Goal: Task Accomplishment & Management: Use online tool/utility

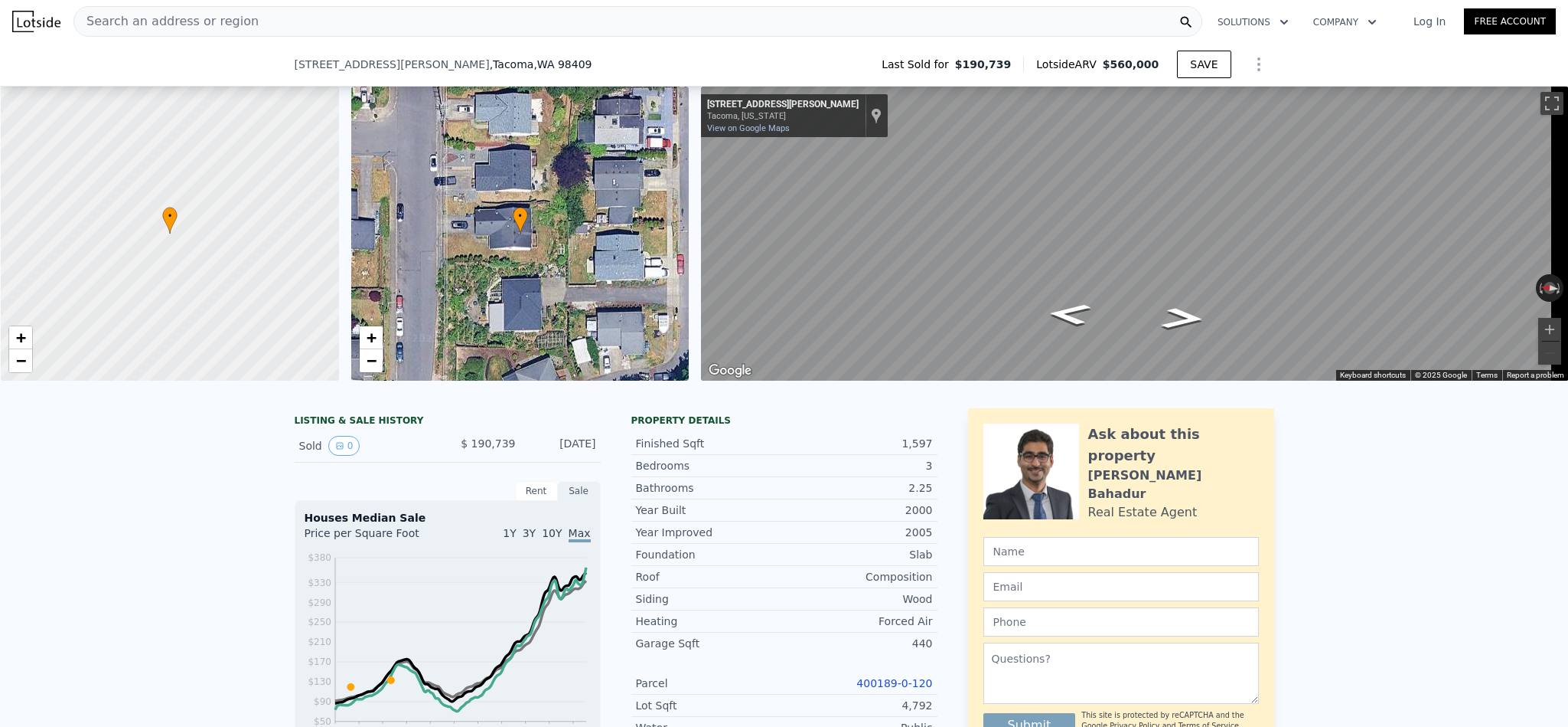
scroll to position [455, 0]
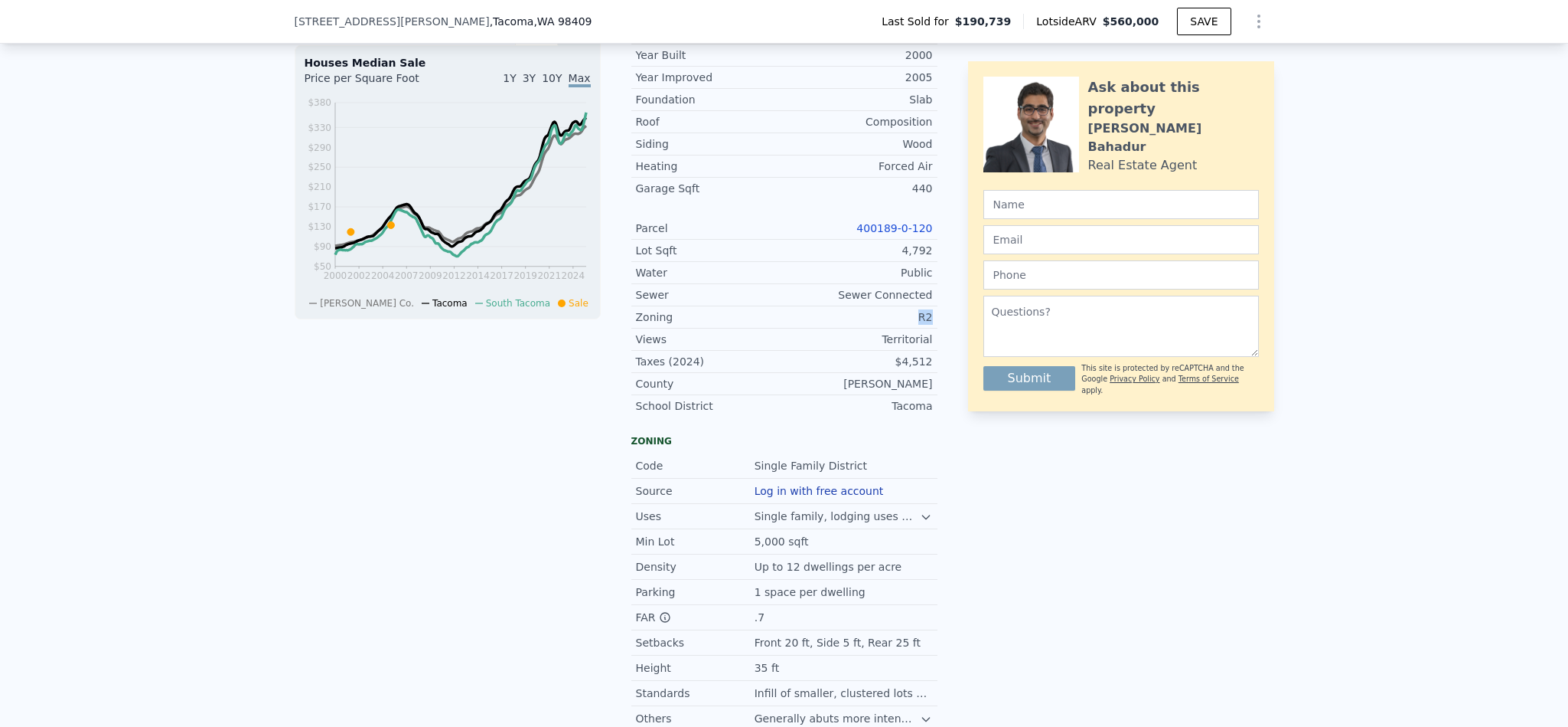
drag, startPoint x: 929, startPoint y: 343, endPoint x: 903, endPoint y: 343, distance: 26.0
click at [903, 329] on div "Zoning R2" at bounding box center [785, 317] width 306 height 23
copy div "R2"
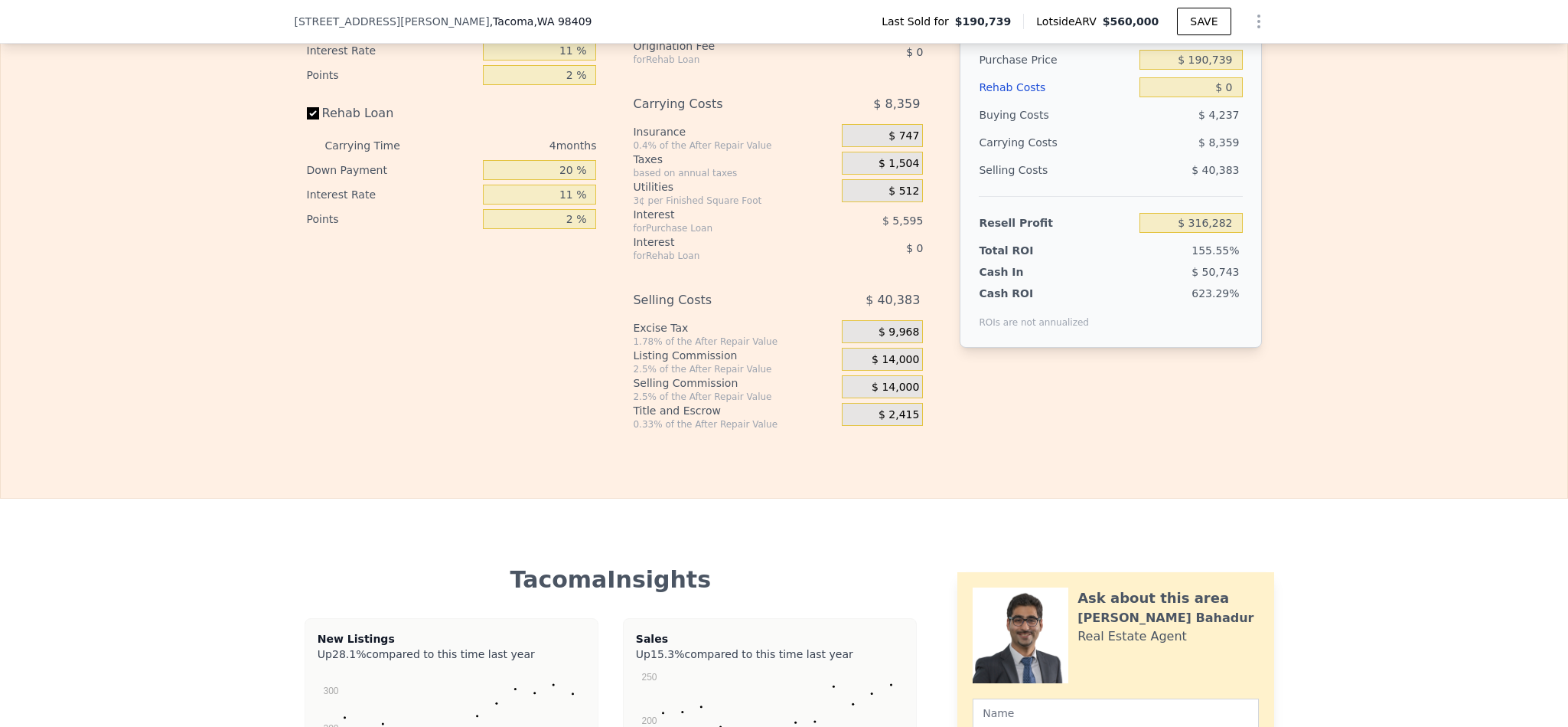
scroll to position [2407, 0]
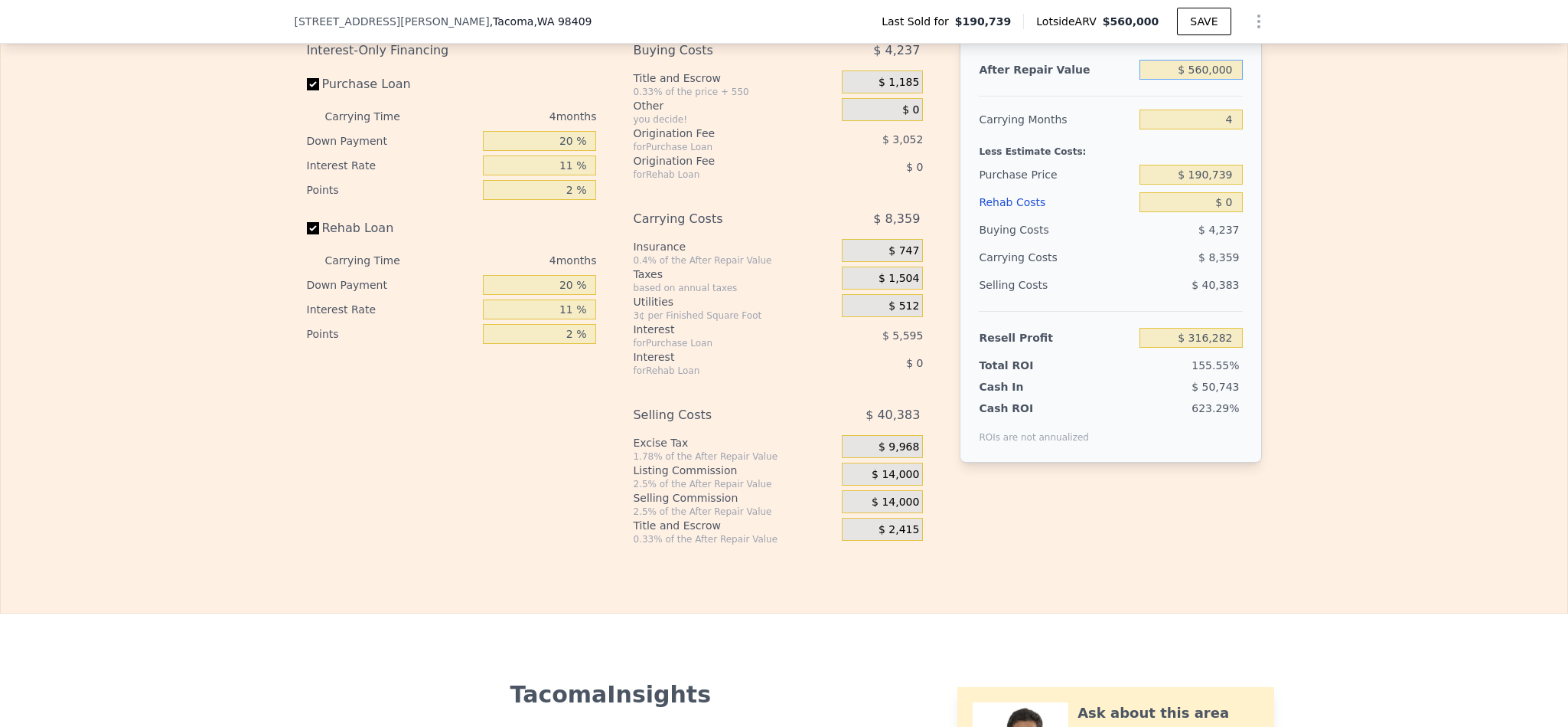
click at [1204, 80] on input "$ 560,000" at bounding box center [1191, 70] width 102 height 20
drag, startPoint x: 1307, startPoint y: 278, endPoint x: 1310, endPoint y: 270, distance: 8.5
click at [1307, 278] on div "Edit the assumptions in yellow boxes. Input profit to calculate an offer price.…" at bounding box center [784, 260] width 1567 height 569
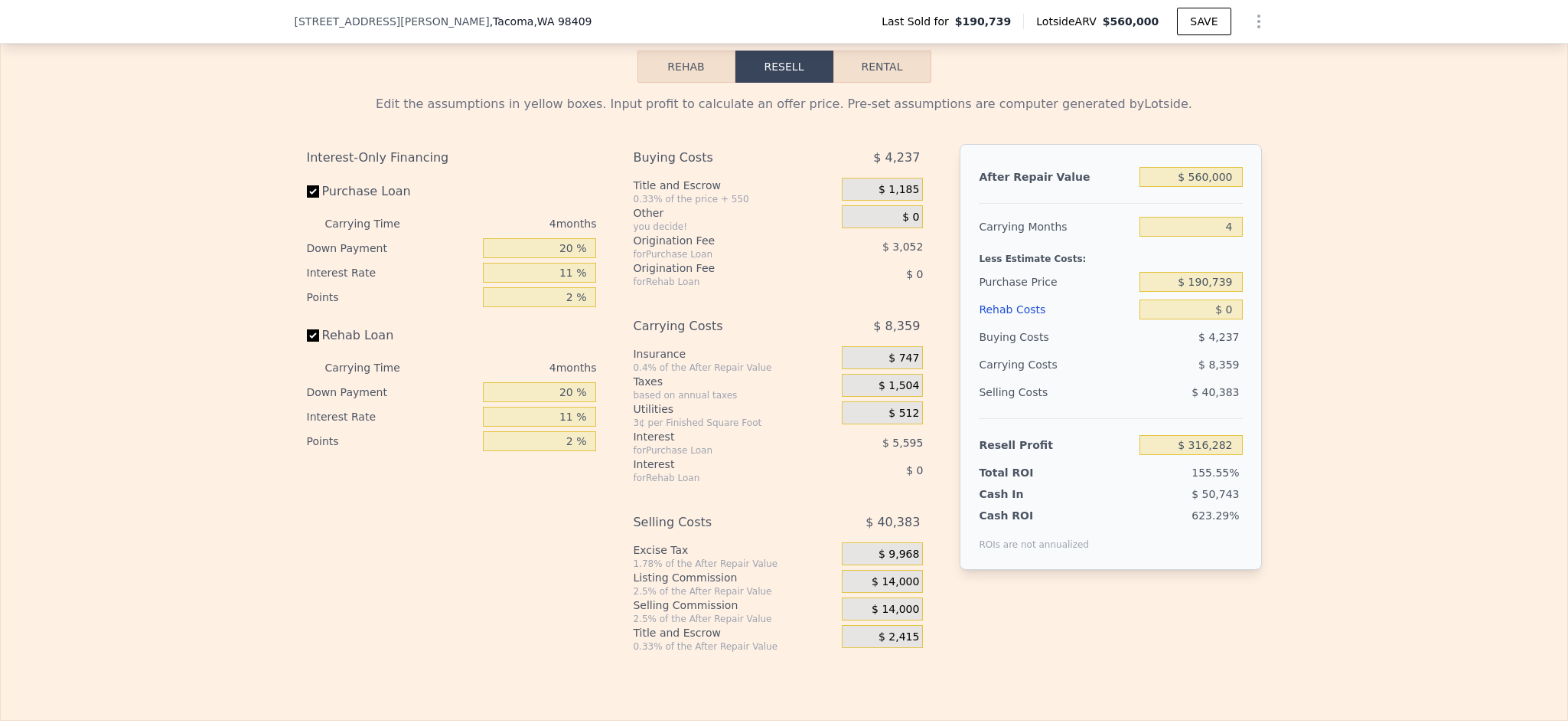
scroll to position [2293, 0]
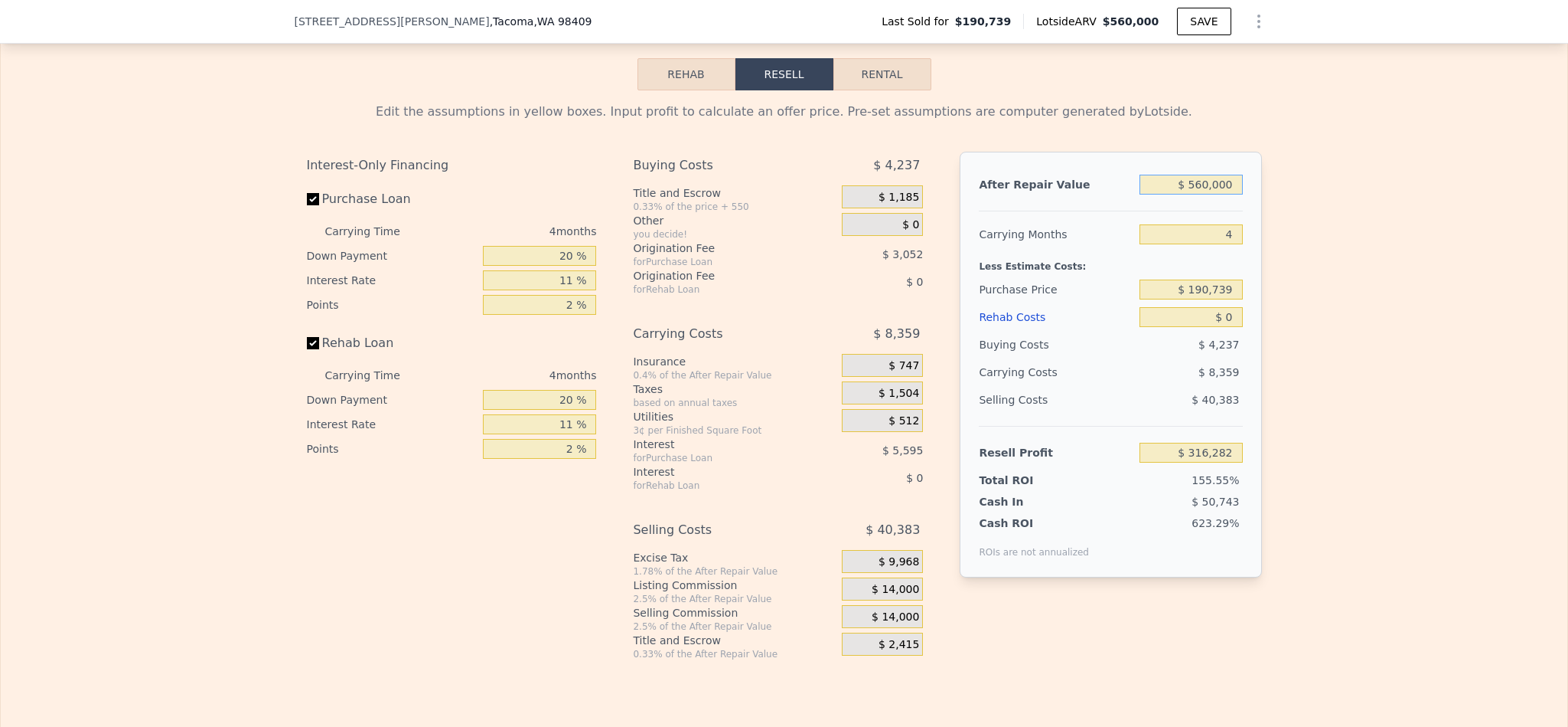
click at [1199, 194] on input "$ 560,000" at bounding box center [1191, 184] width 102 height 20
type input "$ 5"
type input "-$ 203,133"
type input "$ 52"
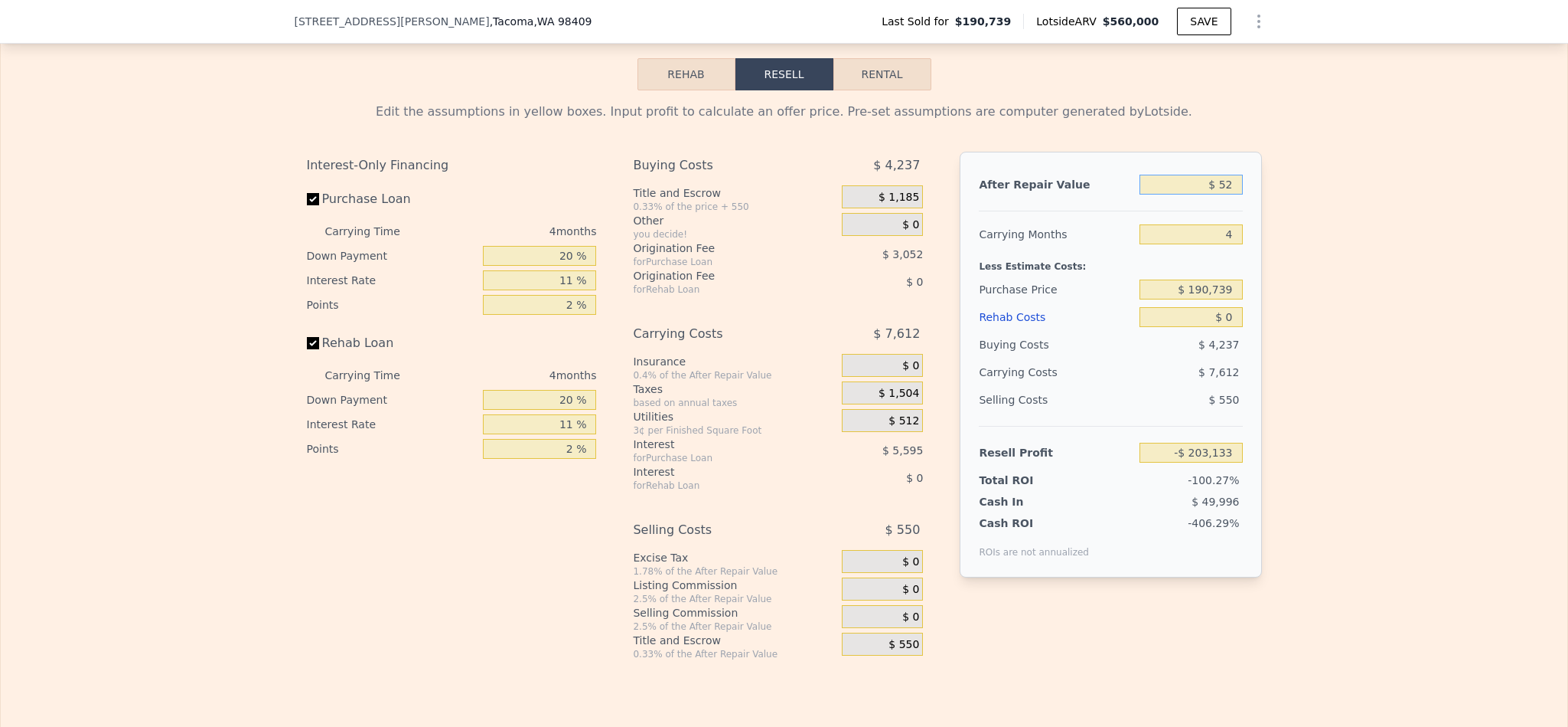
type input "-$ 203,089"
type input "$ 525"
type input "-$ 202,651"
type input "$ 52,500"
type input "-$ 154,444"
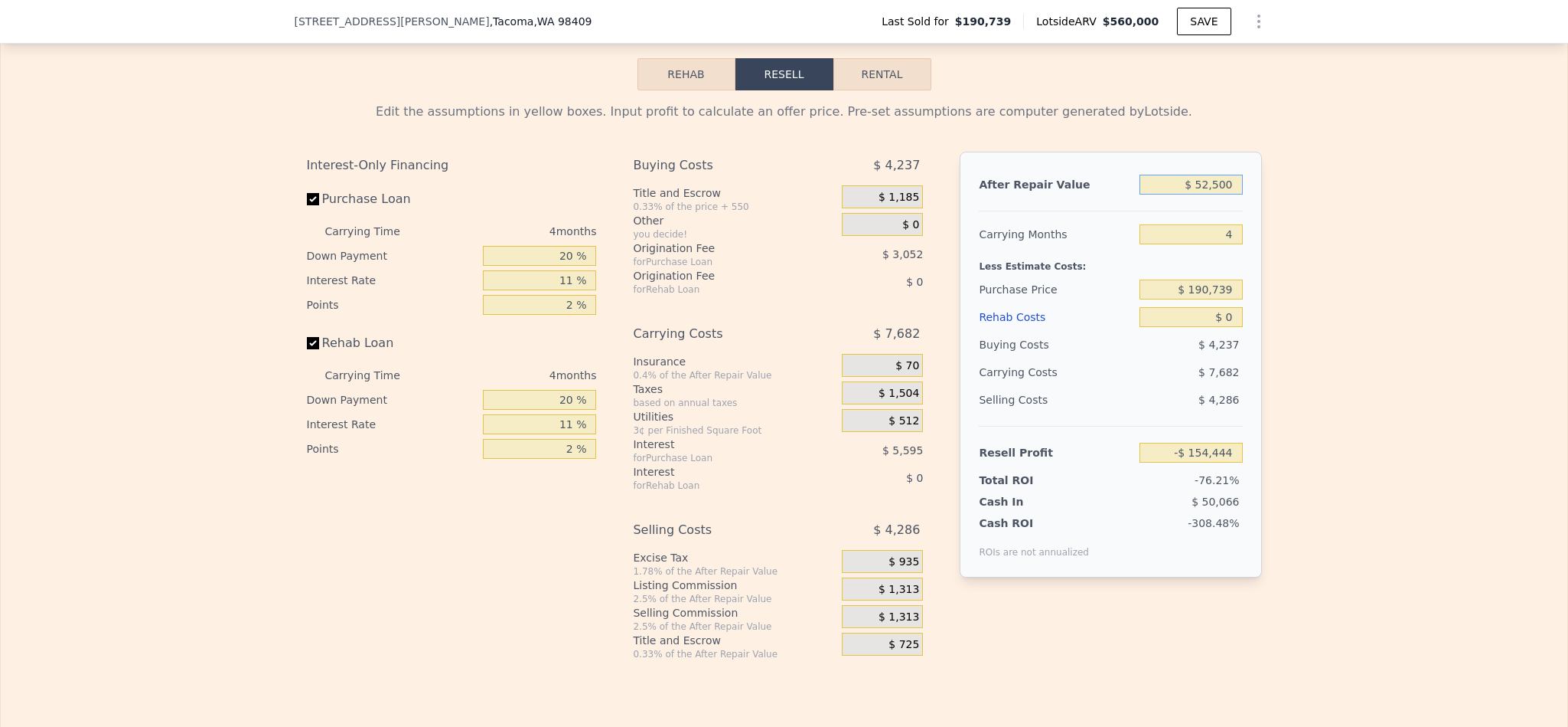
type input "$ 525,000"
type input "$ 283,819"
type input "$ 525,000"
type input "3"
type input "$ 285,897"
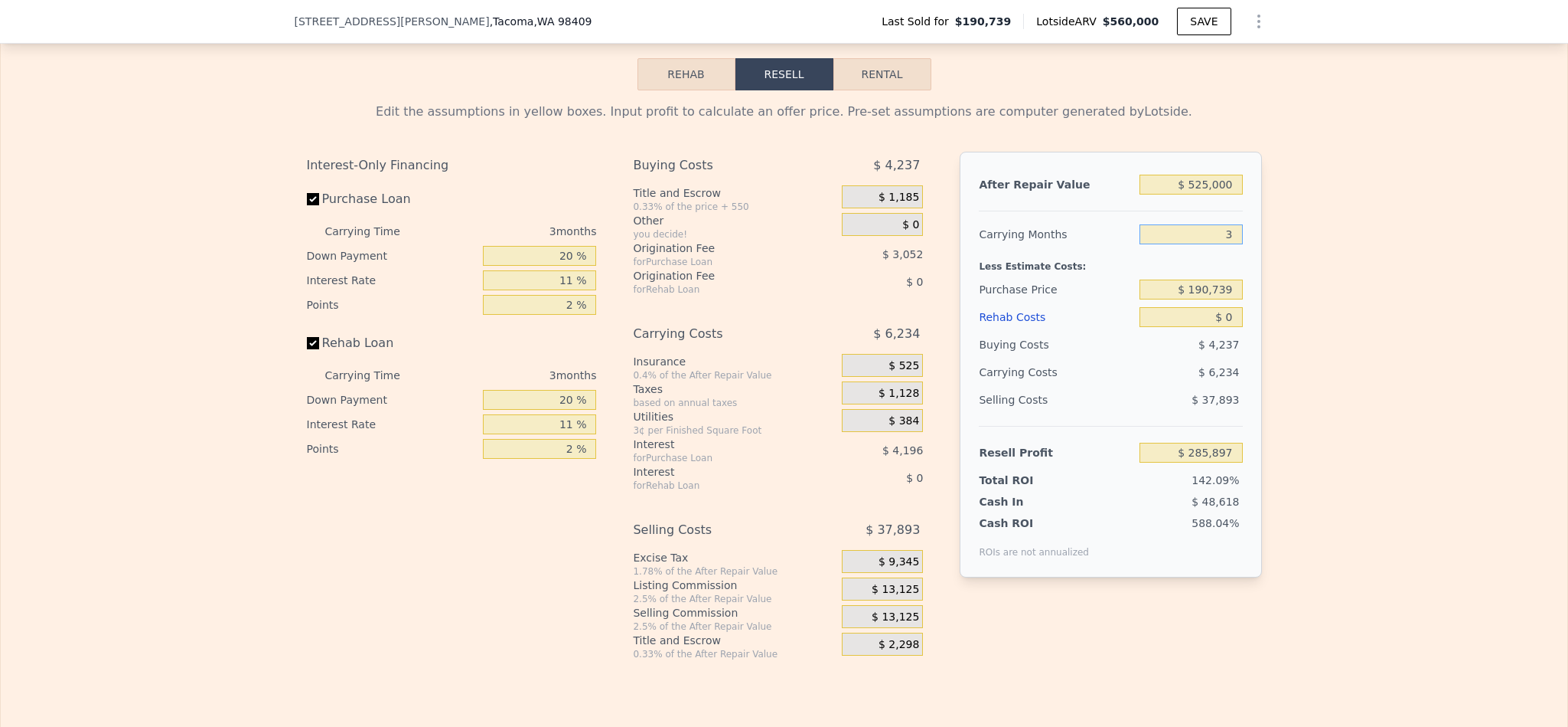
type input "38"
type input "$ 213,170"
type input "385"
type input "-$ 507,864"
type input "3850"
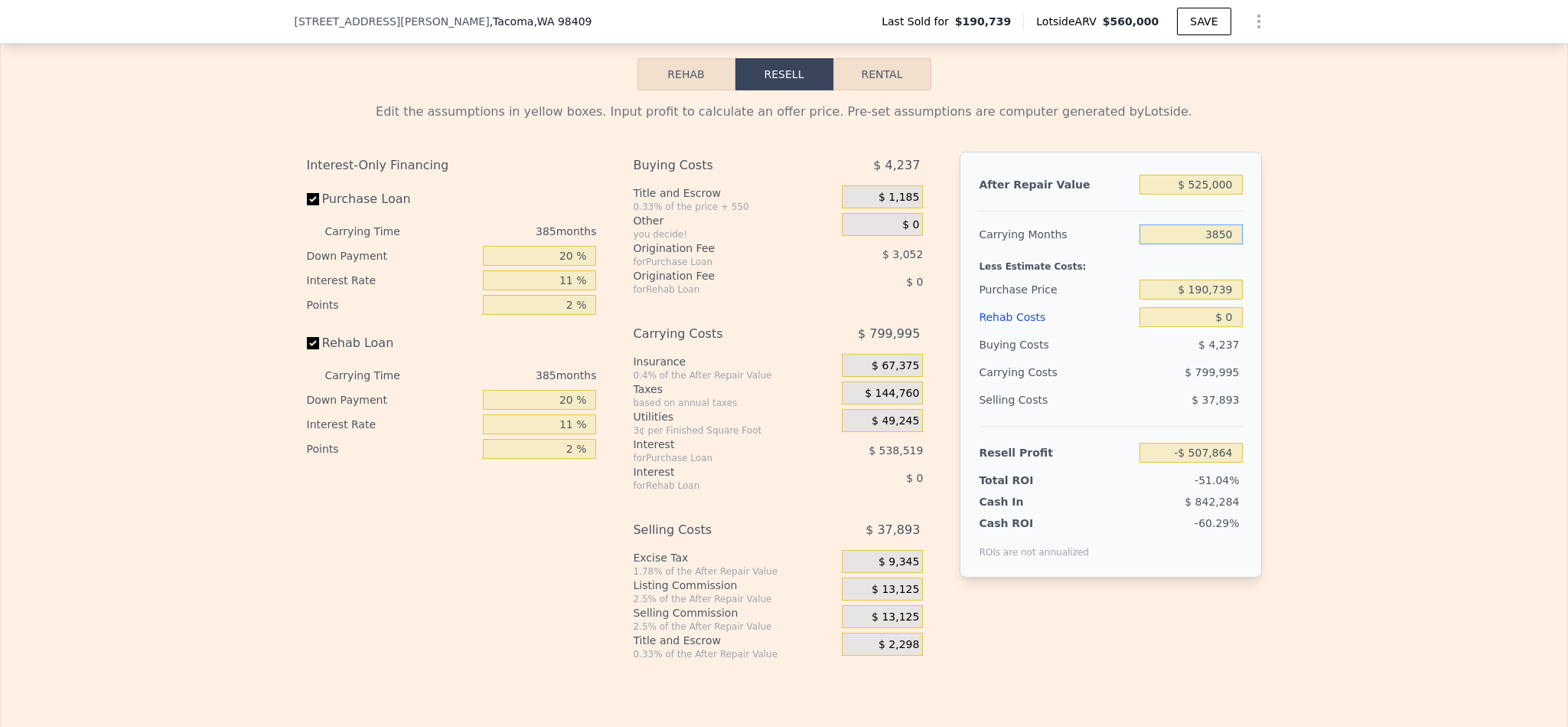
type input "-$ 7,707,823"
type input "38500"
type input "-$ 79,707,404"
type input "385000"
type input "-$ 799,703,219"
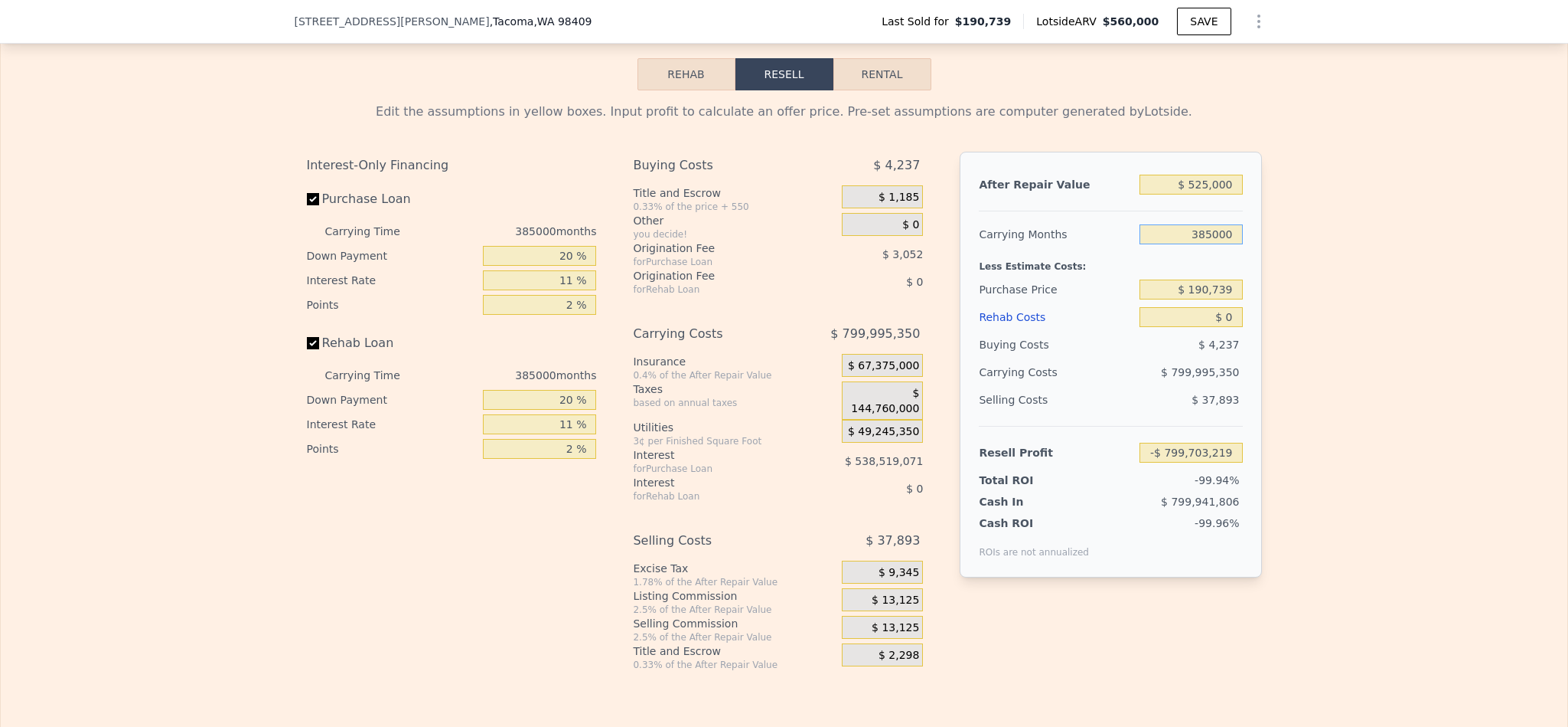
click at [1207, 244] on input "385000" at bounding box center [1191, 234] width 102 height 20
click at [1206, 244] on input "385000" at bounding box center [1191, 234] width 102 height 20
type input "4"
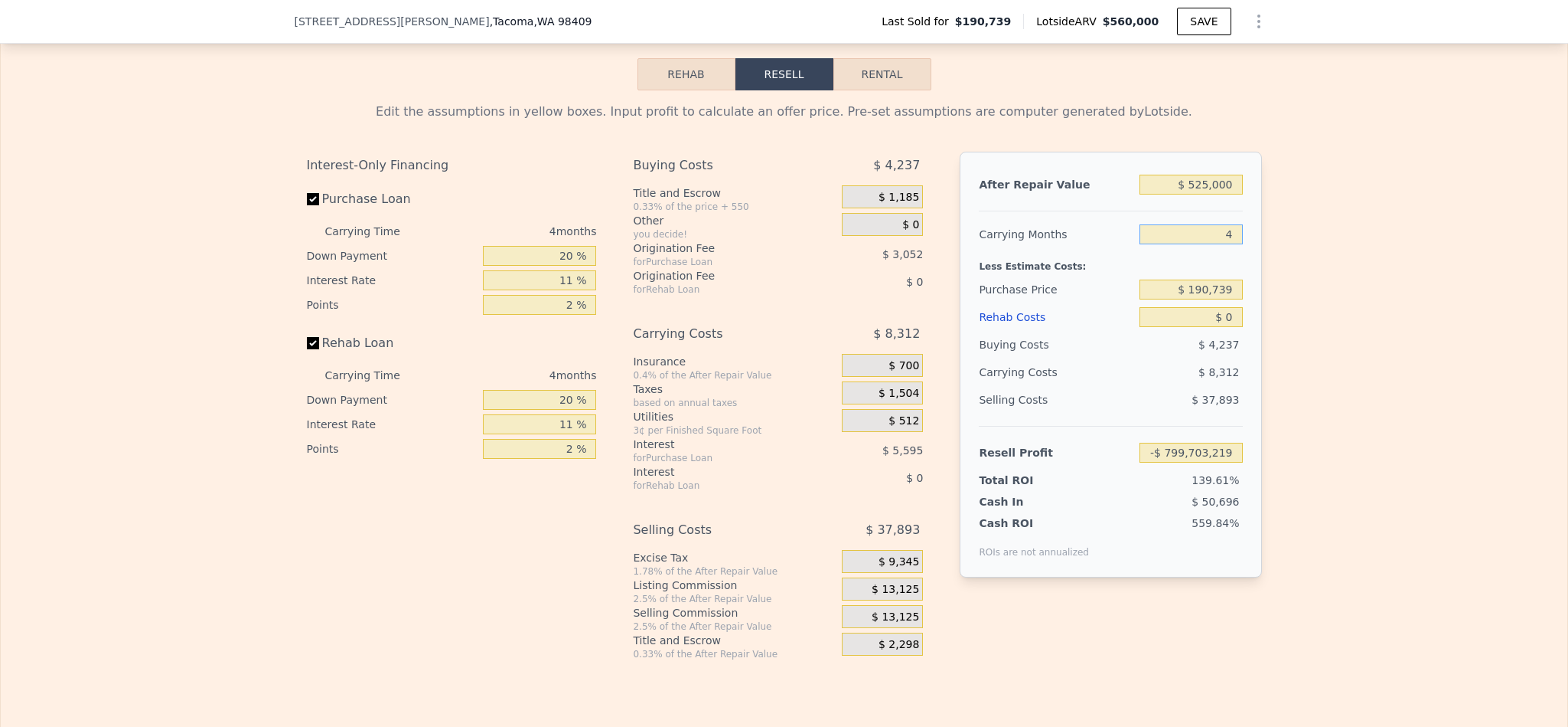
type input "$ 283,819"
type input "$ 385,000"
type input "$ 80,107"
type input "$ 7"
type input "$ 80,100"
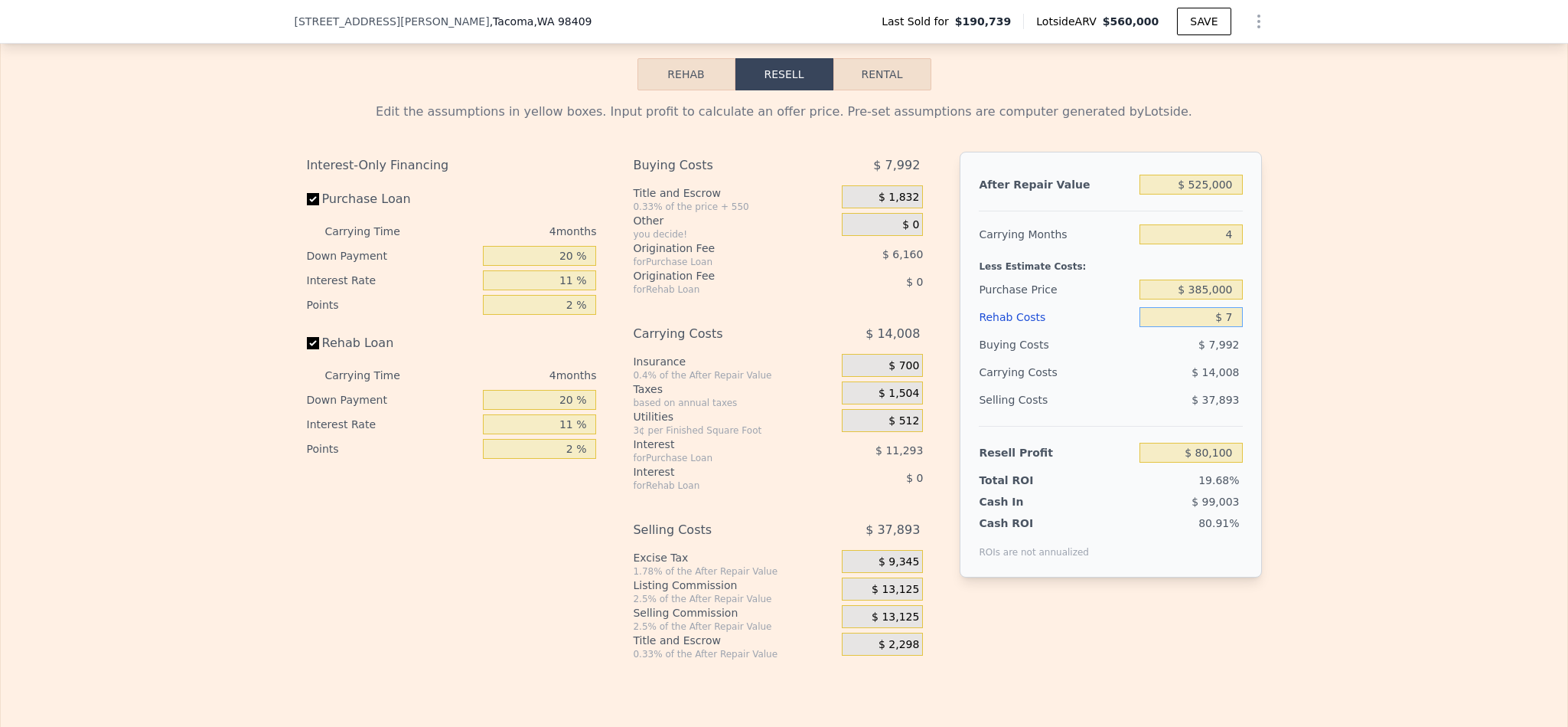
type input "$ 70"
type input "$ 80,032"
type input "$ 700"
type input "$ 79,376"
type input "$ 7,000"
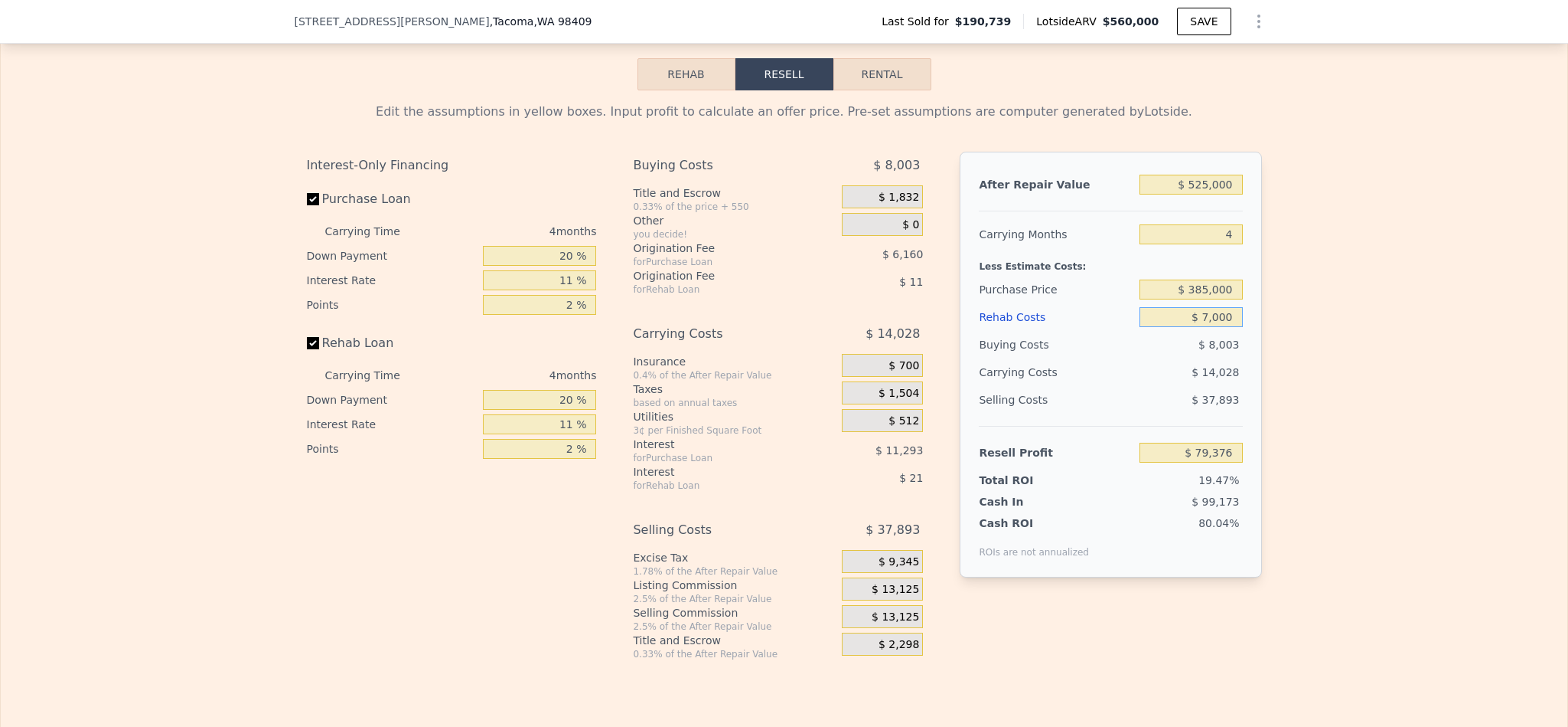
type input "$ 72,791"
type input "$ 70,000"
type input "$ 6,935"
click at [1203, 327] on input "$ 70,000" at bounding box center [1191, 317] width 102 height 20
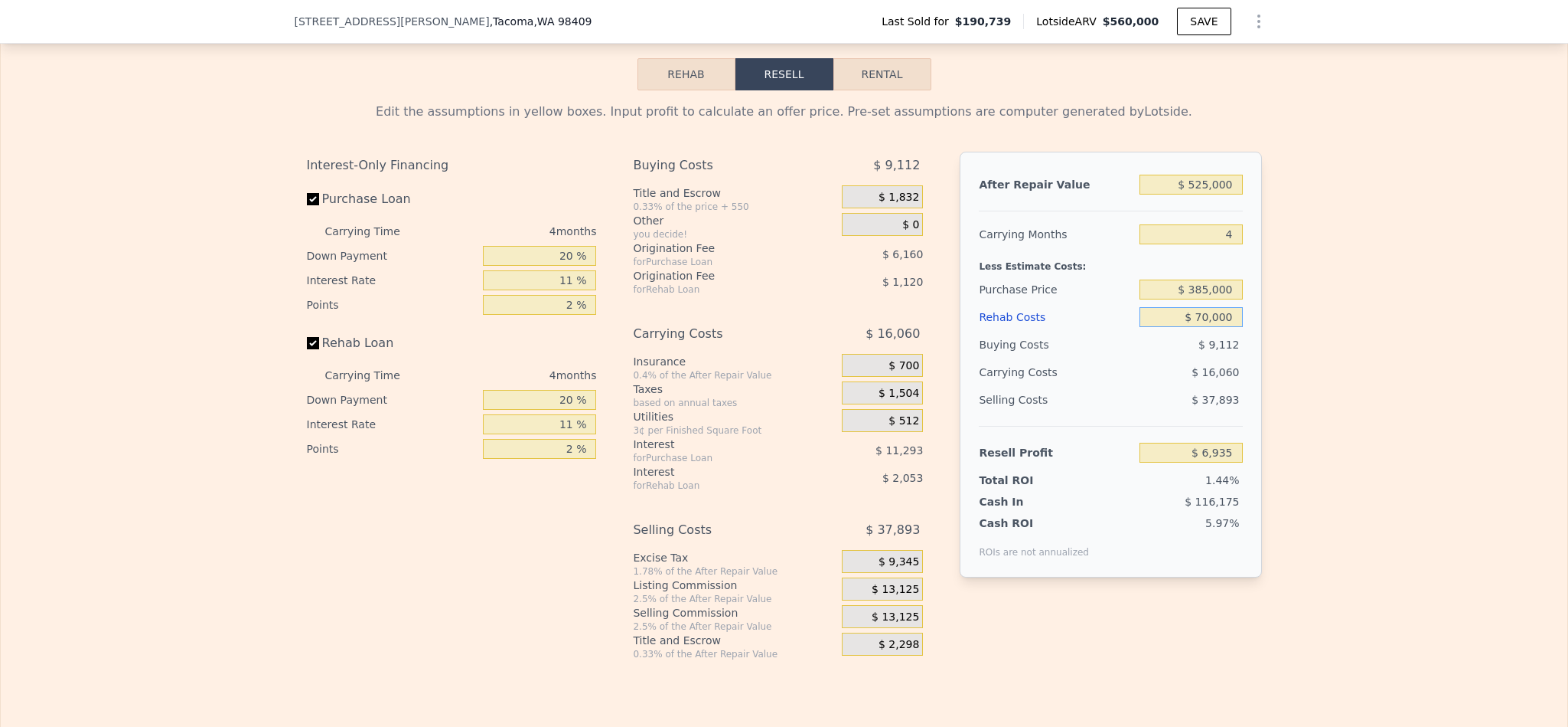
type input "$ 5"
type input "$ 80,102"
type input "$ 000"
type input "$ 560,000"
type input "$ 316,282"
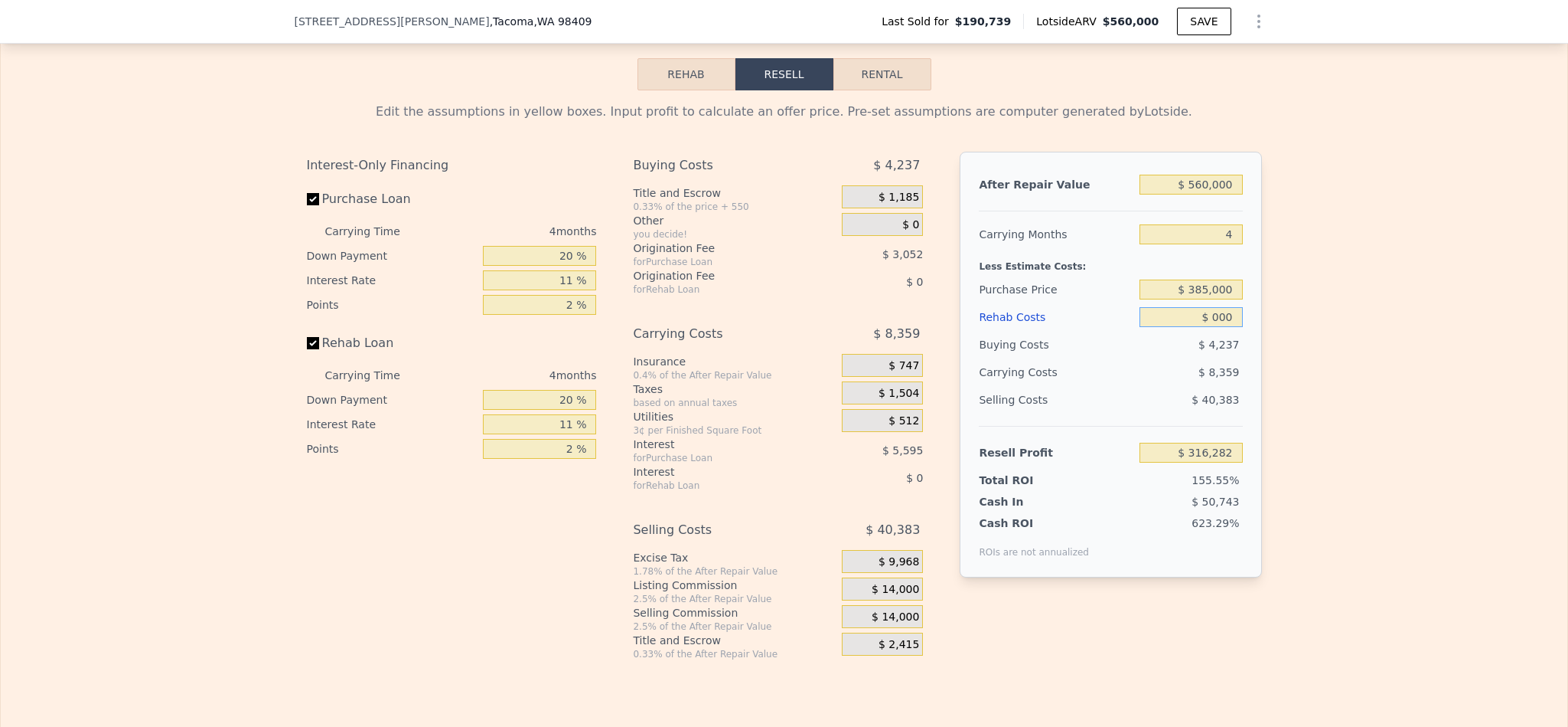
type input "$ 0000"
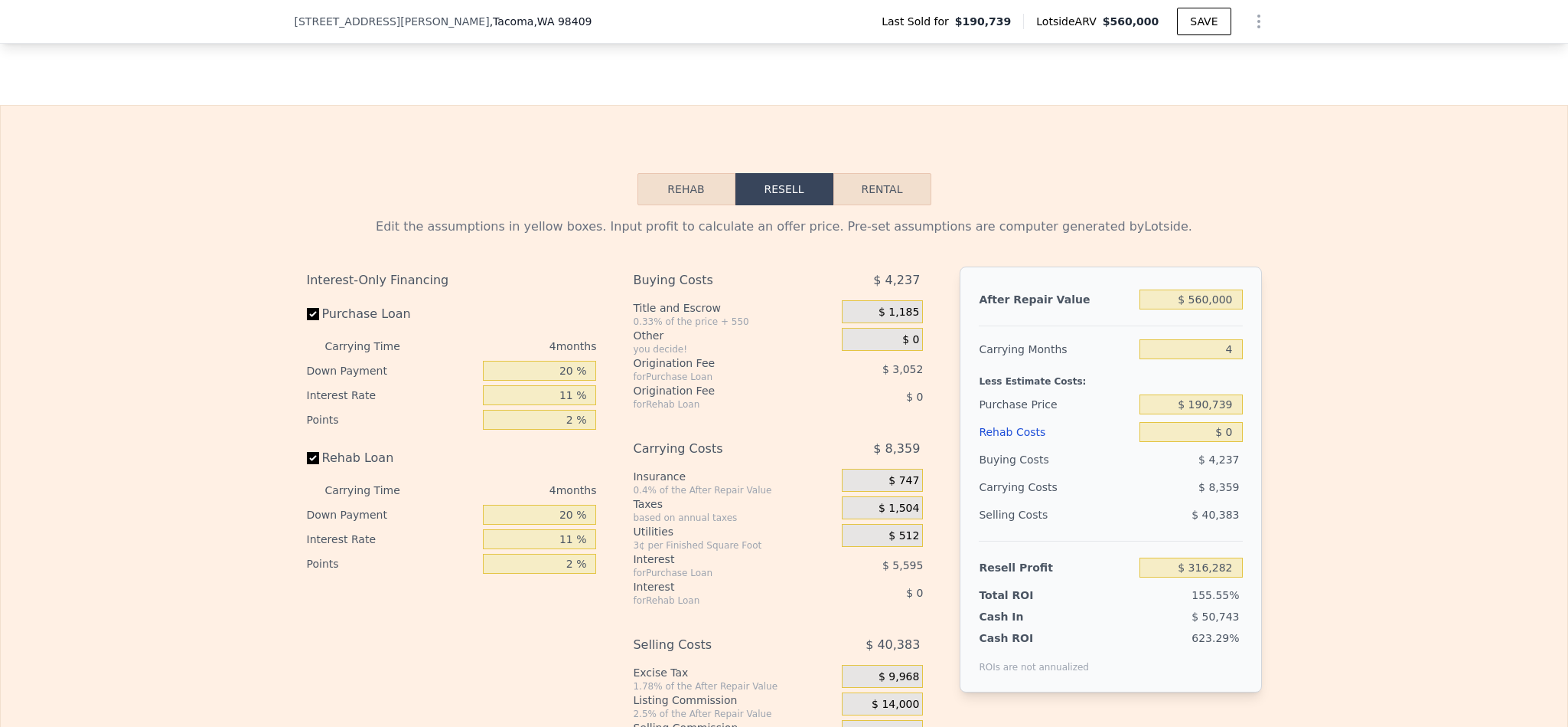
scroll to position [2407, 0]
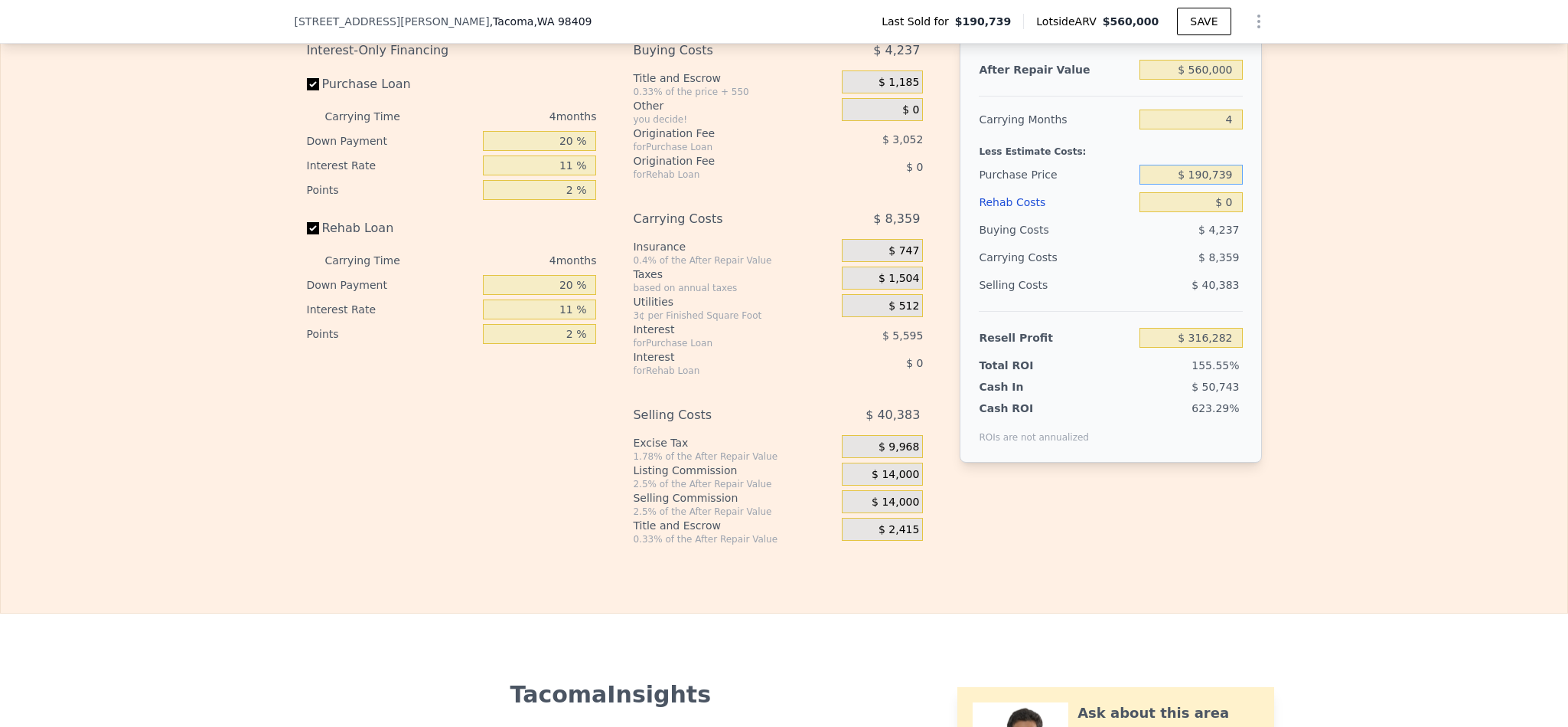
click at [1213, 184] on input "$ 190,739" at bounding box center [1191, 174] width 102 height 20
type input "$ 385,000"
type input "$ 112,570"
type input "$ 5"
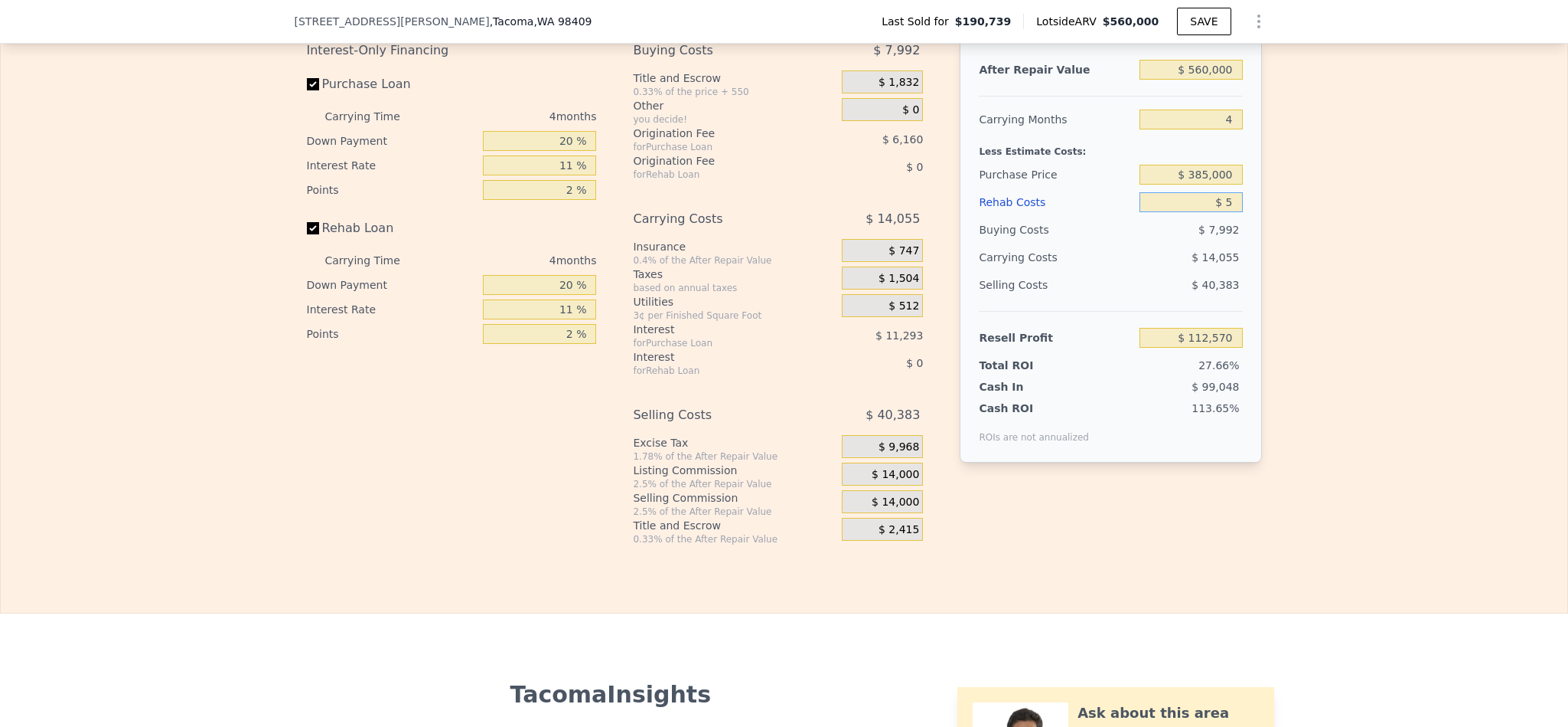
type input "$ 112,565"
type input "$ 50"
type input "$ 112,519"
type input "$ 500"
type input "$ 112,046"
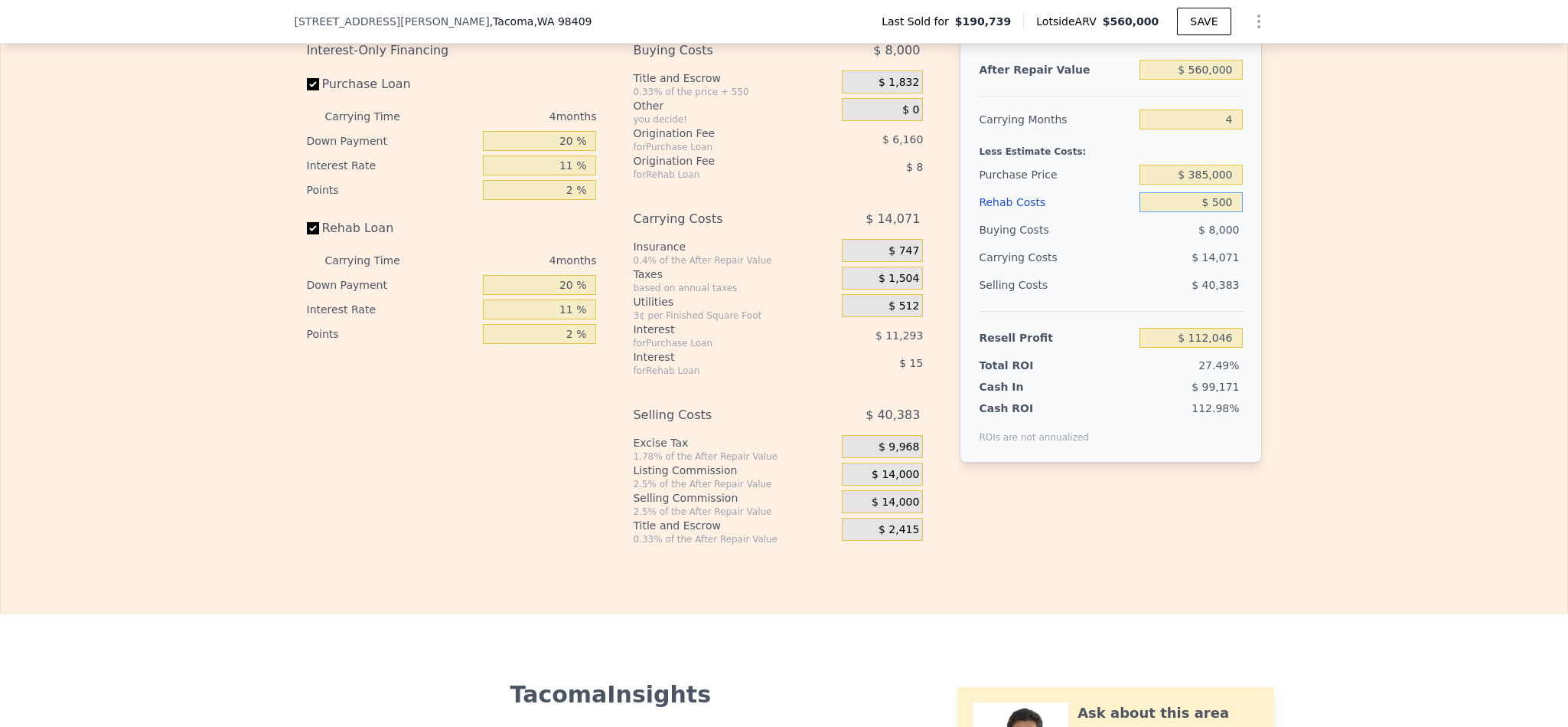
type input "$ 5,000"
type input "$ 107,342"
type input "$ 50,000"
type input "$ 60,302"
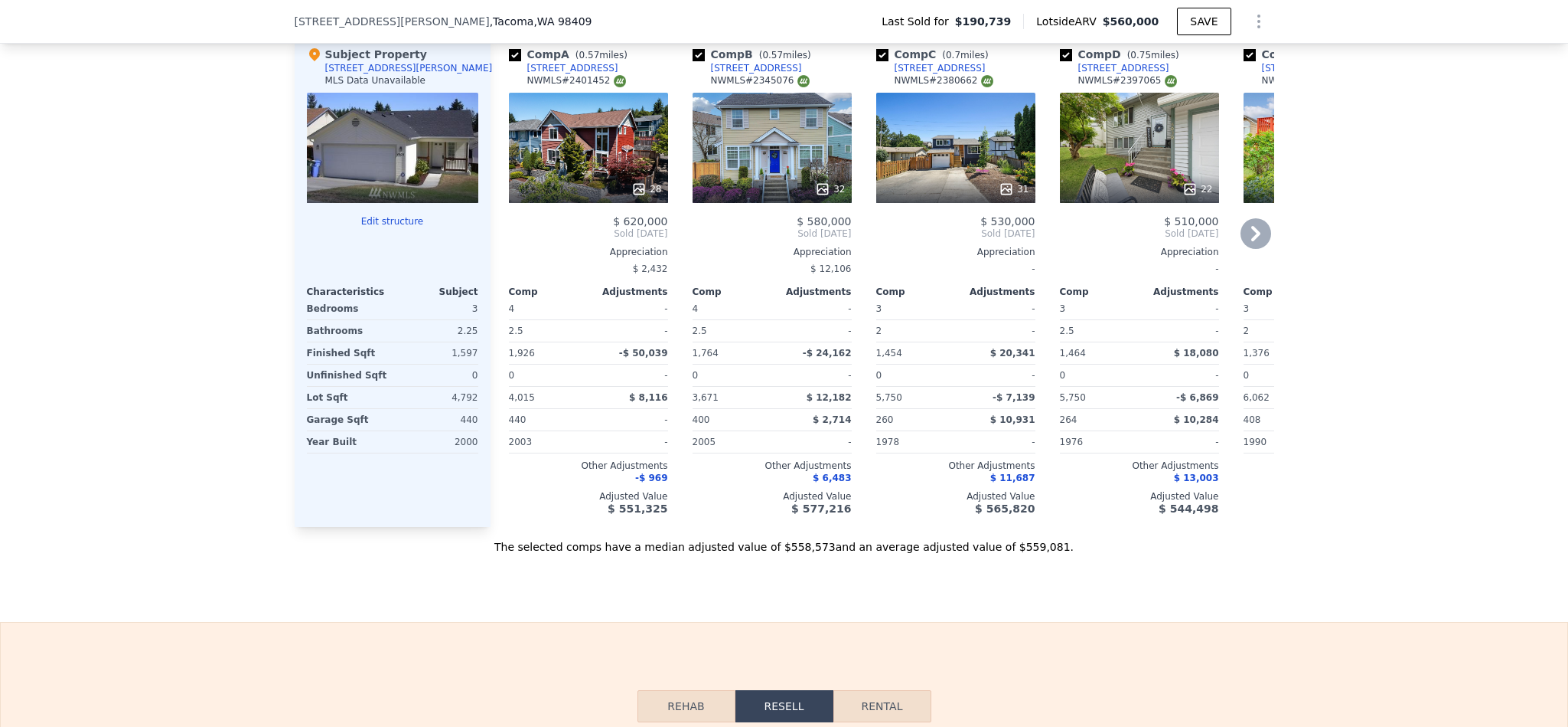
scroll to position [1603, 0]
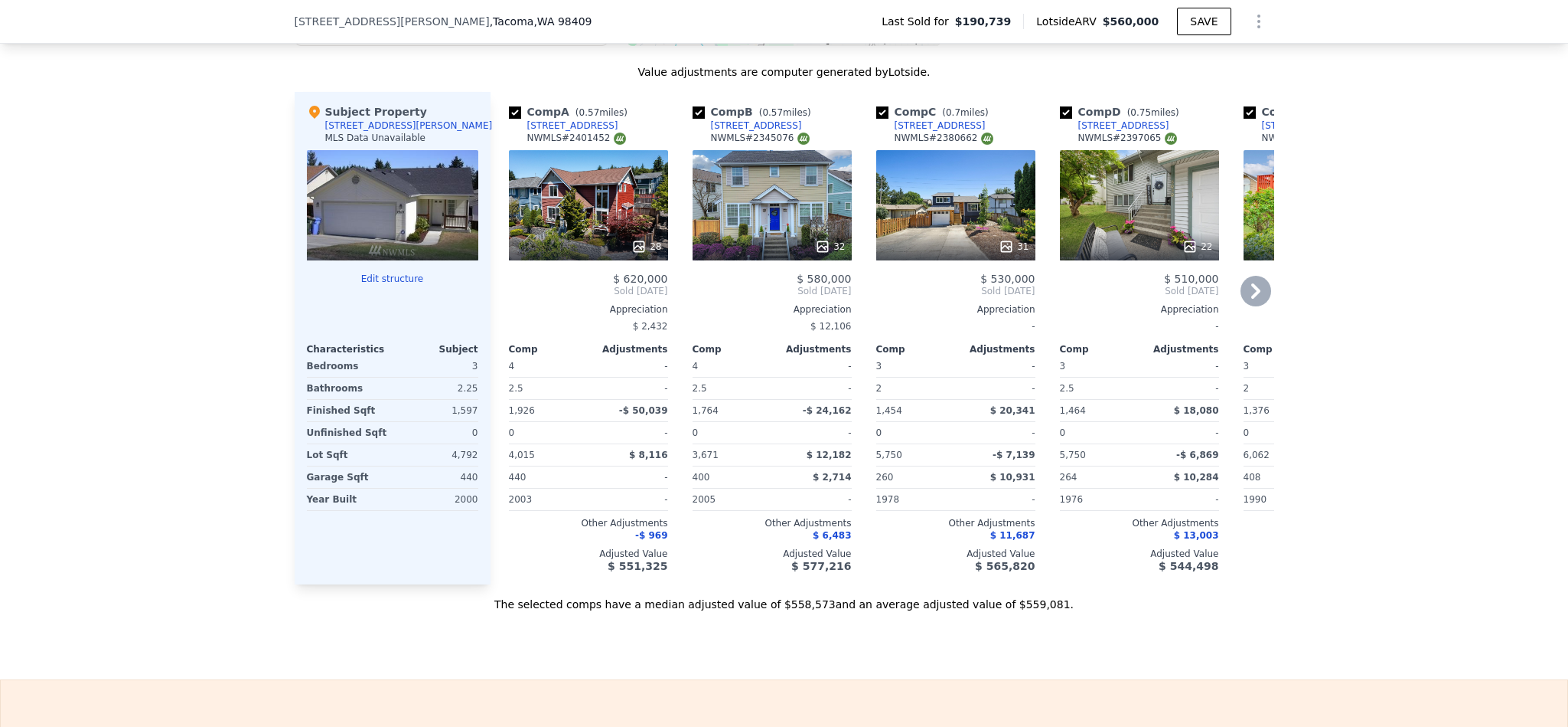
click at [1240, 306] on icon at bounding box center [1255, 290] width 31 height 31
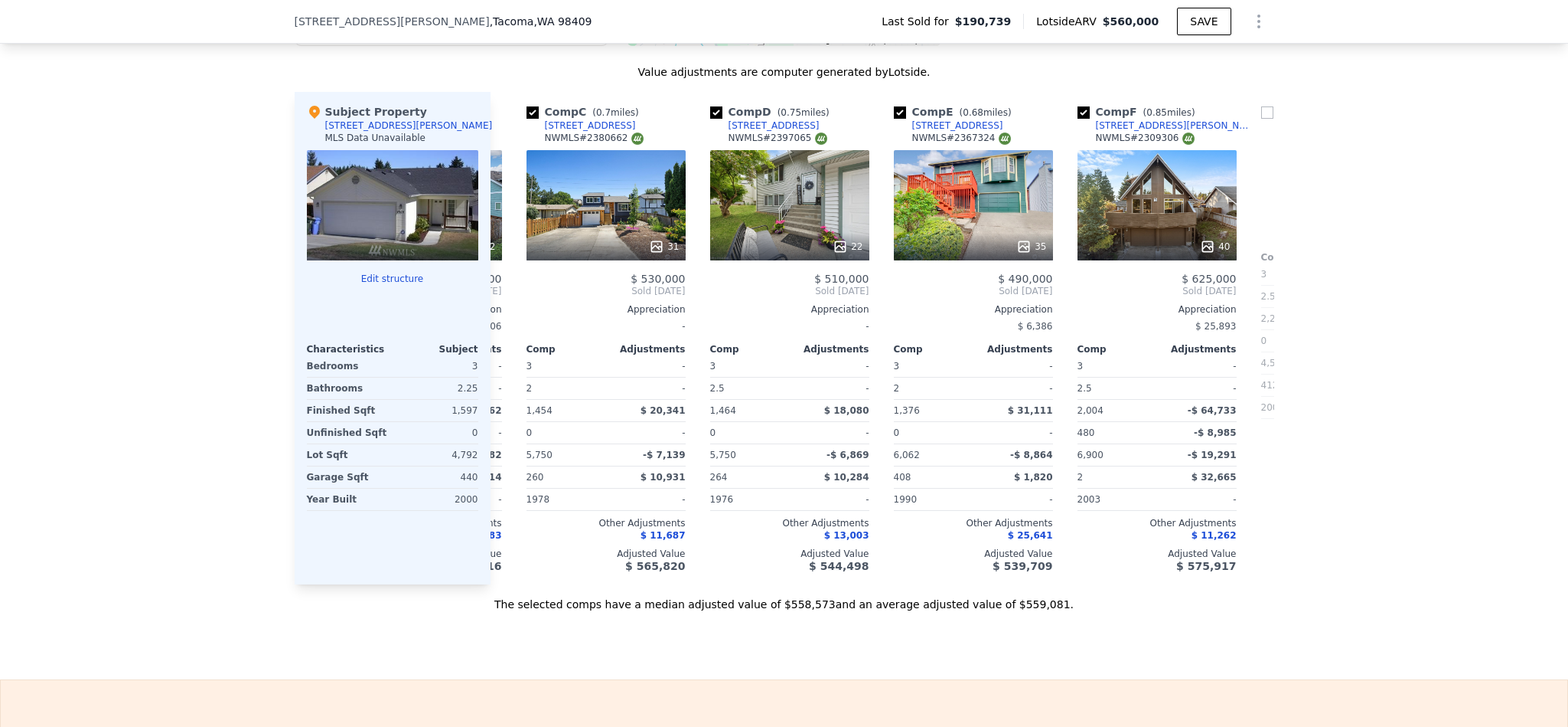
scroll to position [0, 367]
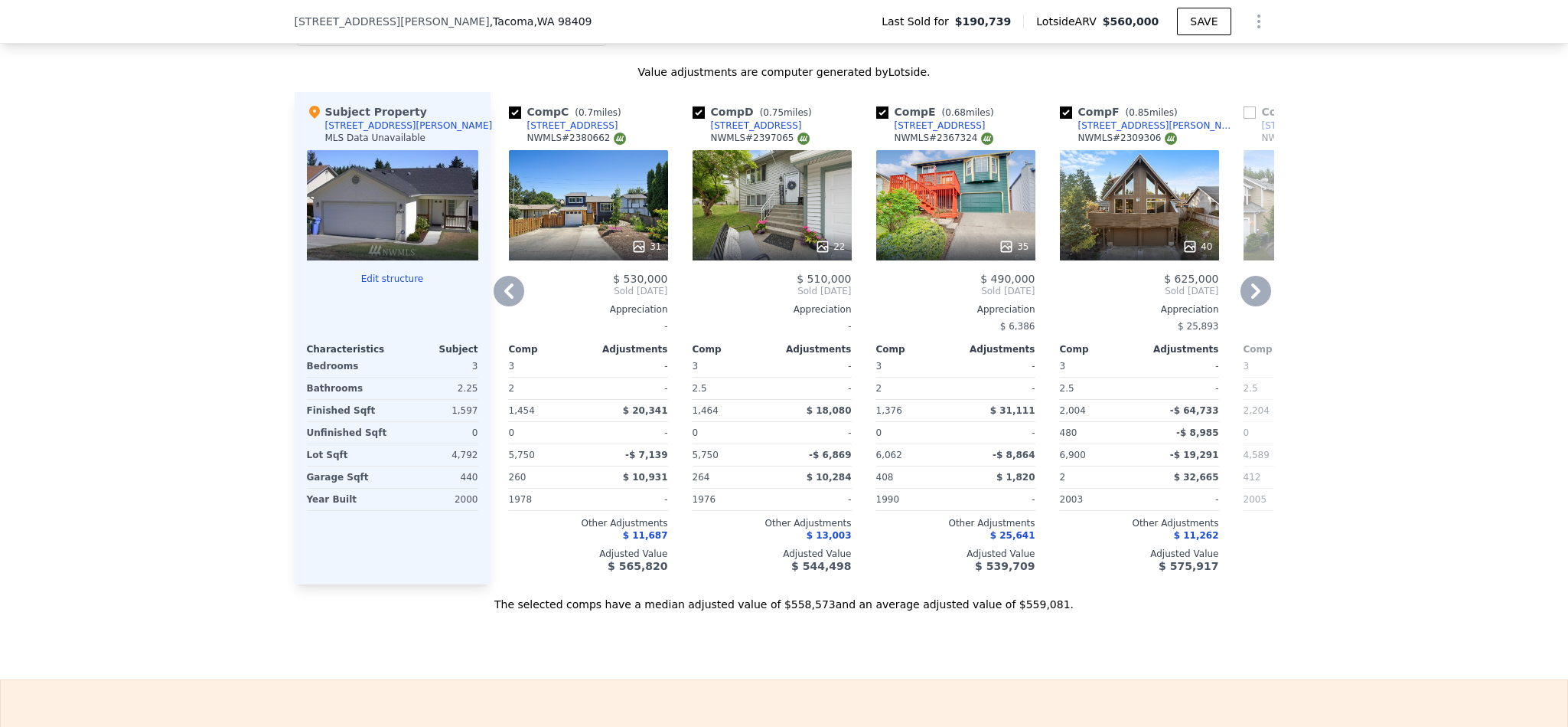
type input "$ 0"
type input "$ 316,282"
click at [1240, 306] on icon at bounding box center [1255, 290] width 31 height 31
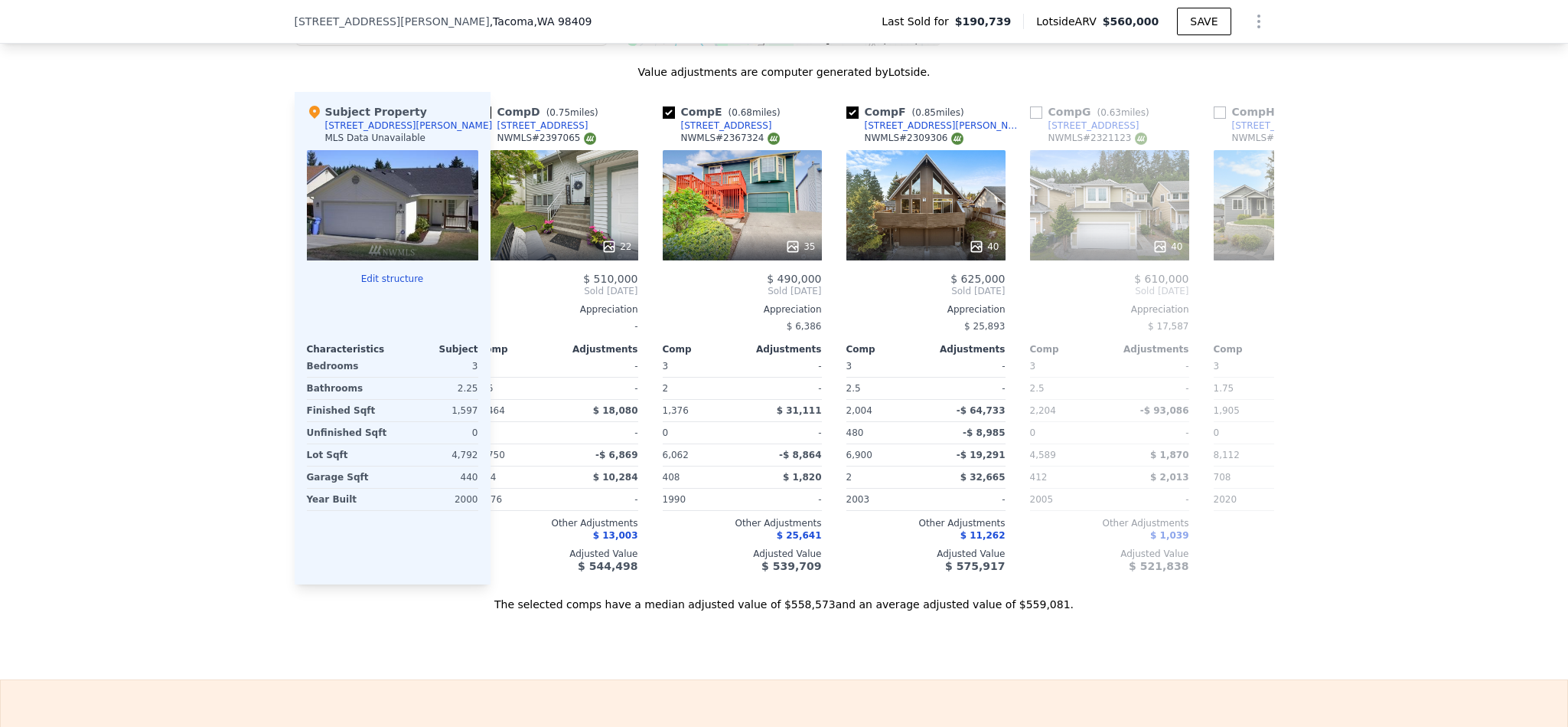
scroll to position [0, 735]
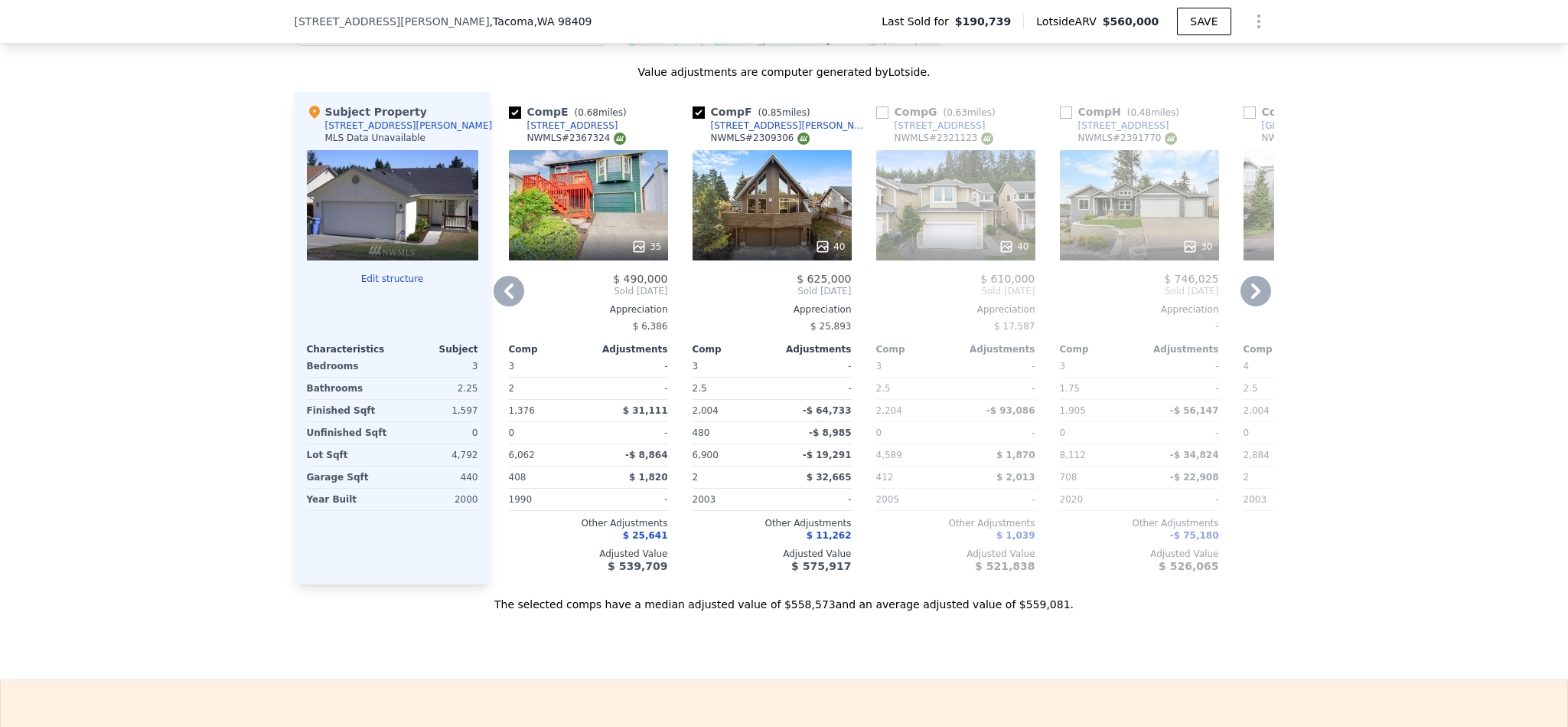
click at [1252, 306] on icon at bounding box center [1255, 290] width 31 height 31
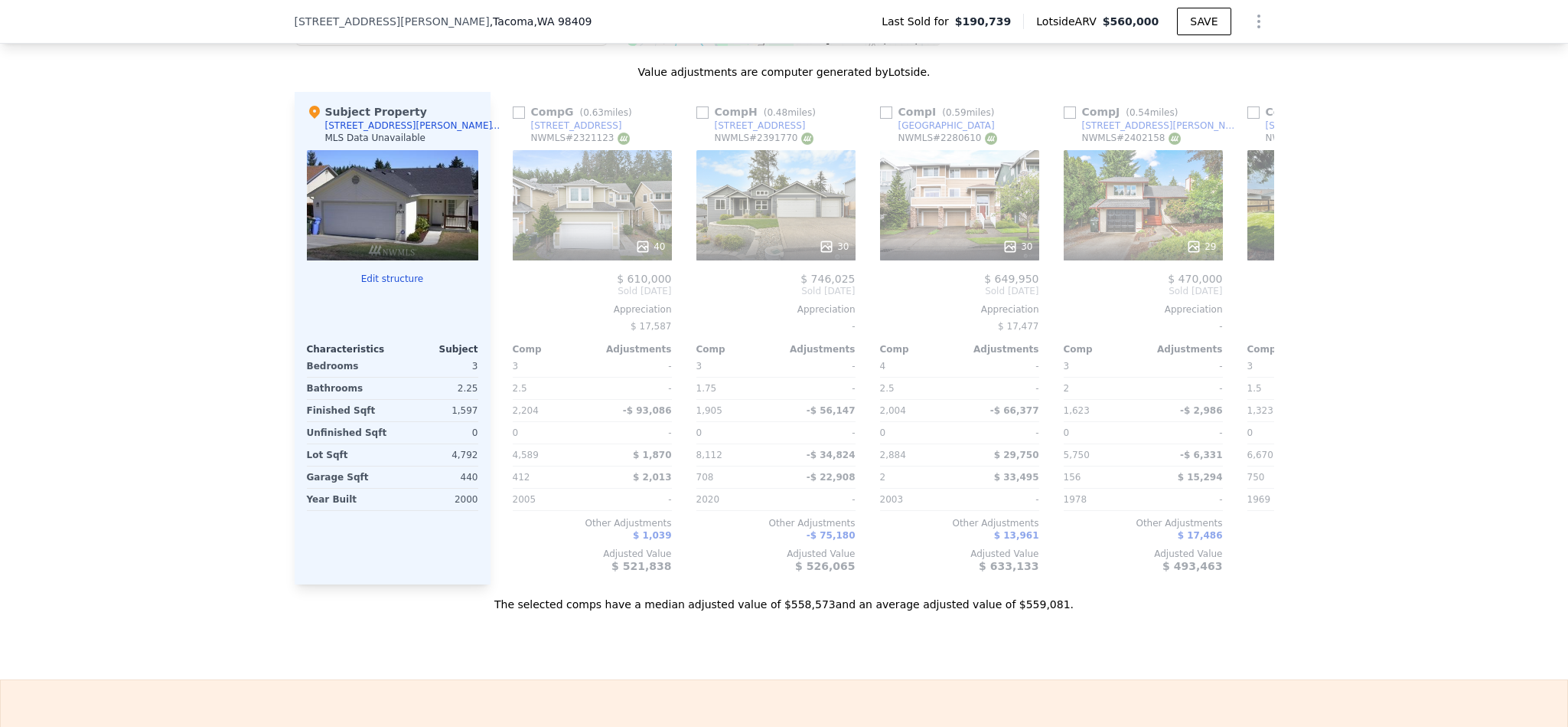
scroll to position [0, 1102]
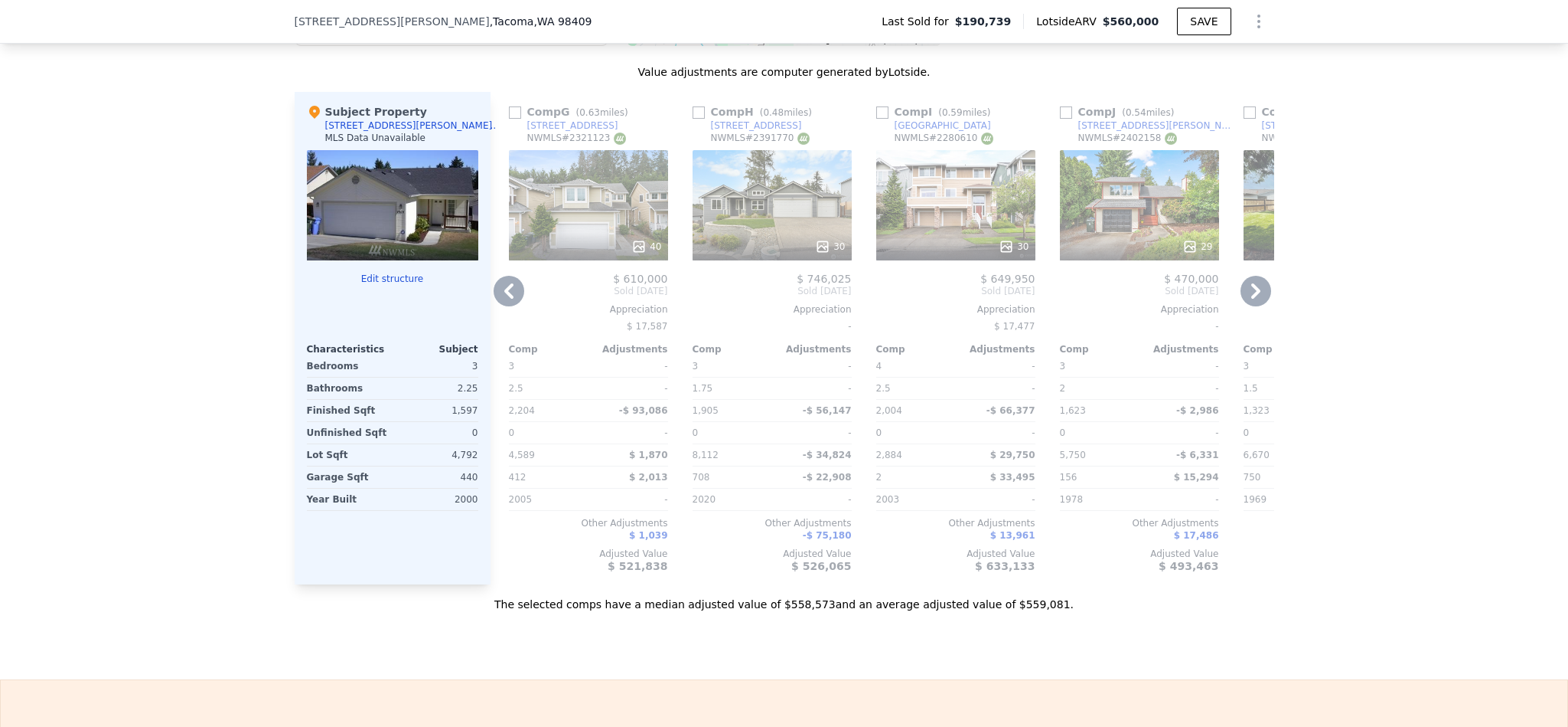
click at [1248, 306] on icon at bounding box center [1255, 290] width 31 height 31
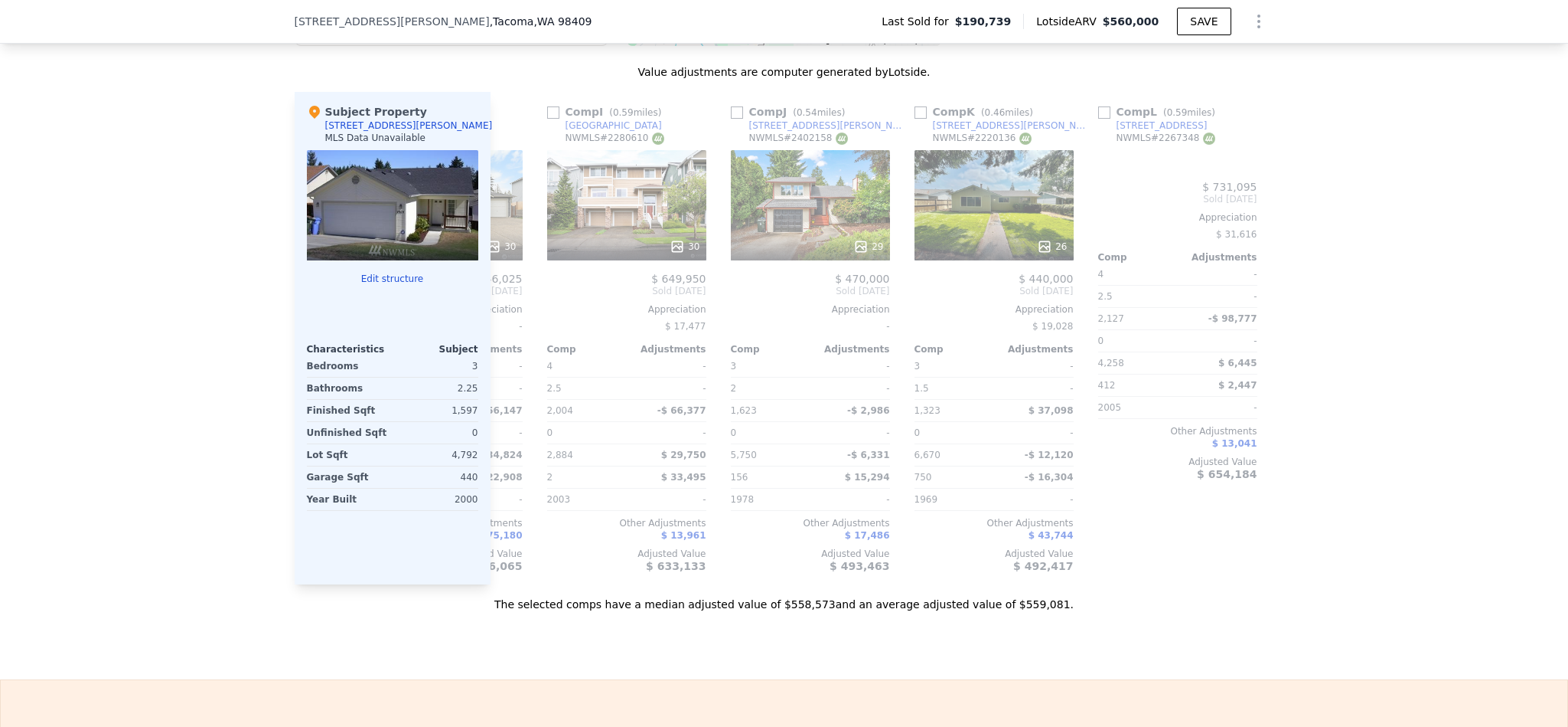
scroll to position [0, 1456]
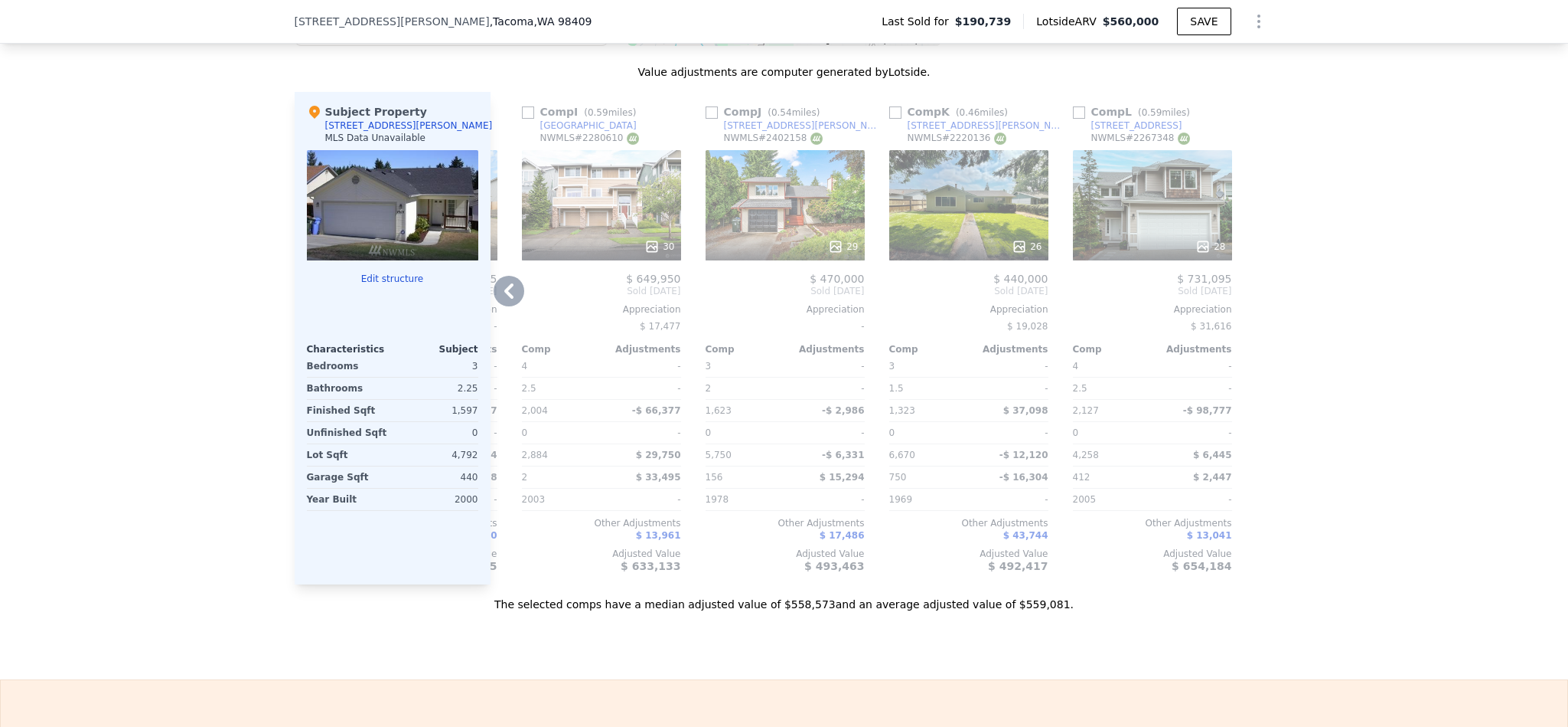
click at [1251, 308] on div at bounding box center [1263, 338] width 24 height 492
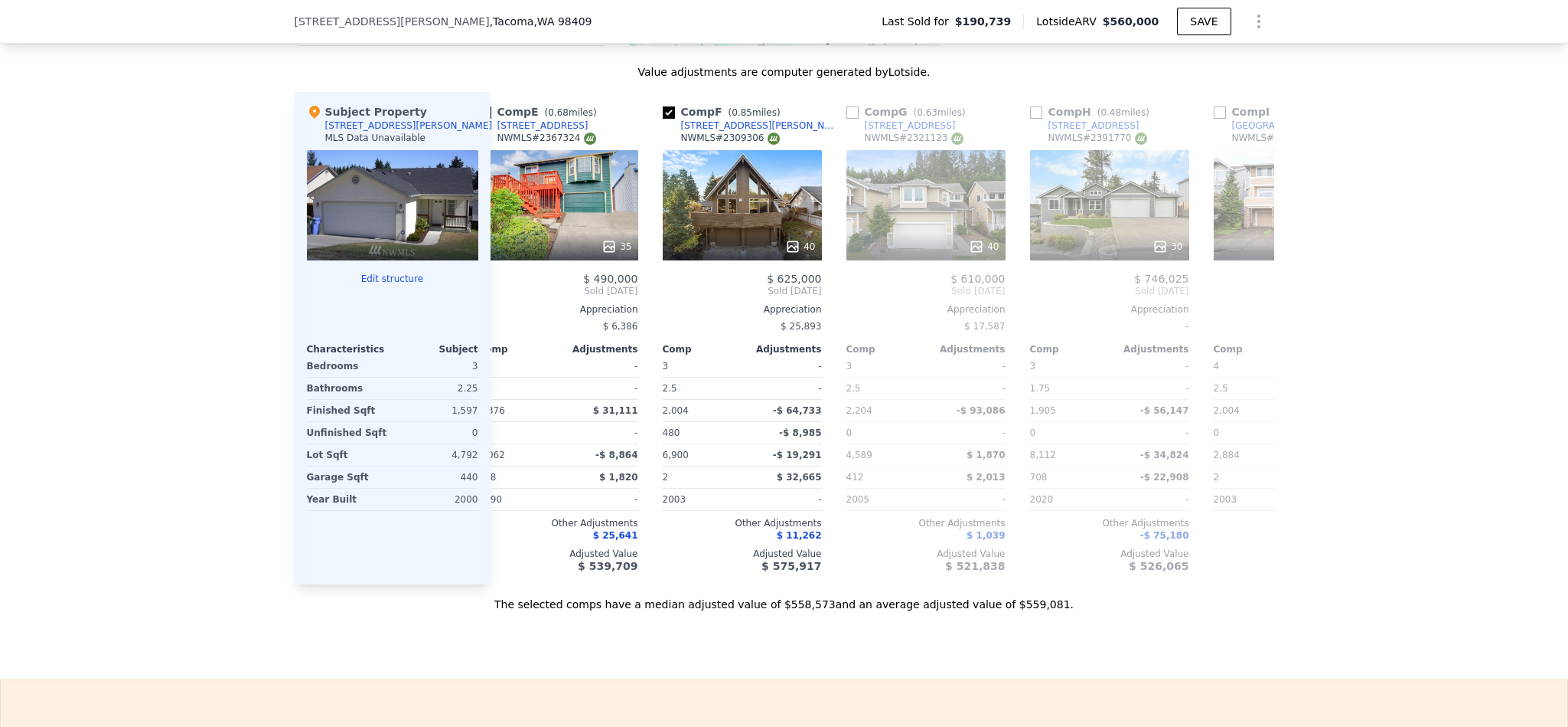
scroll to position [0, 1135]
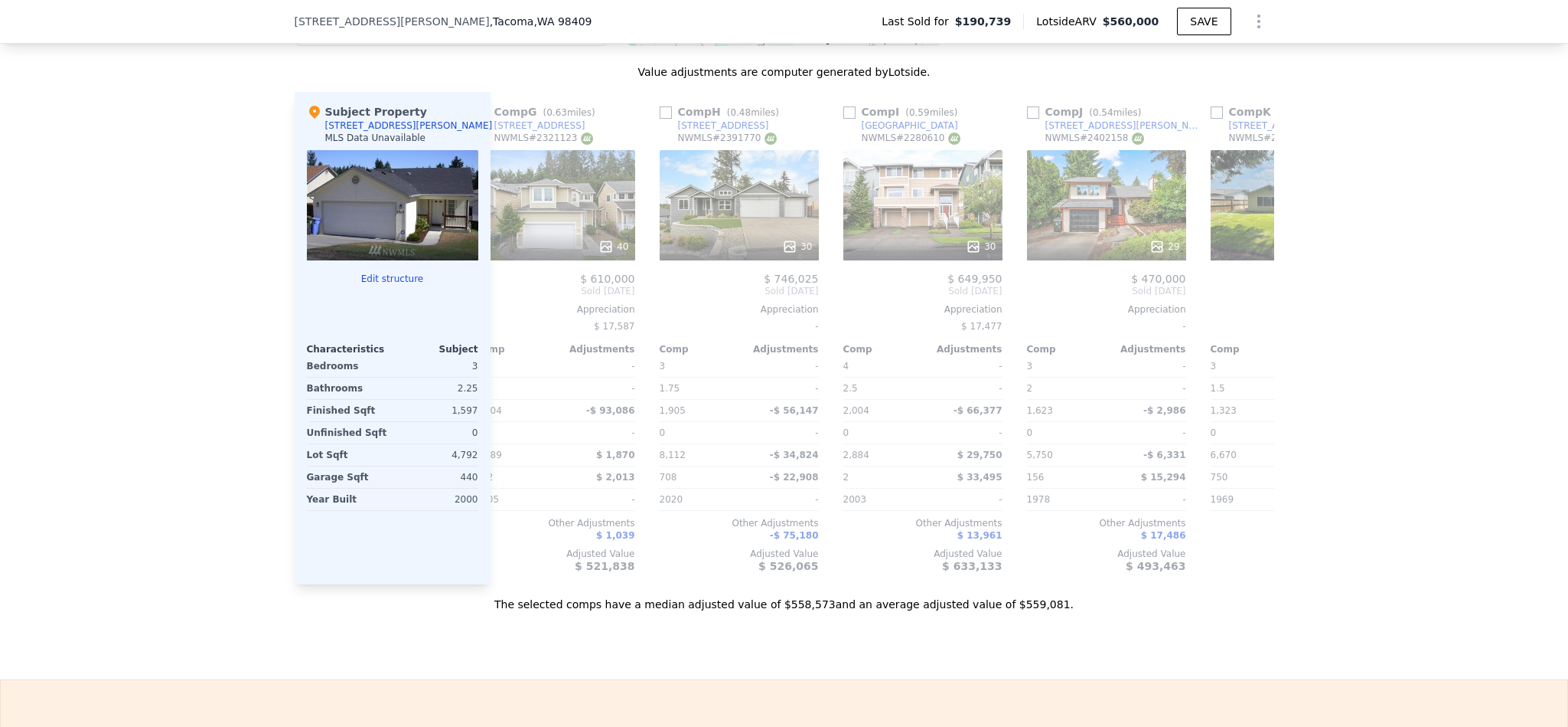
drag, startPoint x: 1185, startPoint y: 650, endPoint x: 1199, endPoint y: 650, distance: 14.0
click at [1187, 611] on div "The selected comps have a median adjusted value of $558,573 and an average adju…" at bounding box center [784, 597] width 979 height 27
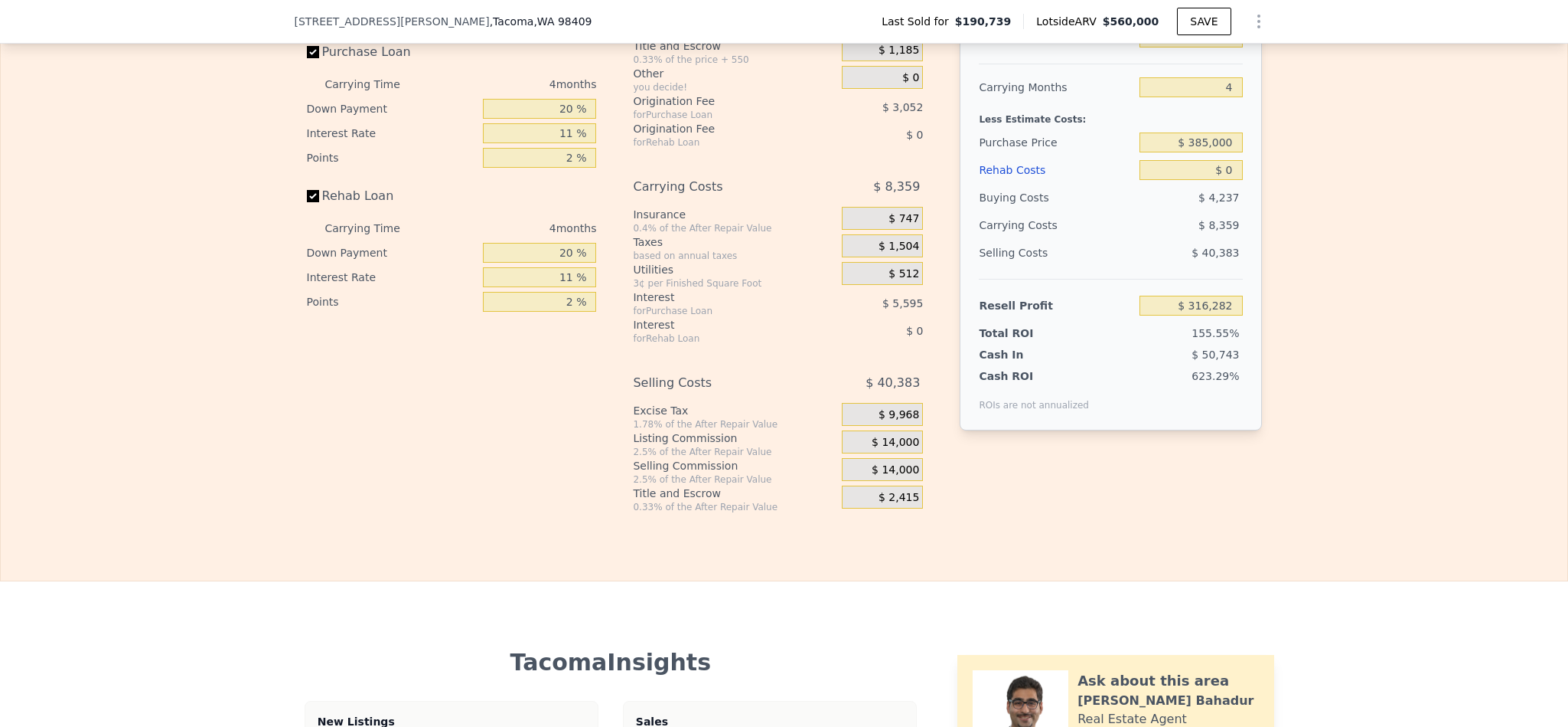
scroll to position [2293, 0]
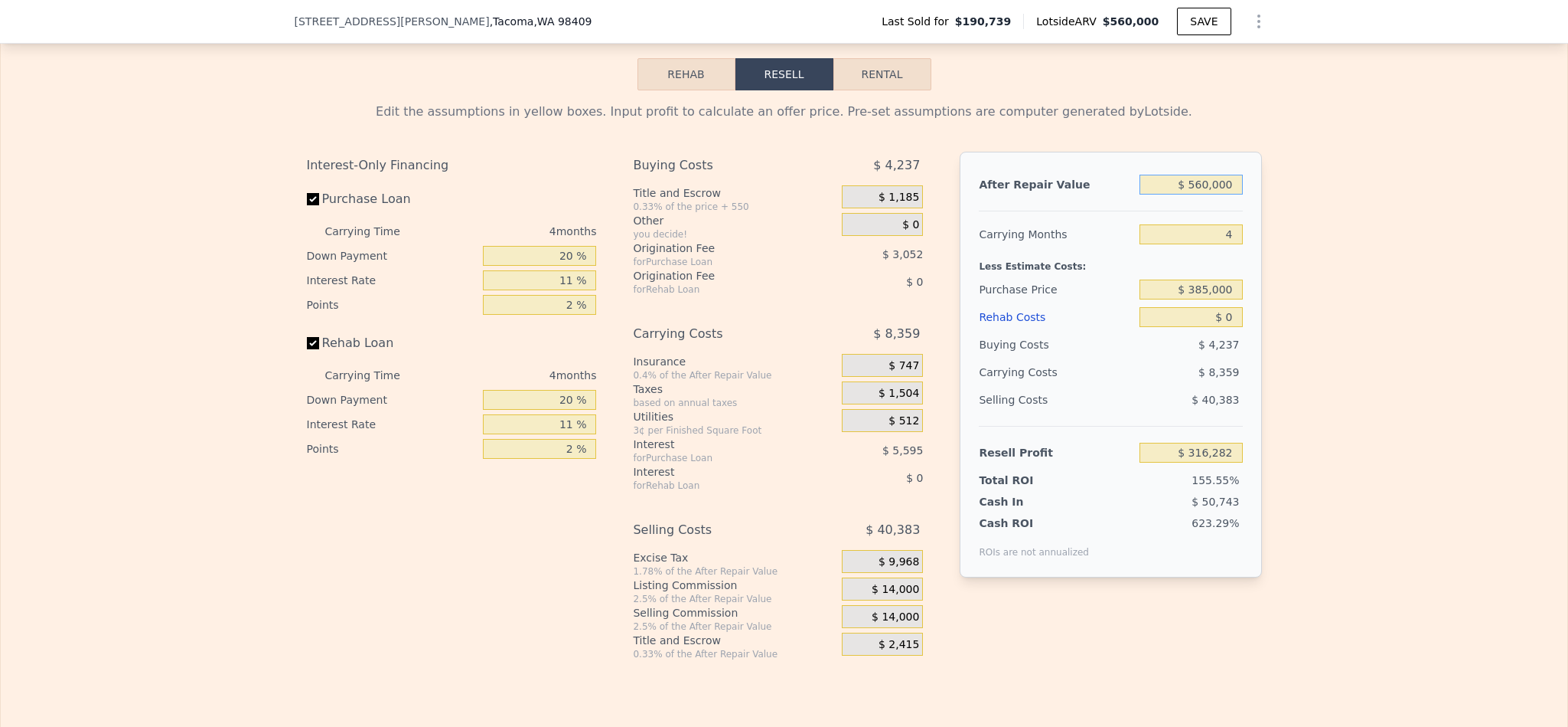
click at [1202, 194] on input "$ 560,000" at bounding box center [1191, 184] width 102 height 20
type input "$ 560,000"
type input "$ 316,282"
type input "$ 5,600,000"
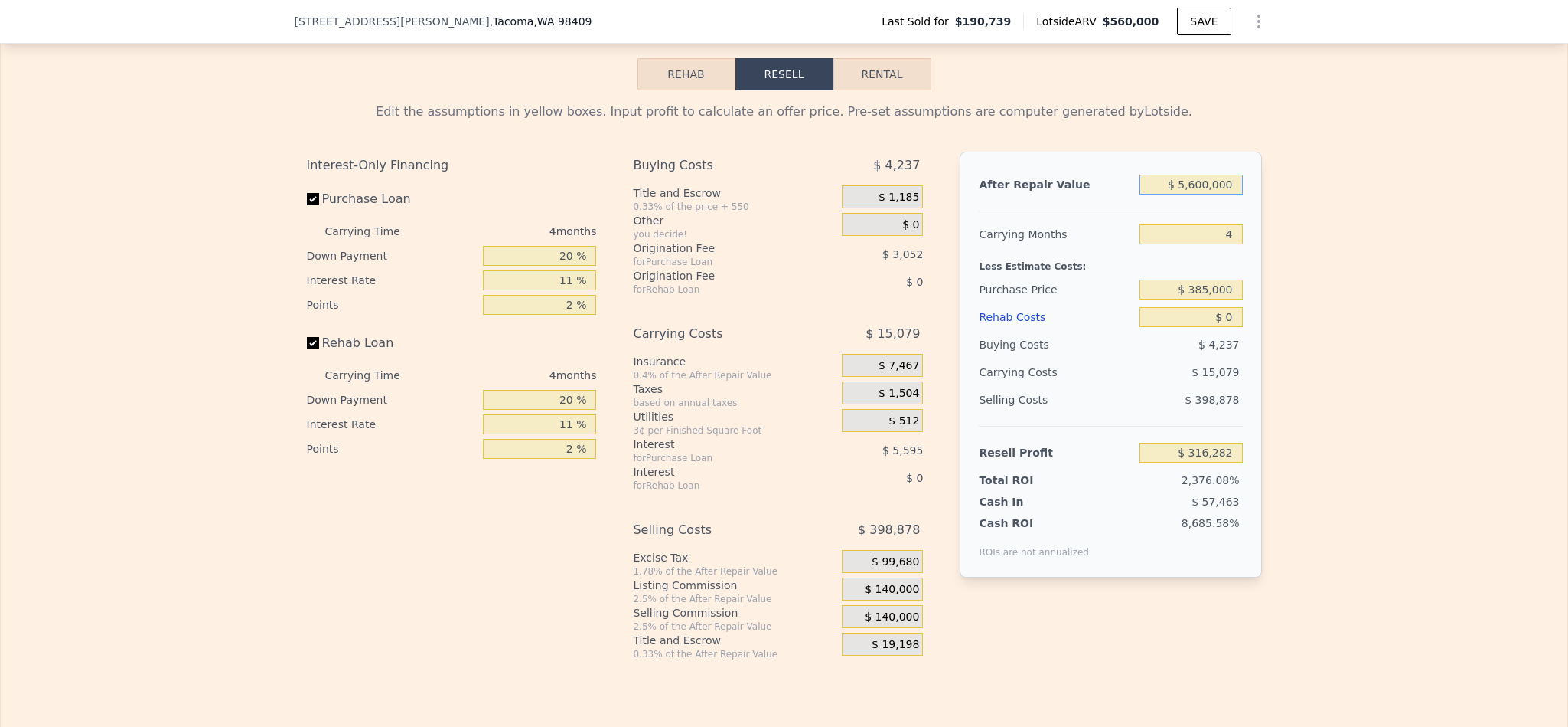
type input "$ 4,991,067"
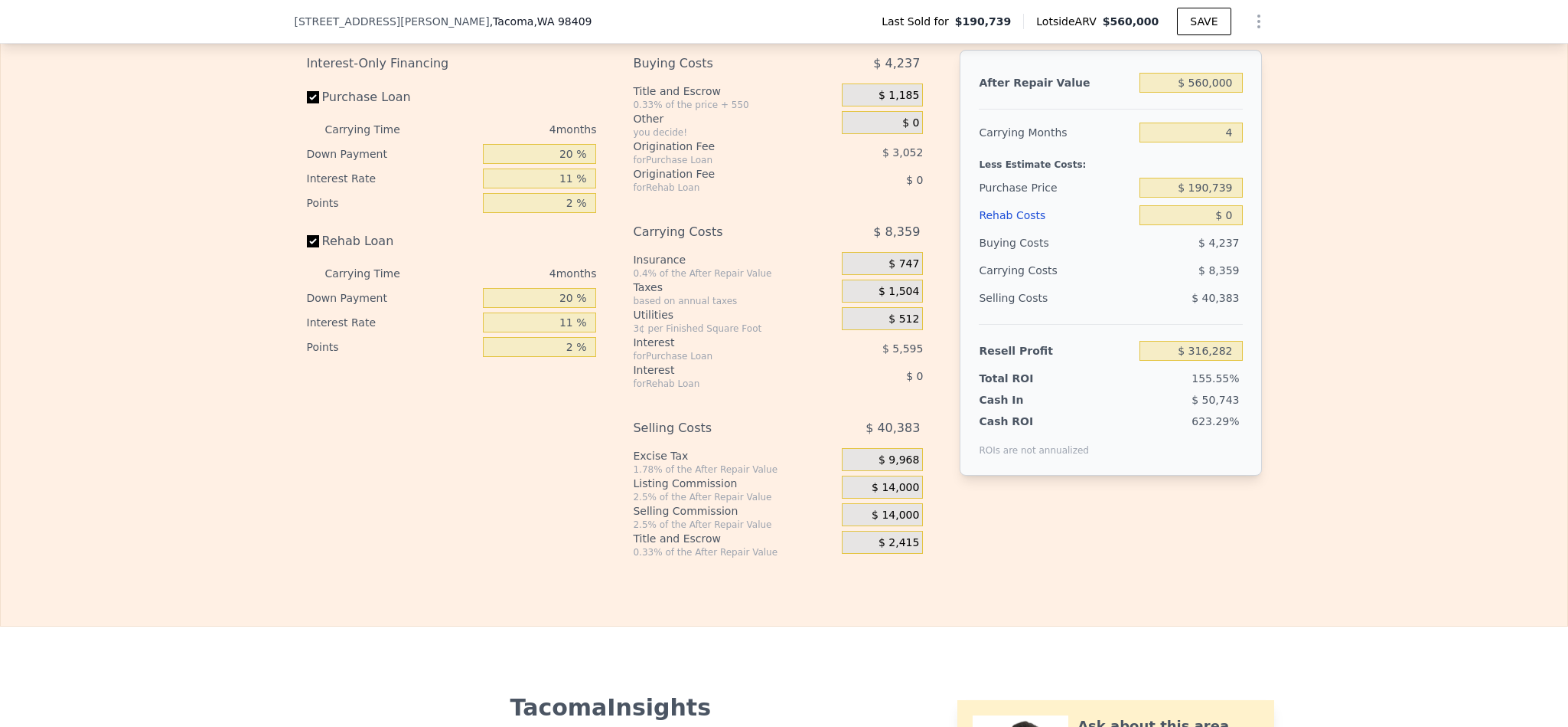
scroll to position [2407, 0]
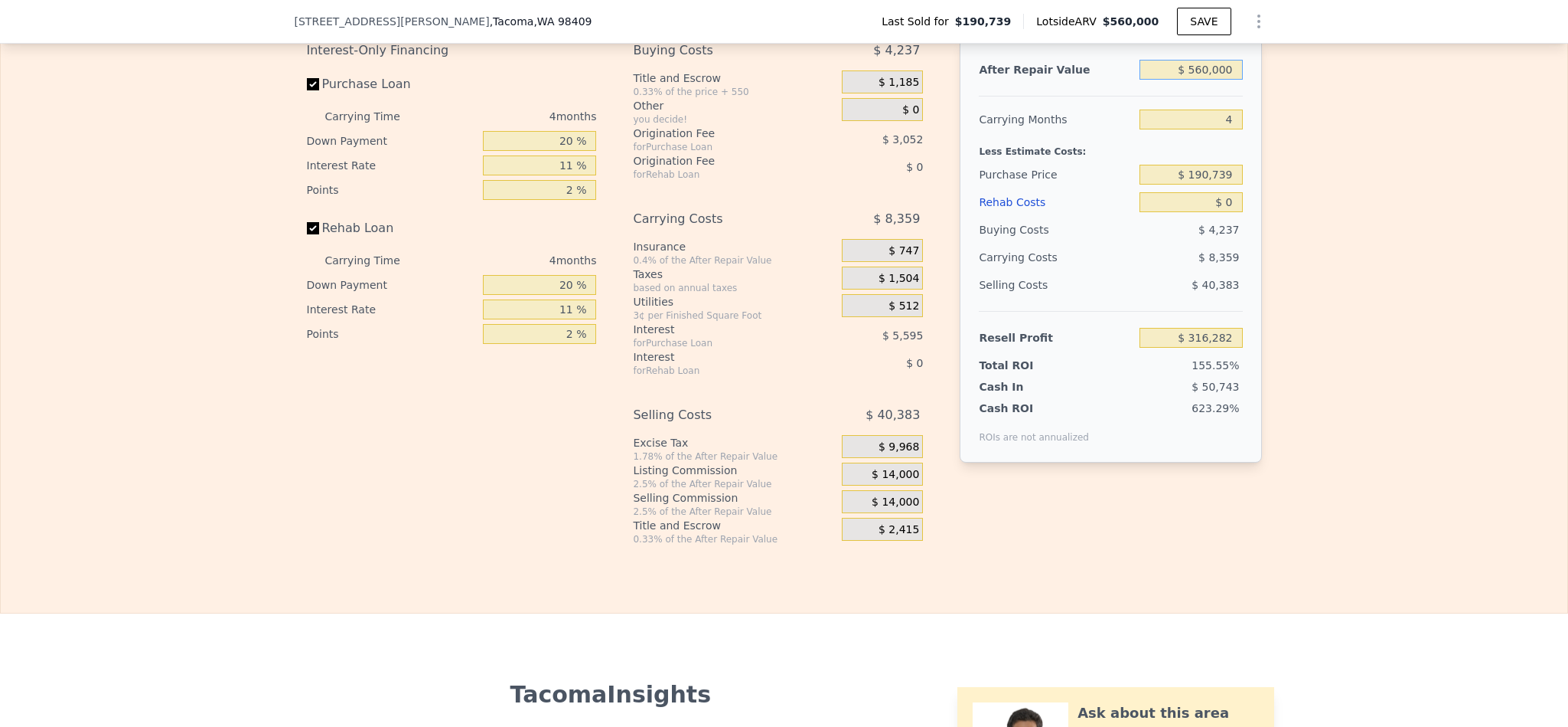
click at [1197, 80] on input "$ 560,000" at bounding box center [1191, 70] width 102 height 20
type input "$ 385,000"
type input "$ 112,570"
type input "$ 5"
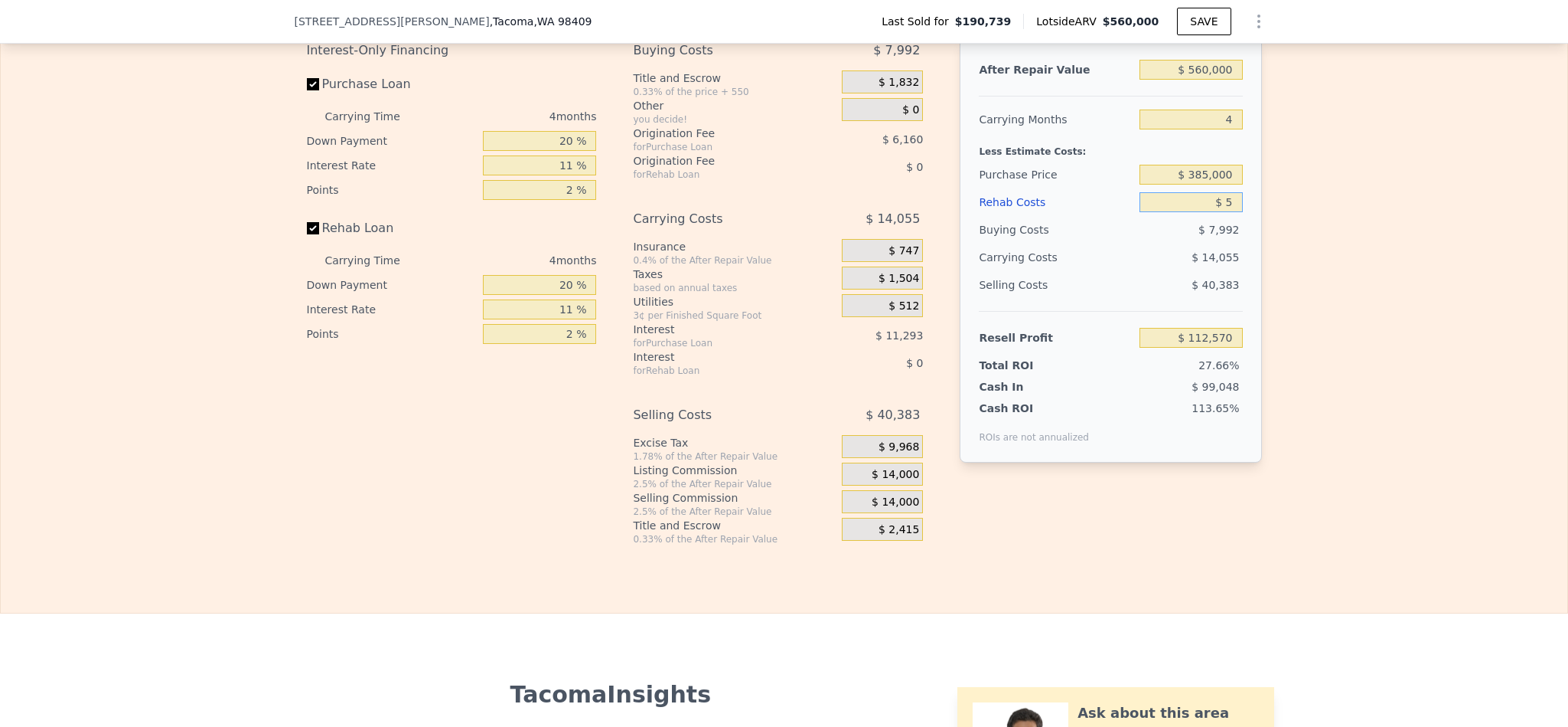
type input "$ 112,565"
type input "$ 50"
type input "$ 112,519"
type input "$ 500"
type input "$ 112,046"
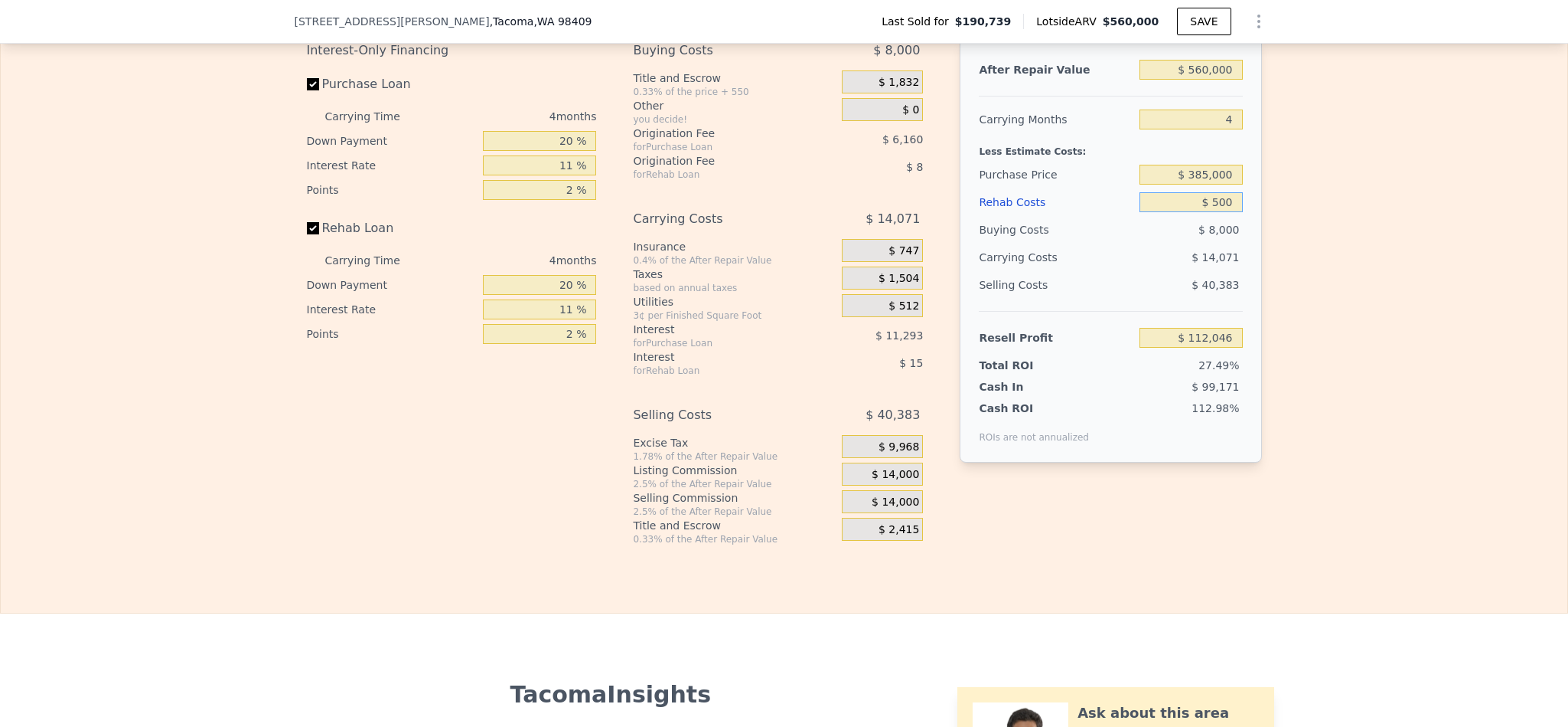
type input "$ 5,000"
type input "$ 107,342"
type input "$ 50,000"
type input "$ 60,302"
type input "$ 50,000"
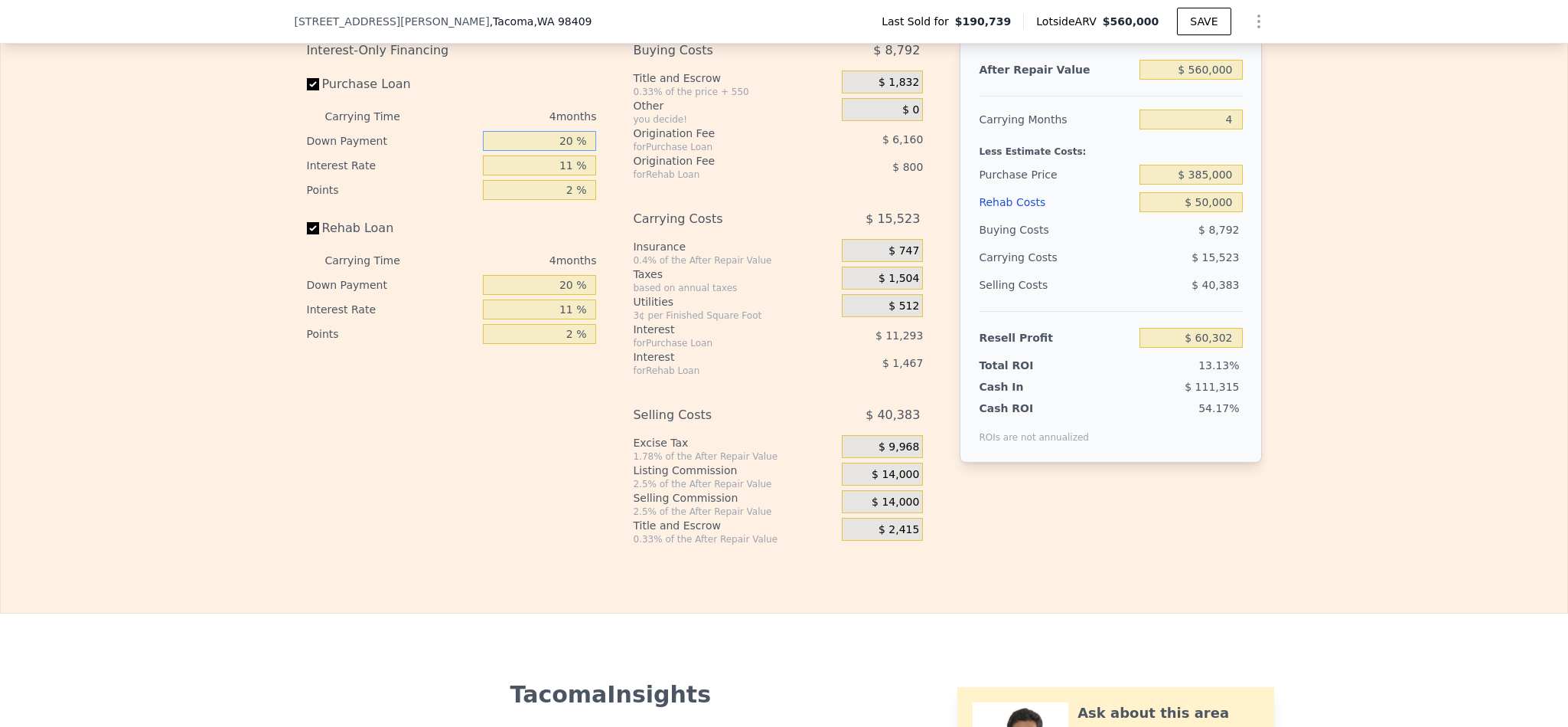
drag, startPoint x: 561, startPoint y: 184, endPoint x: 524, endPoint y: 186, distance: 37.1
click at [524, 151] on input "20 %" at bounding box center [539, 140] width 114 height 20
type input "10 %"
type input "$ 58,120"
type input "1 %"
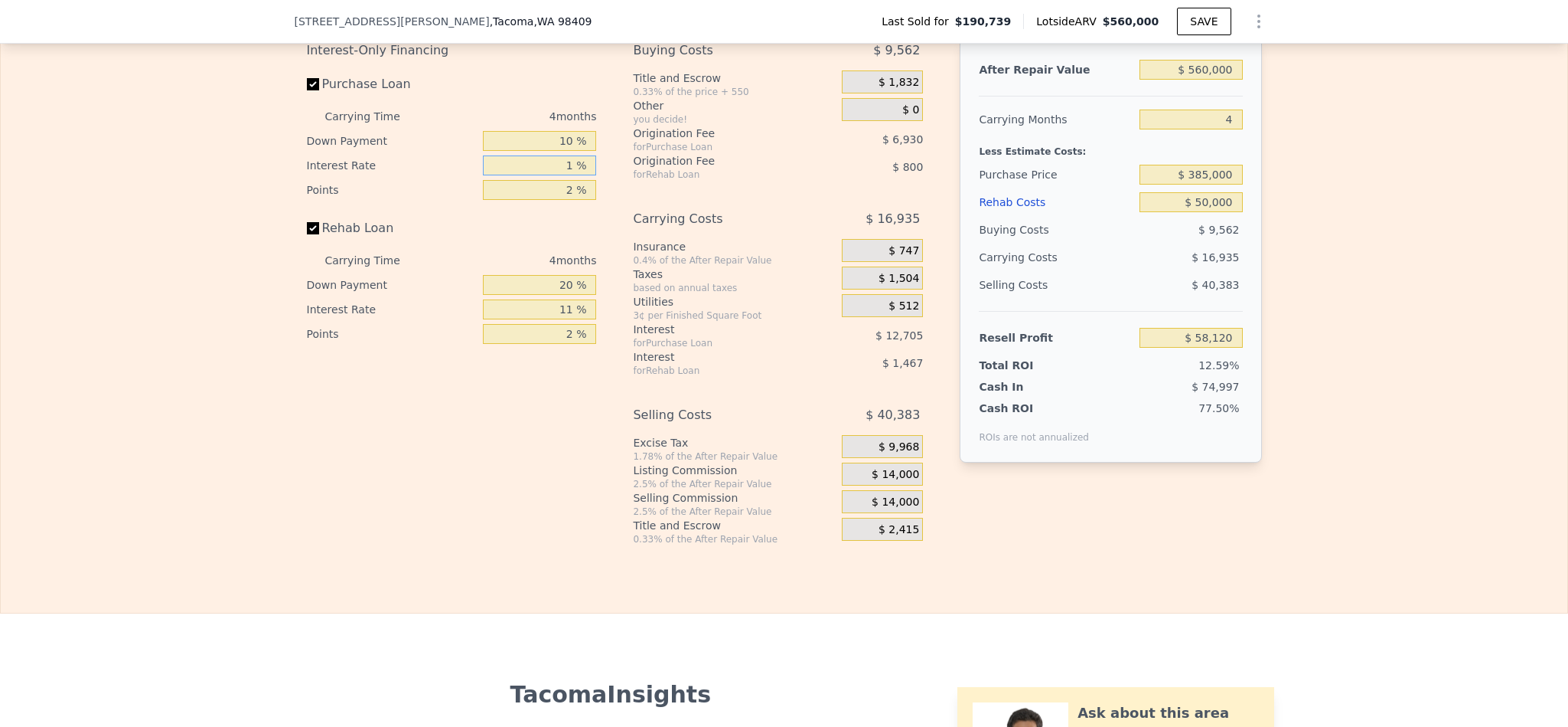
type input "$ 69,668"
type input "10 %"
type input "$ 59,272"
type input "10.5 %"
type input "$ 58,696"
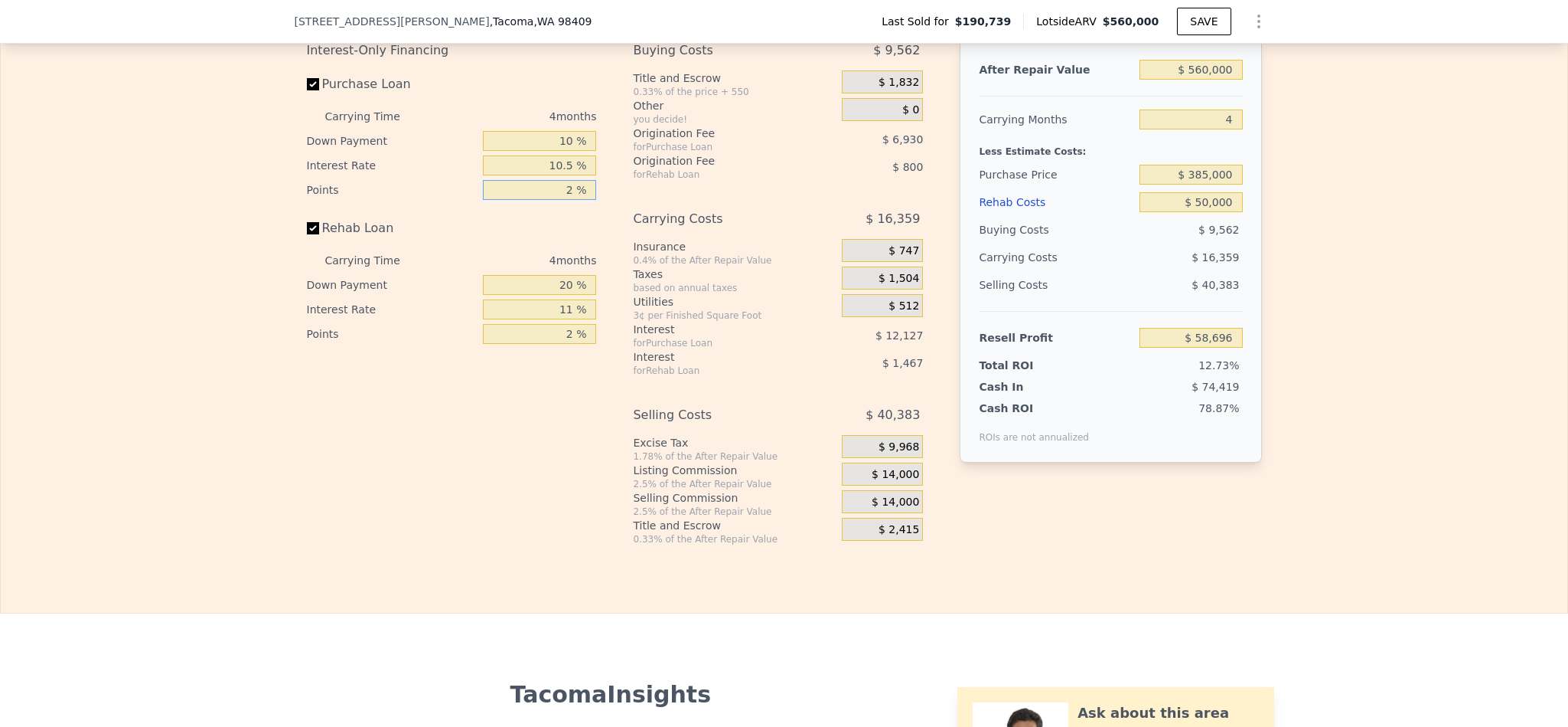
type input "1 %"
type input "$ 62,161"
type input "1.5 %"
type input "$ 60,428"
type input "1.5 %"
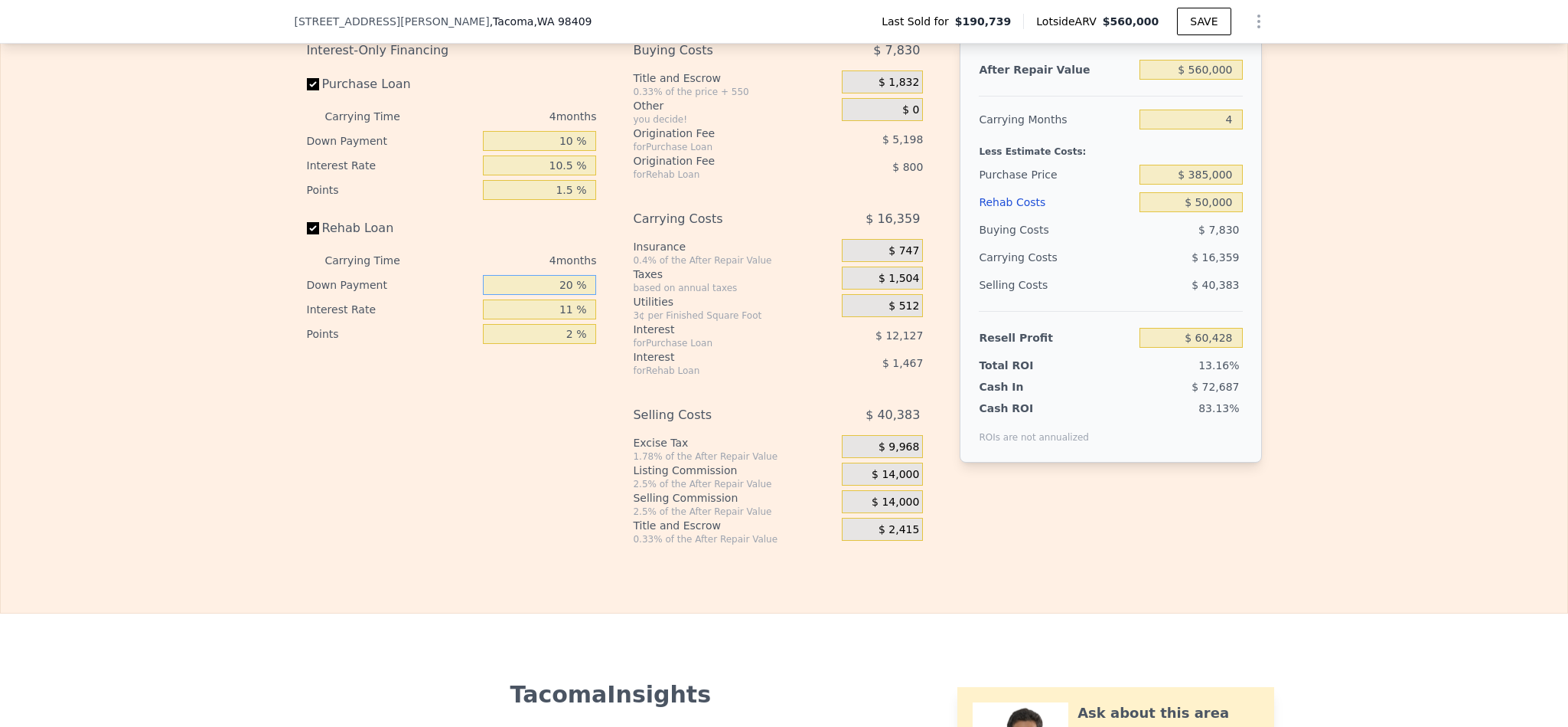
type input "1 %"
type input "$ 59,890"
type input "10 %"
type input "$ 60,144"
type input "4 %"
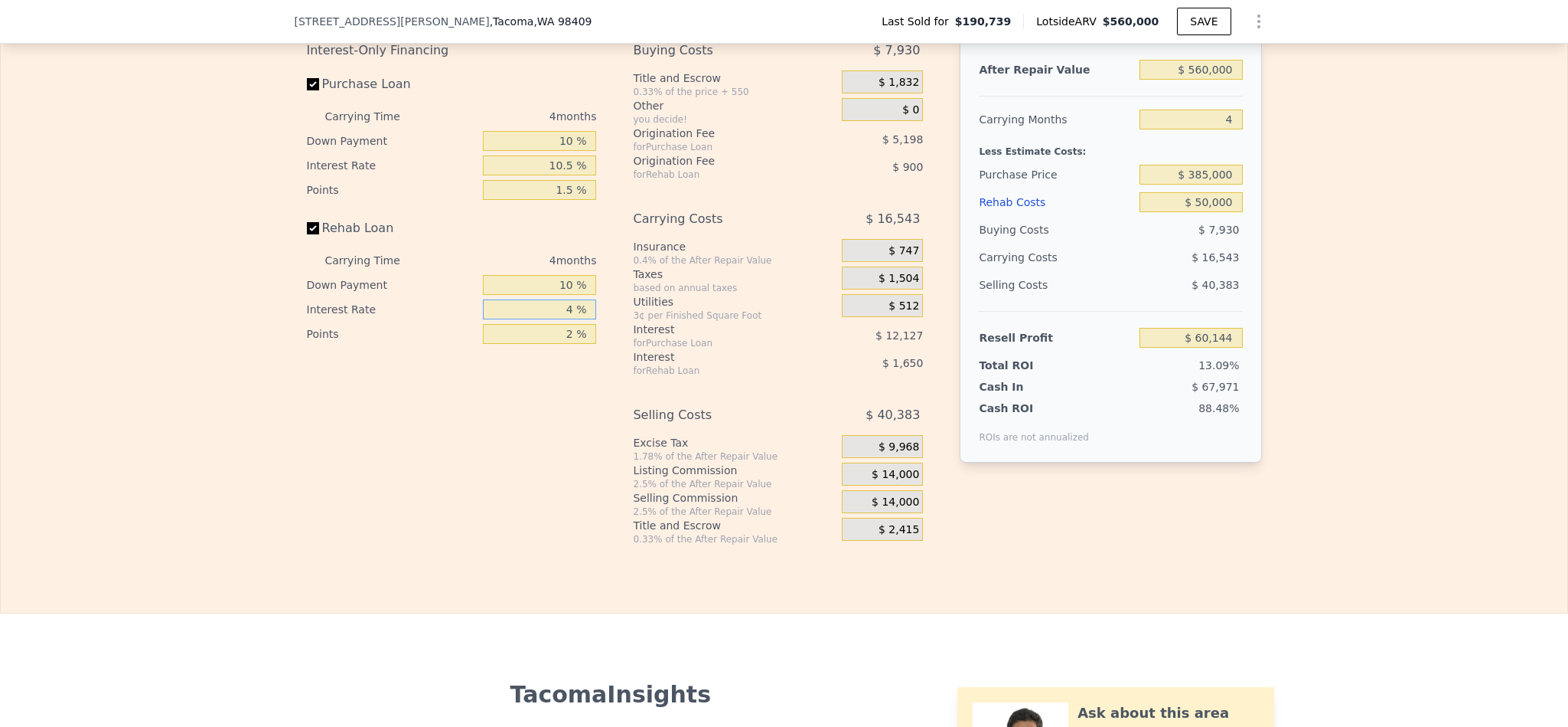
type input "$ 61,196"
type input "1 %"
type input "$ 61,644"
type input "10 %"
type input "$ 60,296"
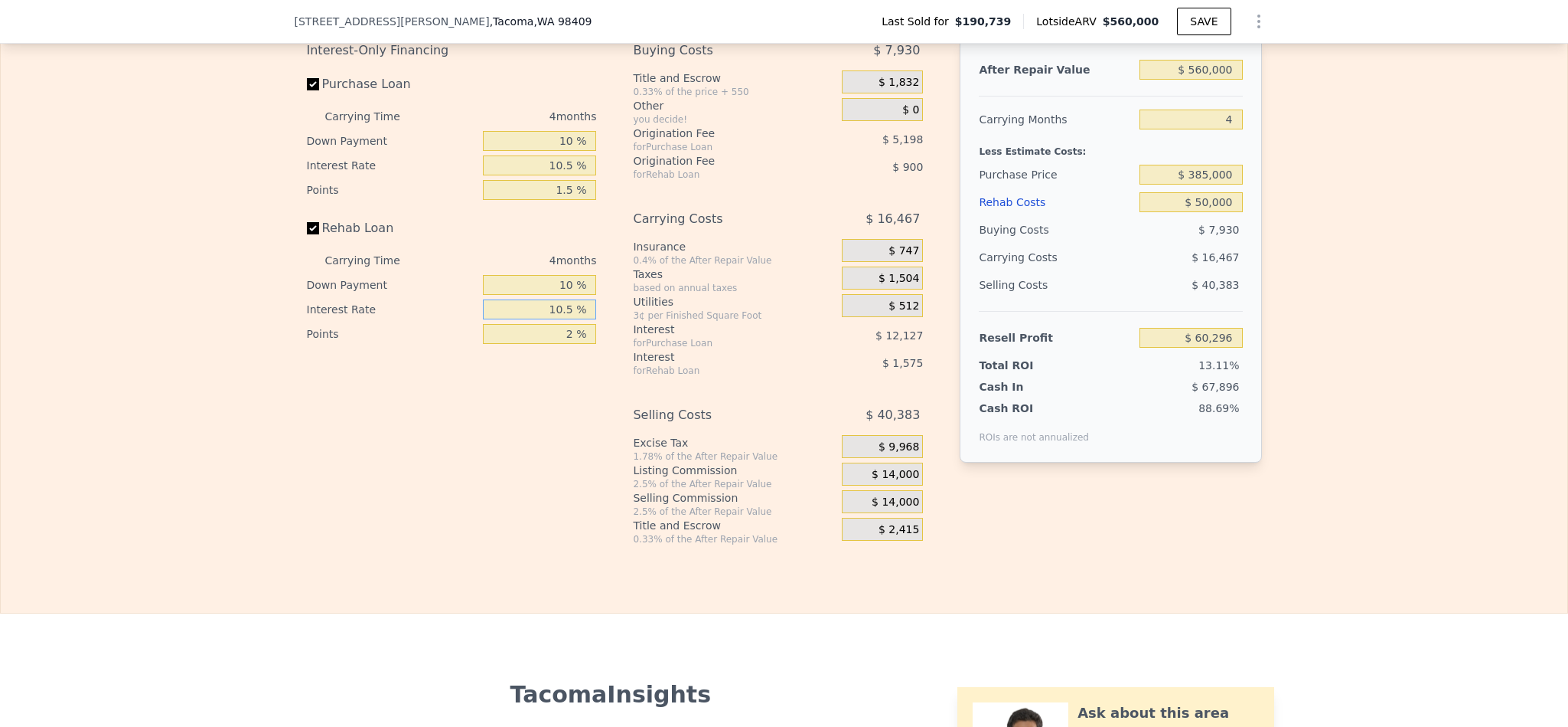
type input "10.5 %"
type input "$ 60,220"
type input "1 %"
type input "$ 60,670"
type input "1.5 %"
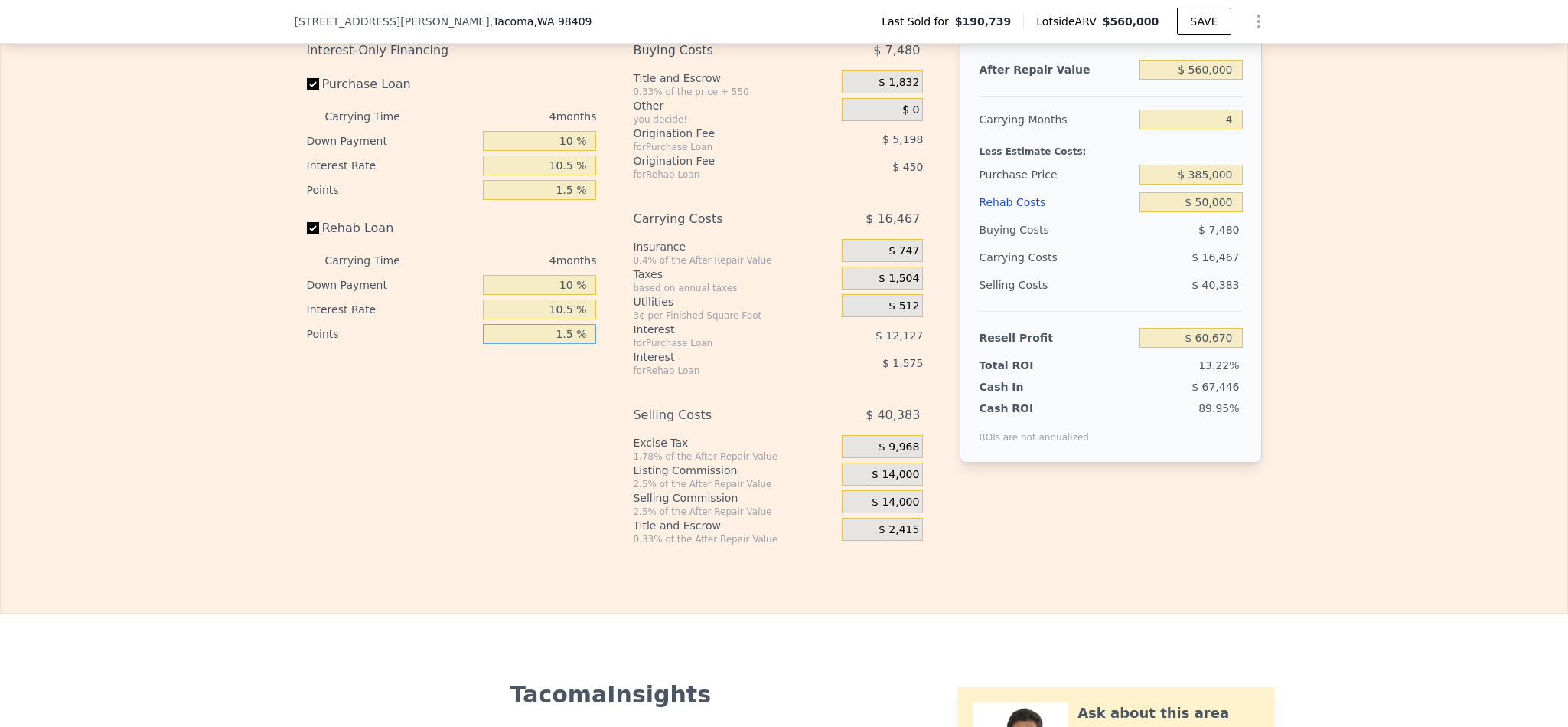
type input "$ 60,445"
type input "1.5 %"
click at [900, 486] on div "$ 14,000" at bounding box center [883, 473] width 81 height 23
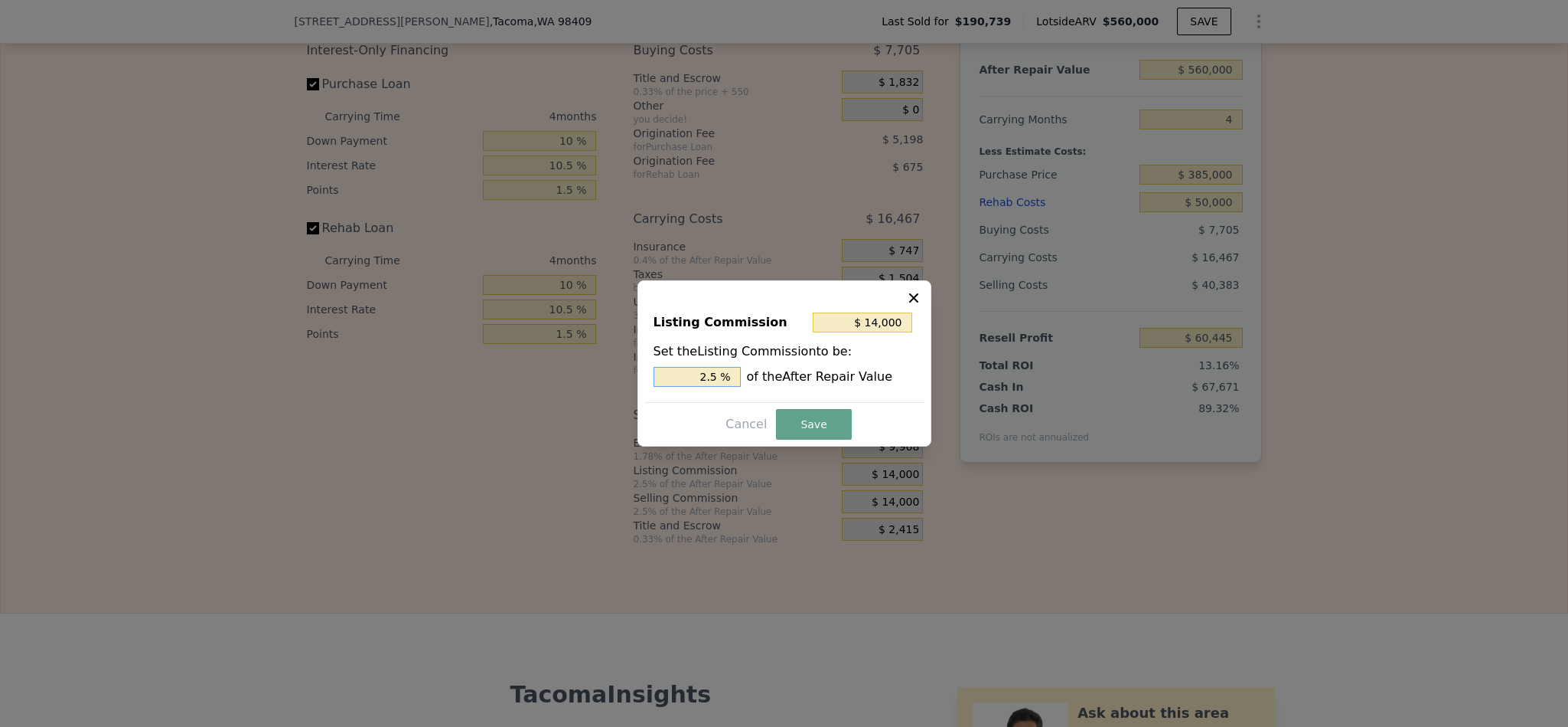
drag, startPoint x: 708, startPoint y: 375, endPoint x: 589, endPoint y: 389, distance: 119.8
click at [616, 388] on div "​ Listing Commission $ 14,000 Set the Listing Commission to be: 2.5 % of the Af…" at bounding box center [784, 364] width 1568 height 727
type input "$ 8,400"
type input "1.5 %"
click at [820, 421] on button "Save" at bounding box center [814, 424] width 75 height 31
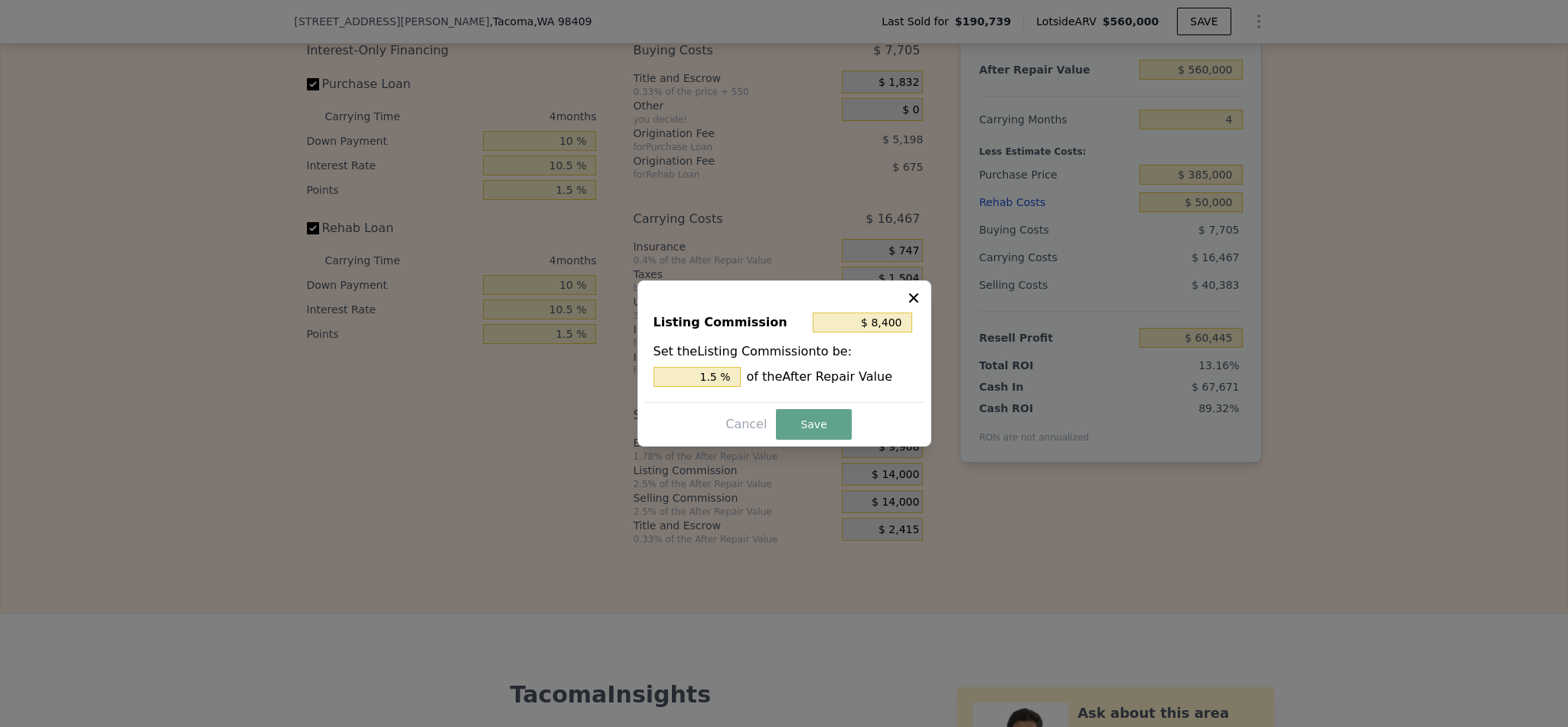
type input "$ 66,045"
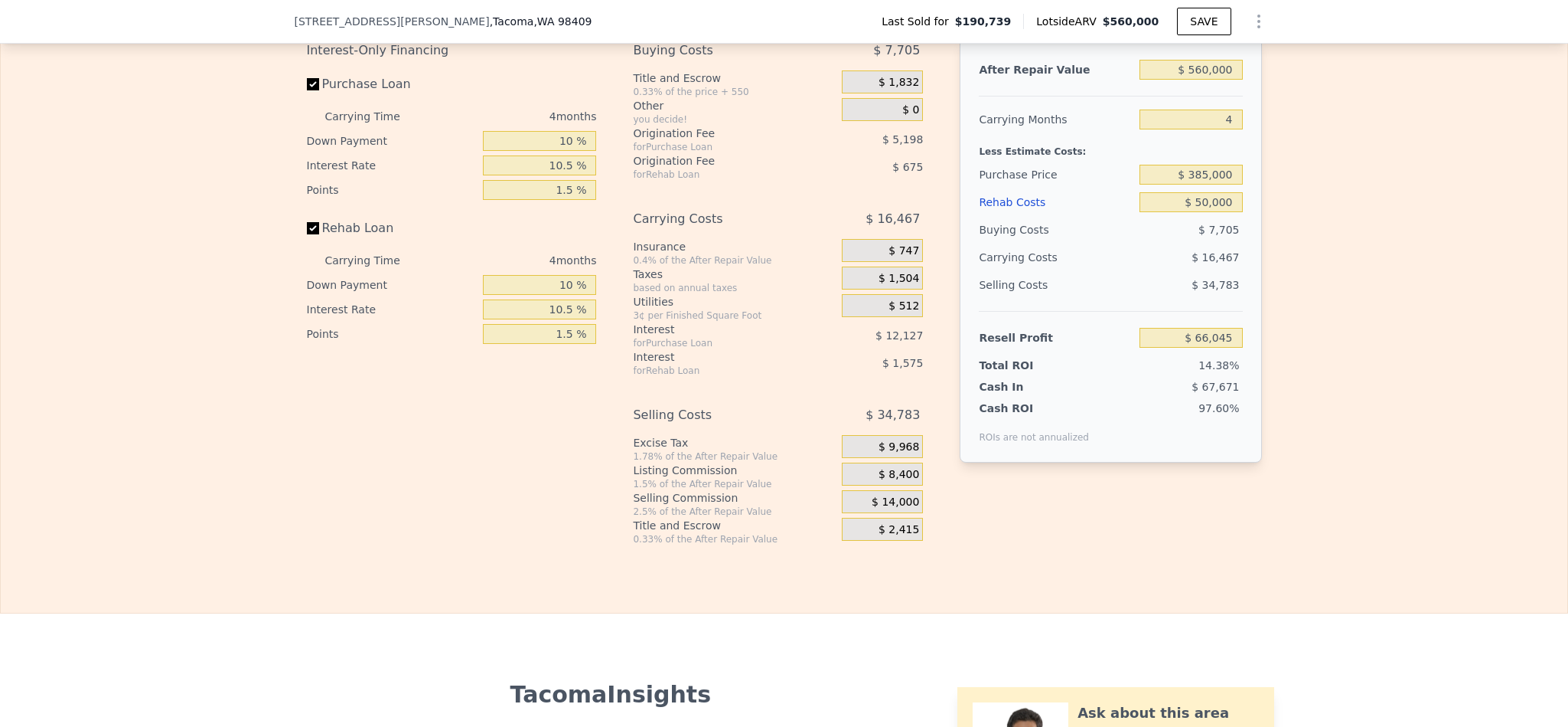
click at [1464, 526] on div "Edit the assumptions in yellow boxes. Input profit to calculate an offer price.…" at bounding box center [784, 260] width 1567 height 569
type input "$ 0"
type input "$ 316,282"
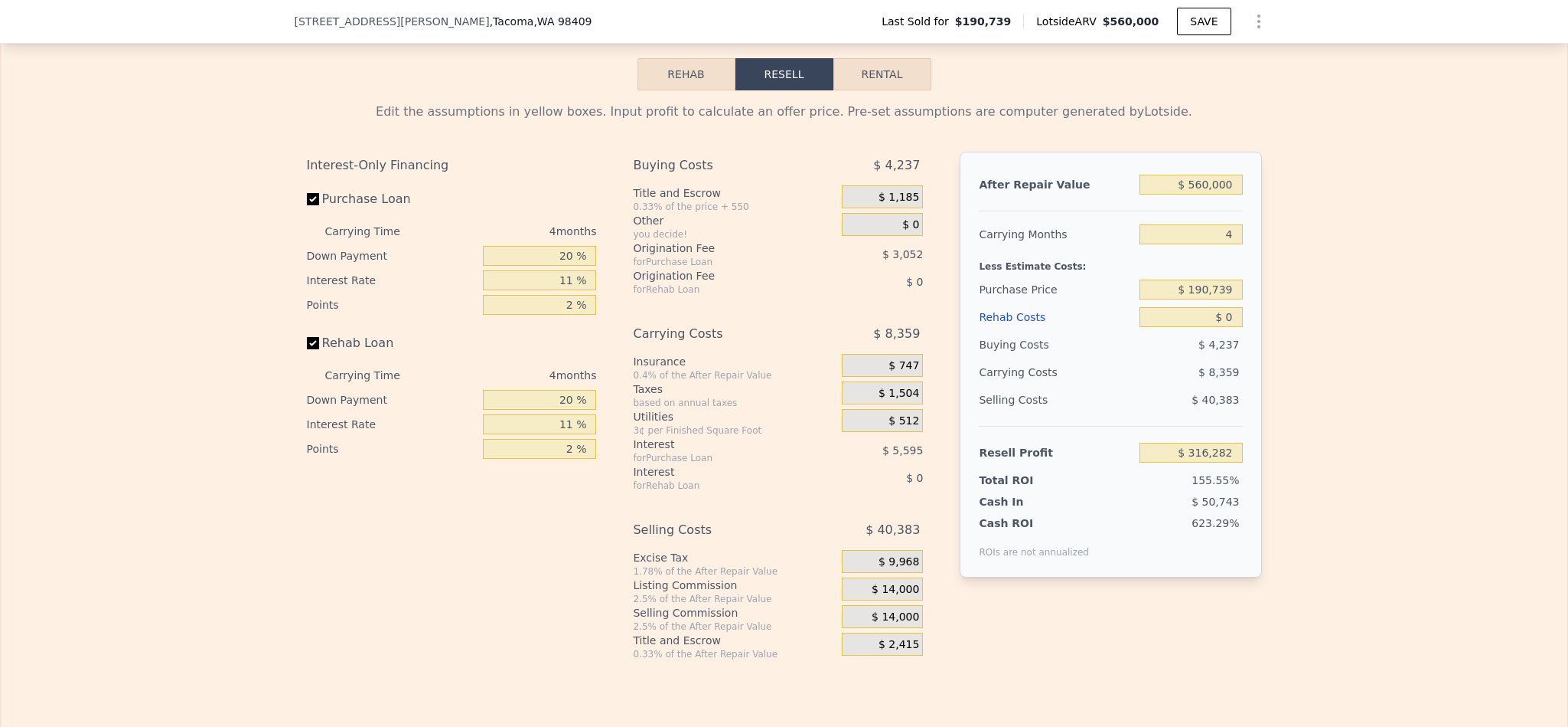
scroll to position [2407, 0]
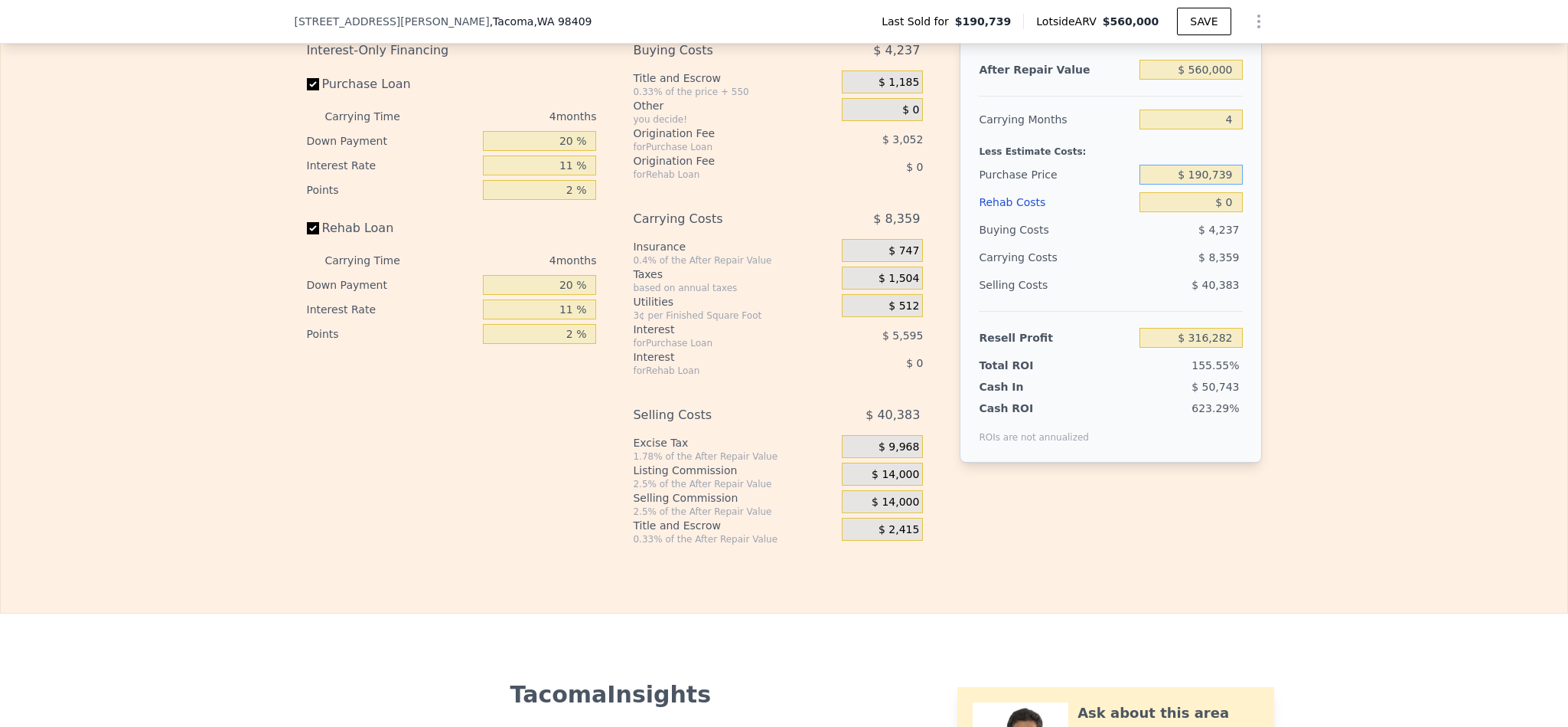
click at [1202, 184] on input "$ 190,739" at bounding box center [1191, 174] width 102 height 20
type input "$ 395,000"
type input "$ 102,081"
type input "$ 5"
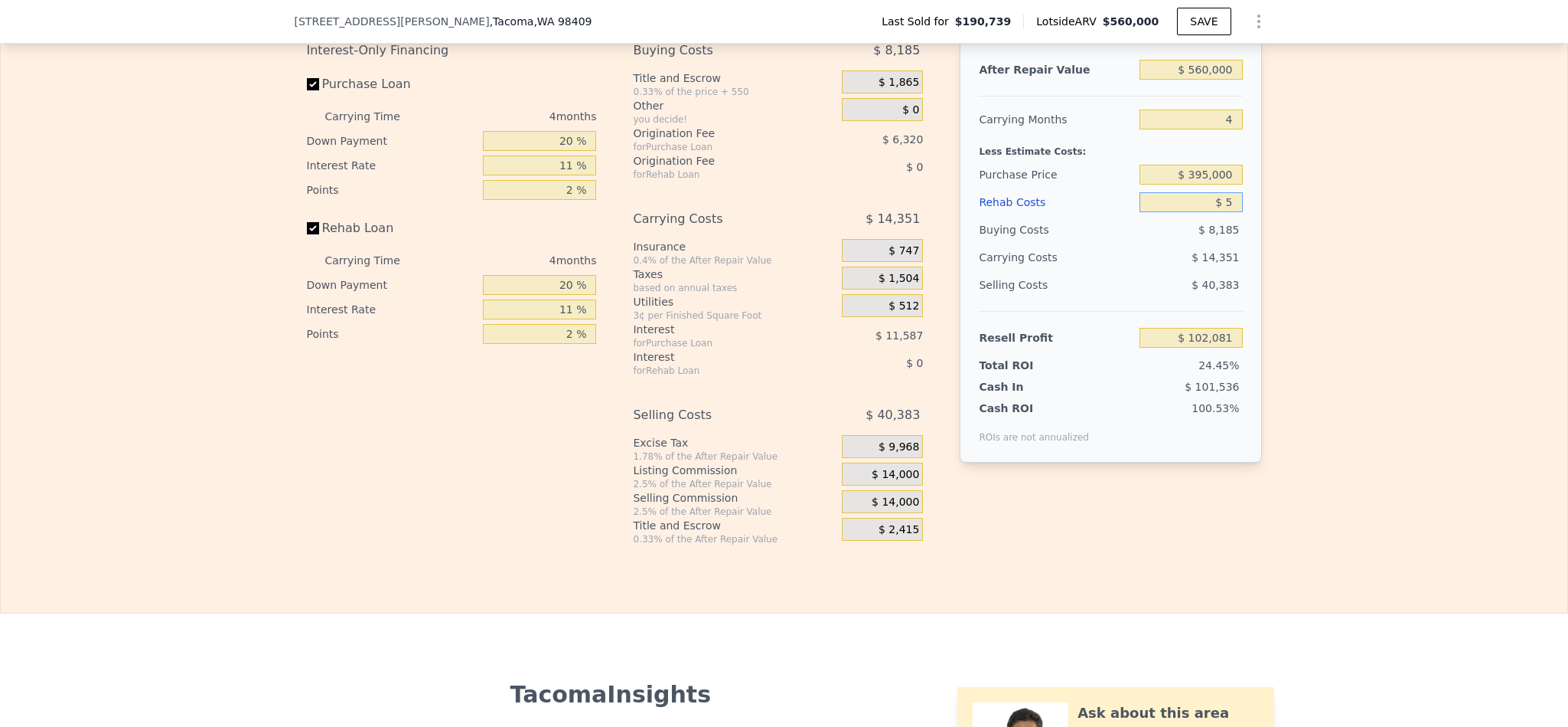
type input "$ 102,076"
type input "$ 50"
type input "$ 102,030"
type input "$ 5,000"
type input "$ 96,853"
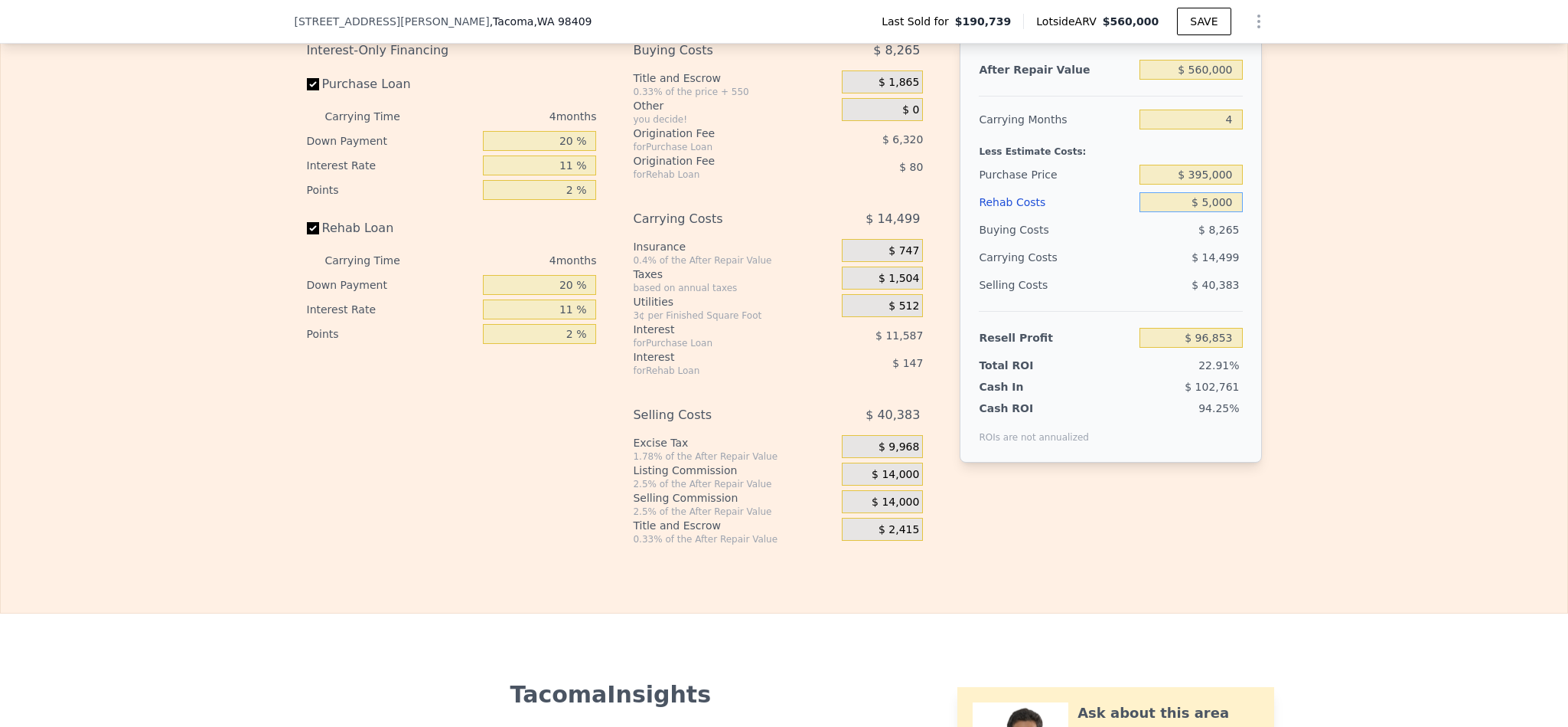
type input "$ 50,000"
type input "$ 49,813"
type input "$ 50,000"
drag, startPoint x: 1296, startPoint y: 317, endPoint x: 1217, endPoint y: 319, distance: 79.0
click at [1290, 319] on div "Edit the assumptions in yellow boxes. Input profit to calculate an offer price.…" at bounding box center [784, 260] width 1567 height 569
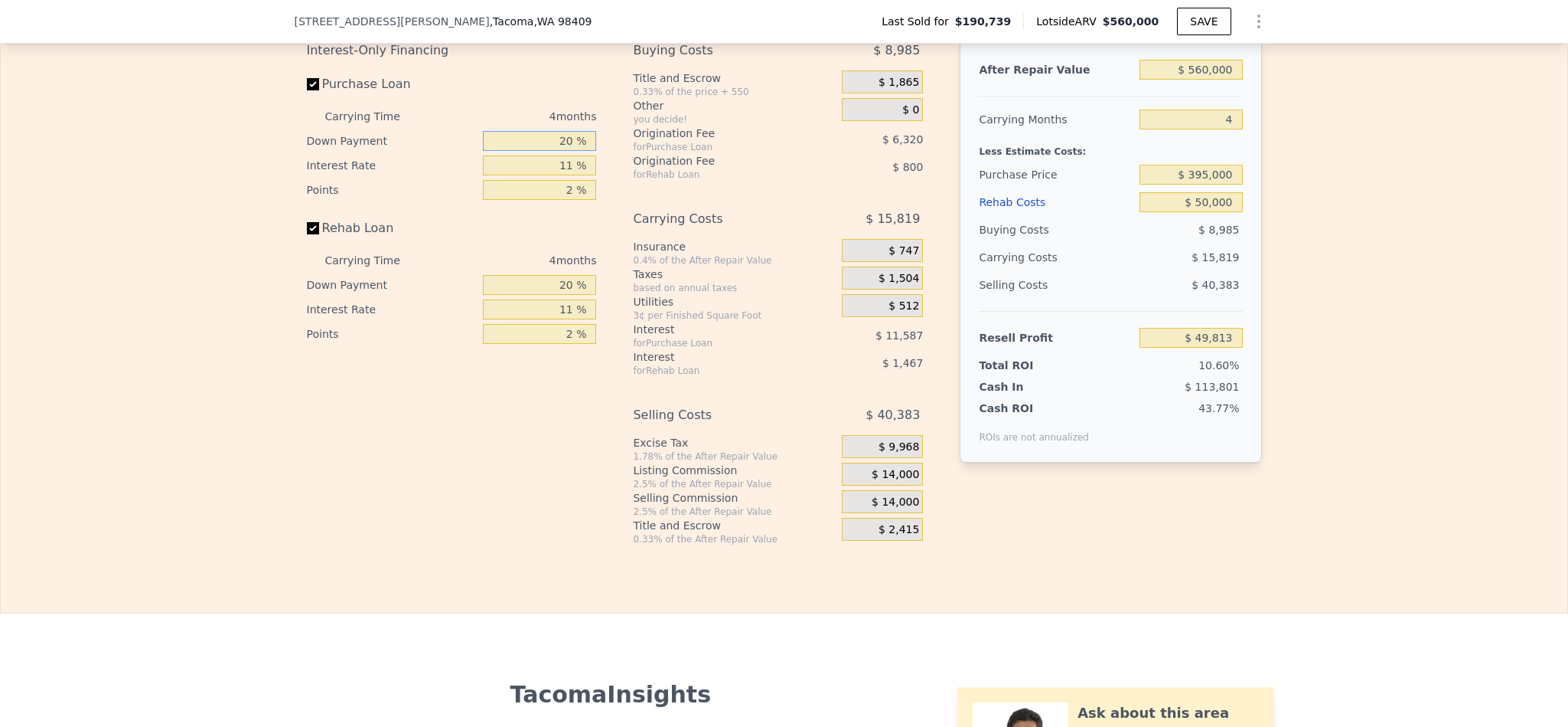
drag, startPoint x: 559, startPoint y: 193, endPoint x: 491, endPoint y: 193, distance: 68.0
click at [491, 151] on input "20 %" at bounding box center [539, 140] width 114 height 20
type input "10 %"
type input "$ 47,575"
type input "1 %"
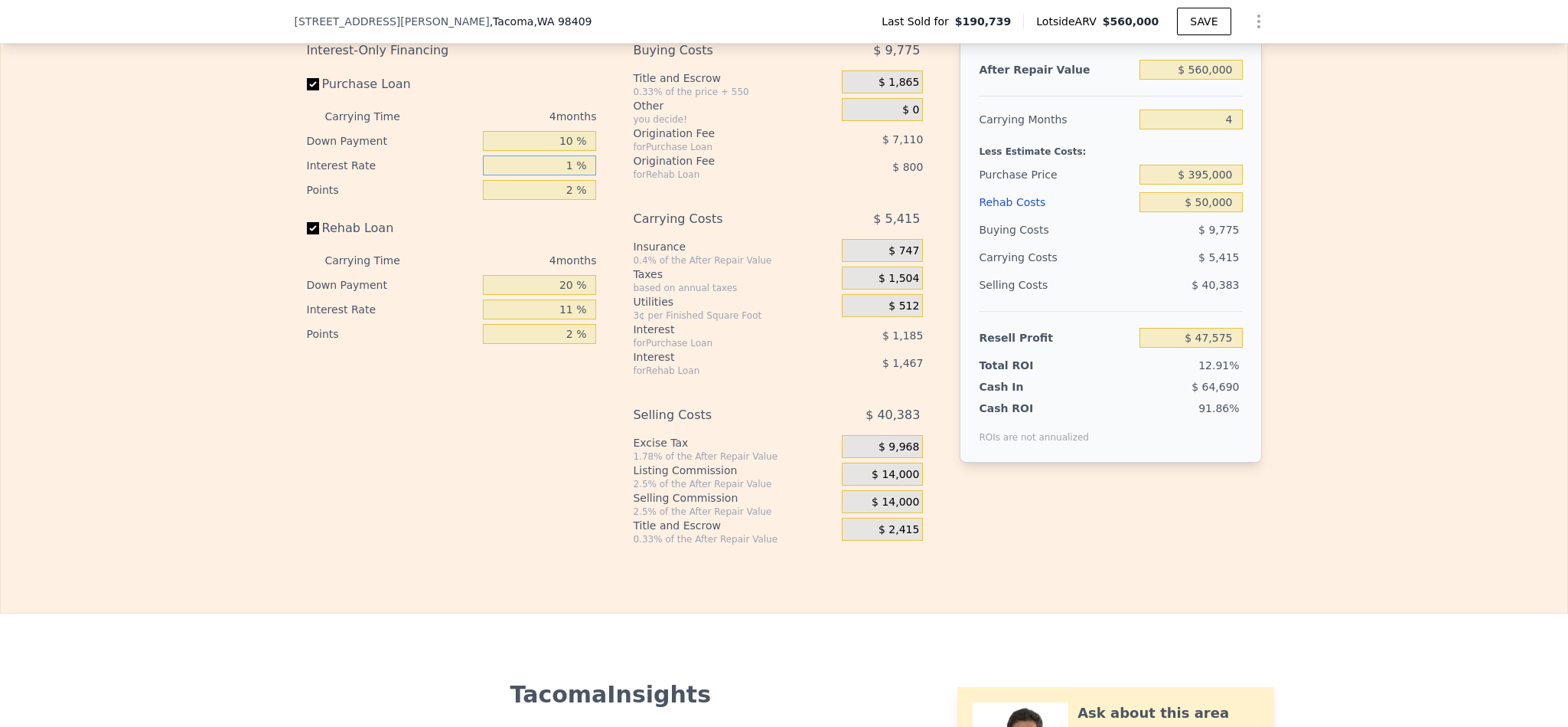
type input "$ 59,427"
type input "10 %"
type input "$ 48,759"
type input "10.5 %"
type input "$ 48,167"
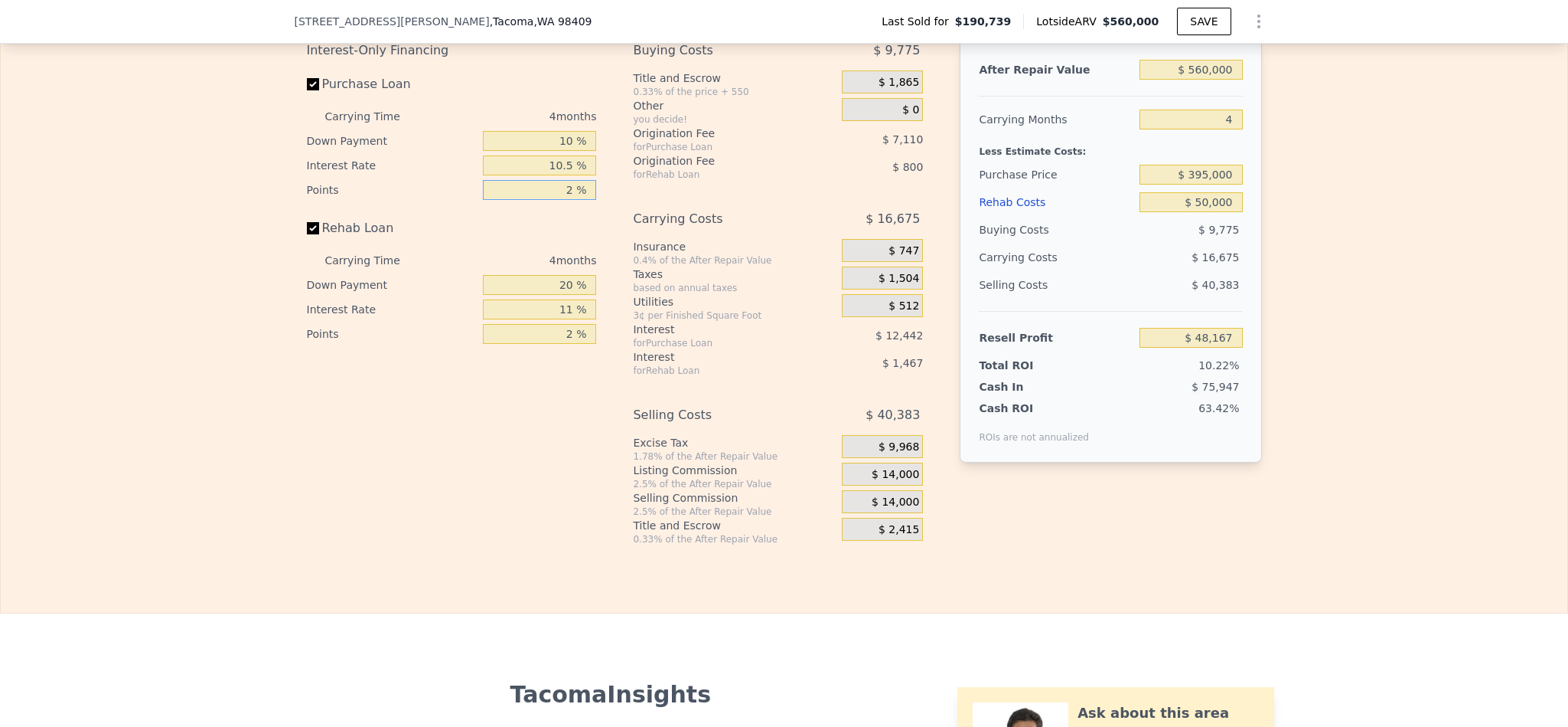
type input "1 %"
type input "$ 51,722"
type input "1.5 %"
type input "$ 49,944"
type input "1 %"
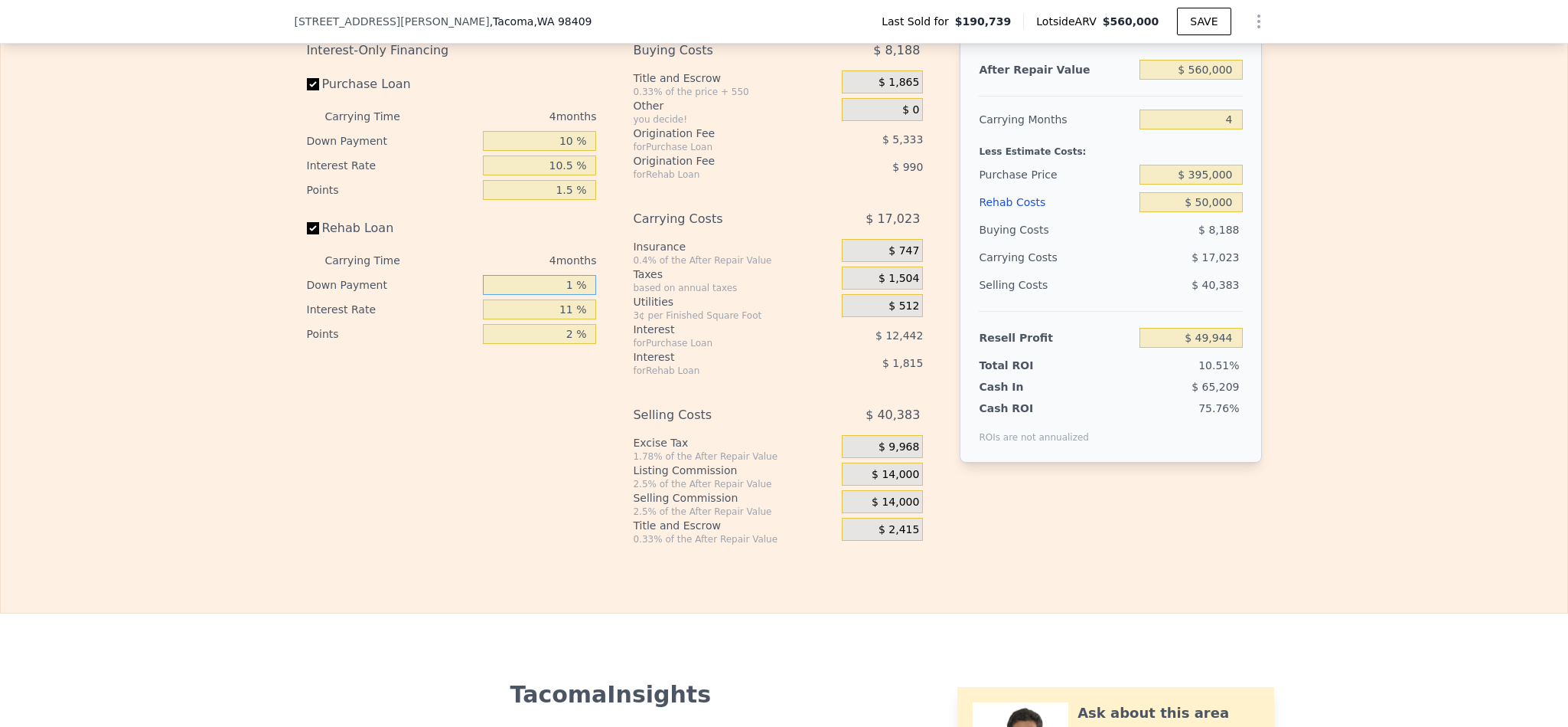
type input "$ 49,406"
type input "10 %"
type input "$ 49,660"
type input "10 %"
type input "1 %"
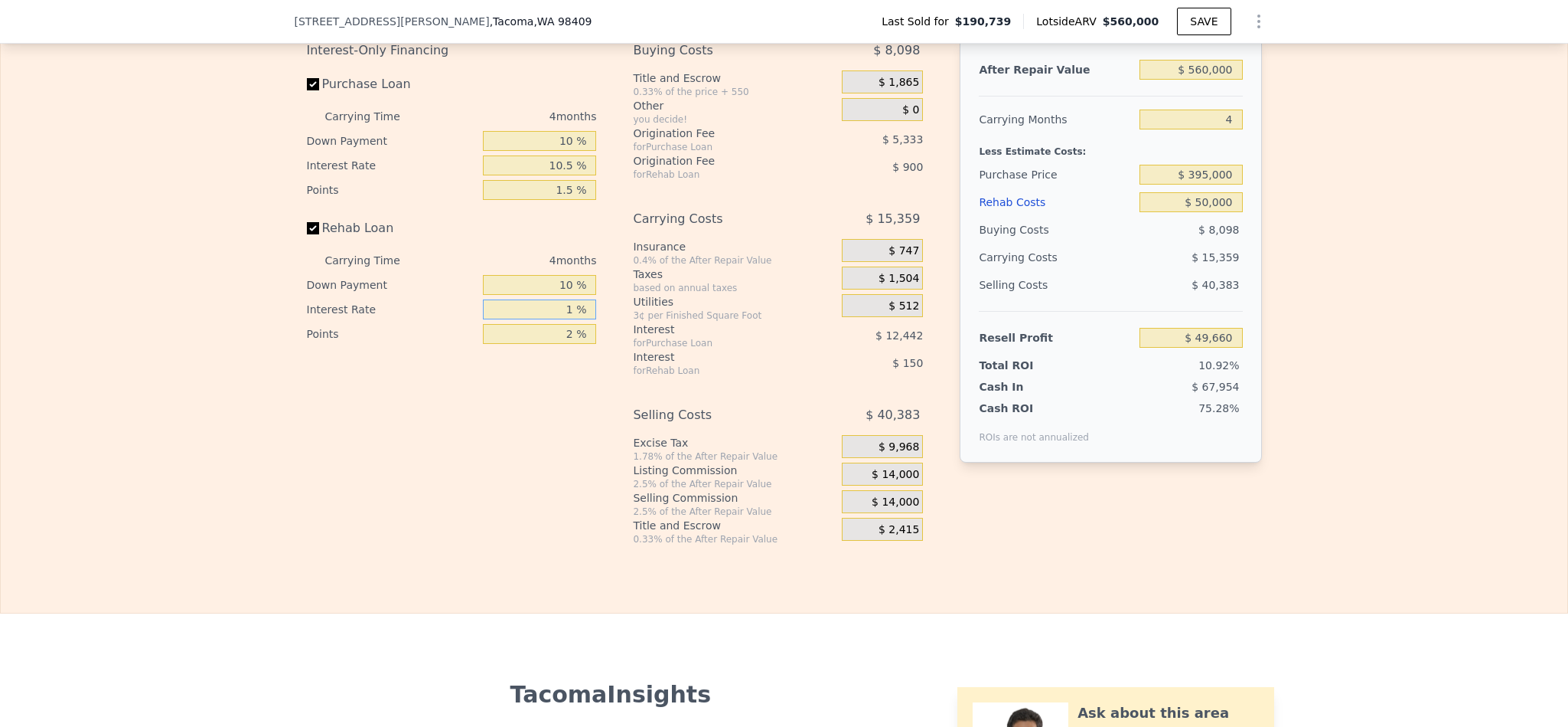
type input "$ 51,160"
type input "10 %"
type input "$ 49,812"
type input "10.5 %"
type input "$ 49,736"
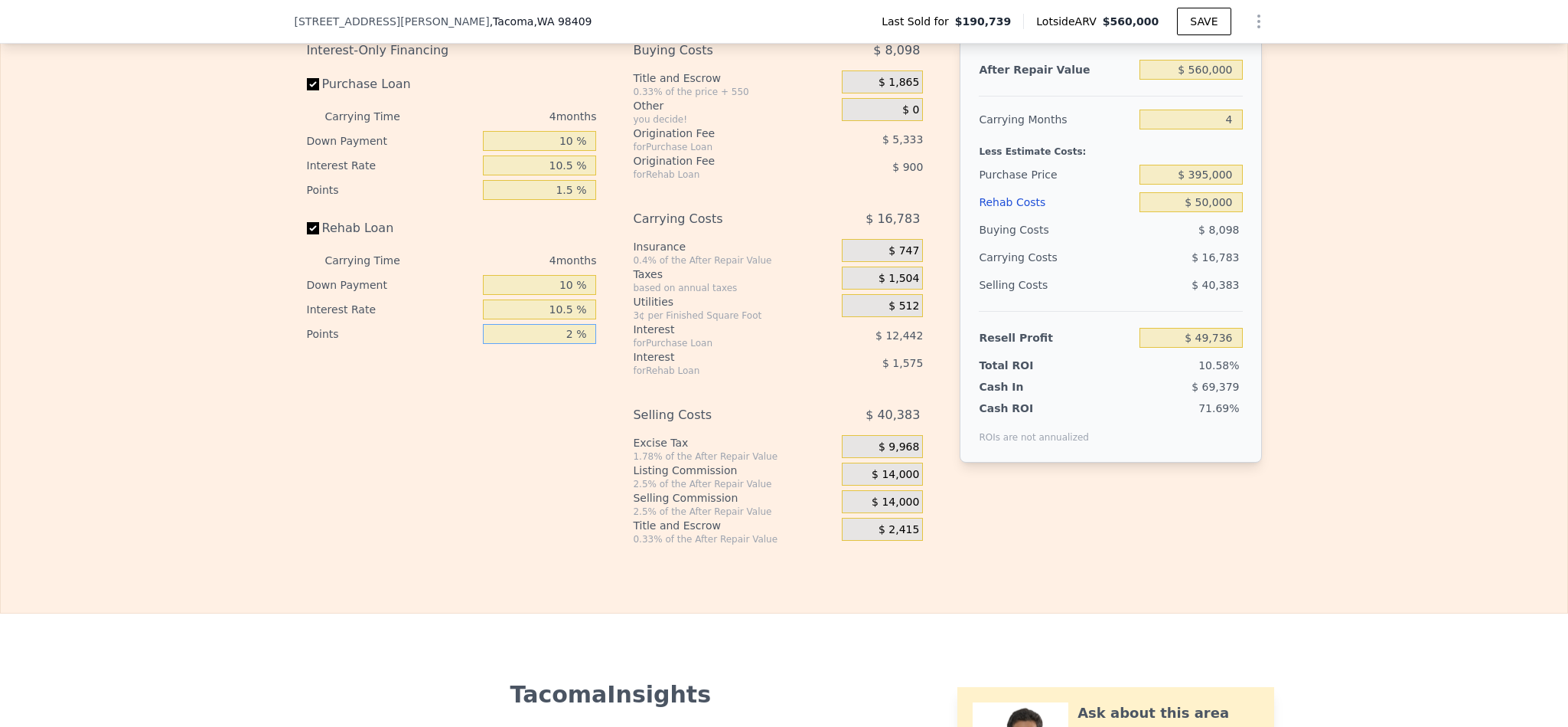
type input "1 %"
type input "$ 50,186"
type input "1.5 %"
type input "$ 49,961"
type input "1.5 %"
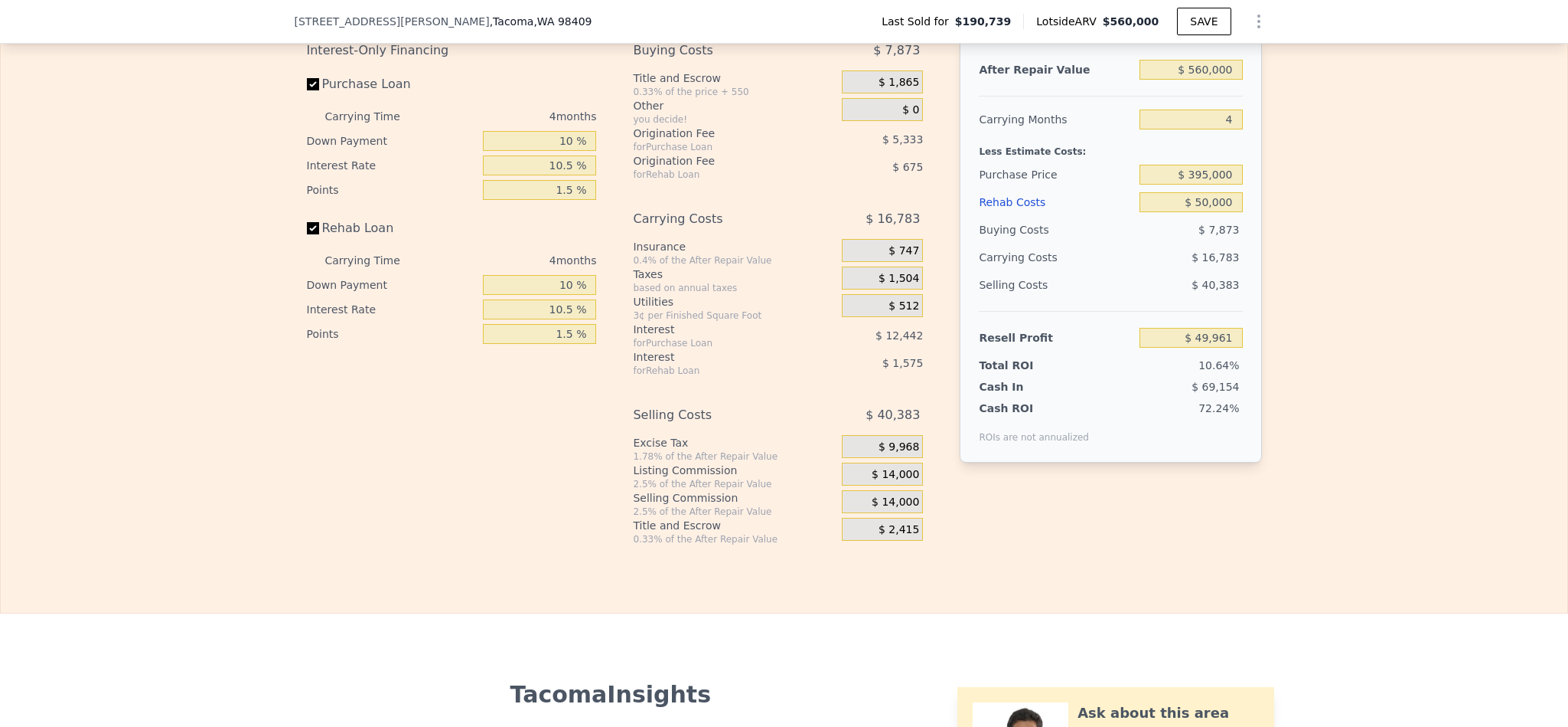
click at [887, 482] on span "$ 14,000" at bounding box center [895, 474] width 48 height 14
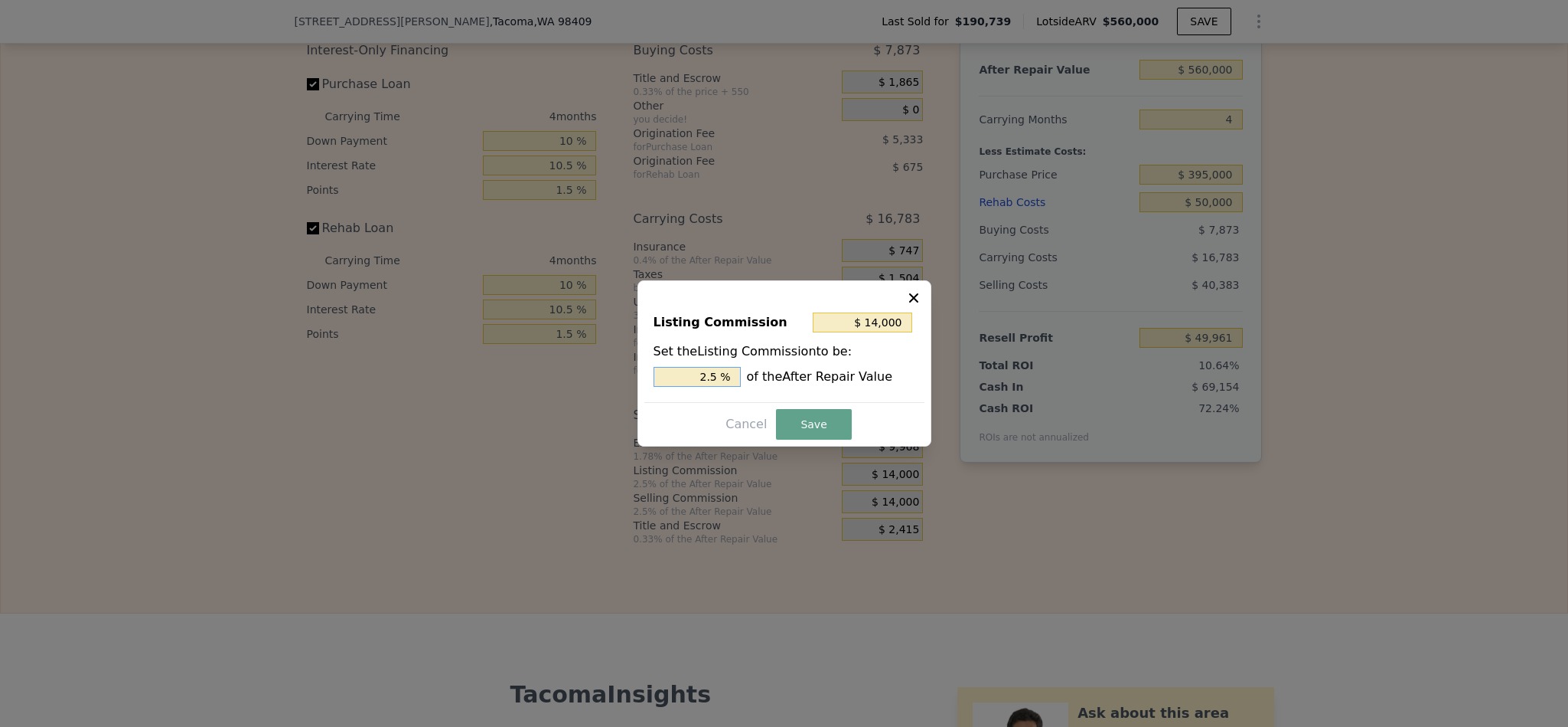
drag, startPoint x: 710, startPoint y: 371, endPoint x: 655, endPoint y: 388, distance: 57.6
click at [667, 371] on input "2.5 %" at bounding box center [697, 376] width 87 height 20
type input "$ 8,400"
type input "1.5 %"
click at [809, 430] on button "Save" at bounding box center [814, 424] width 75 height 31
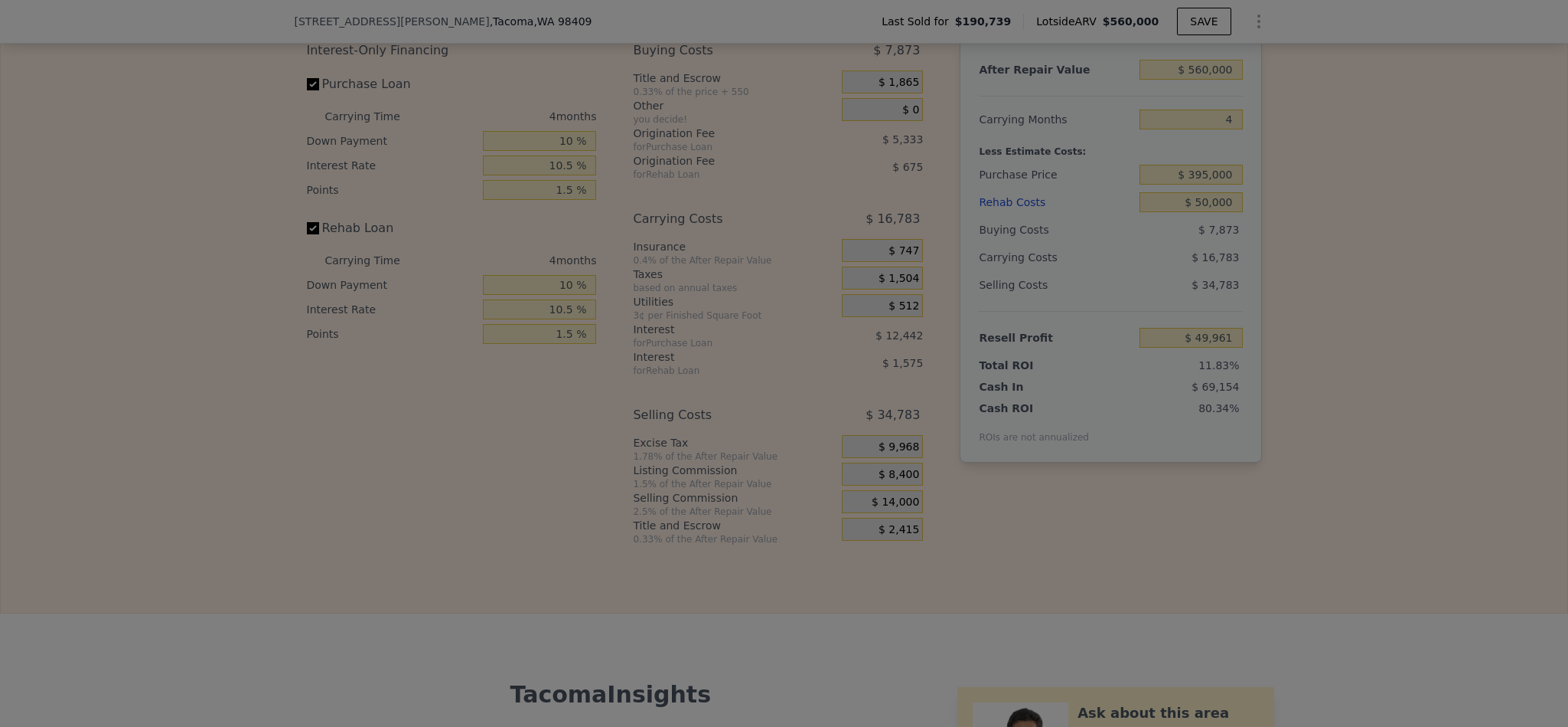
type input "$ 55,561"
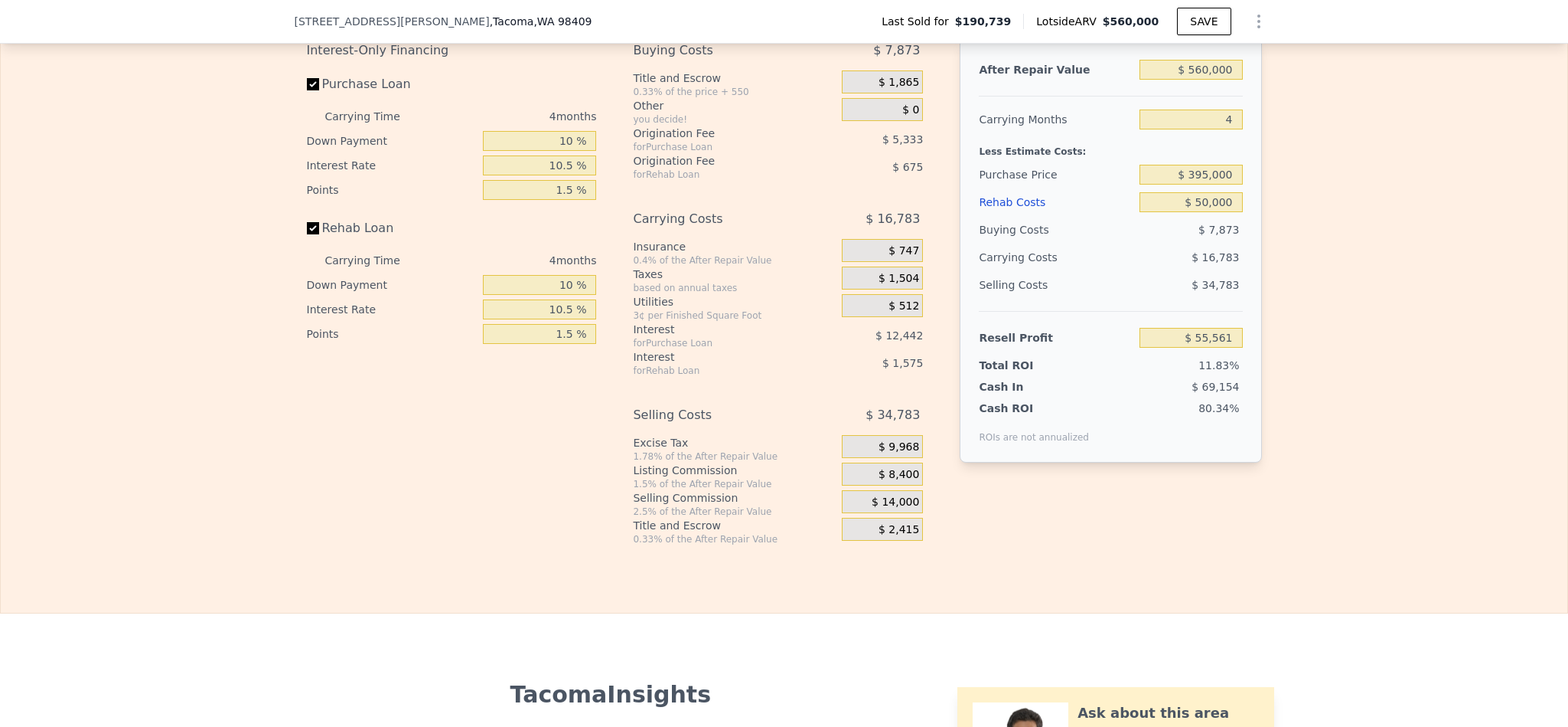
type input "$ 0"
type input "$ 316,282"
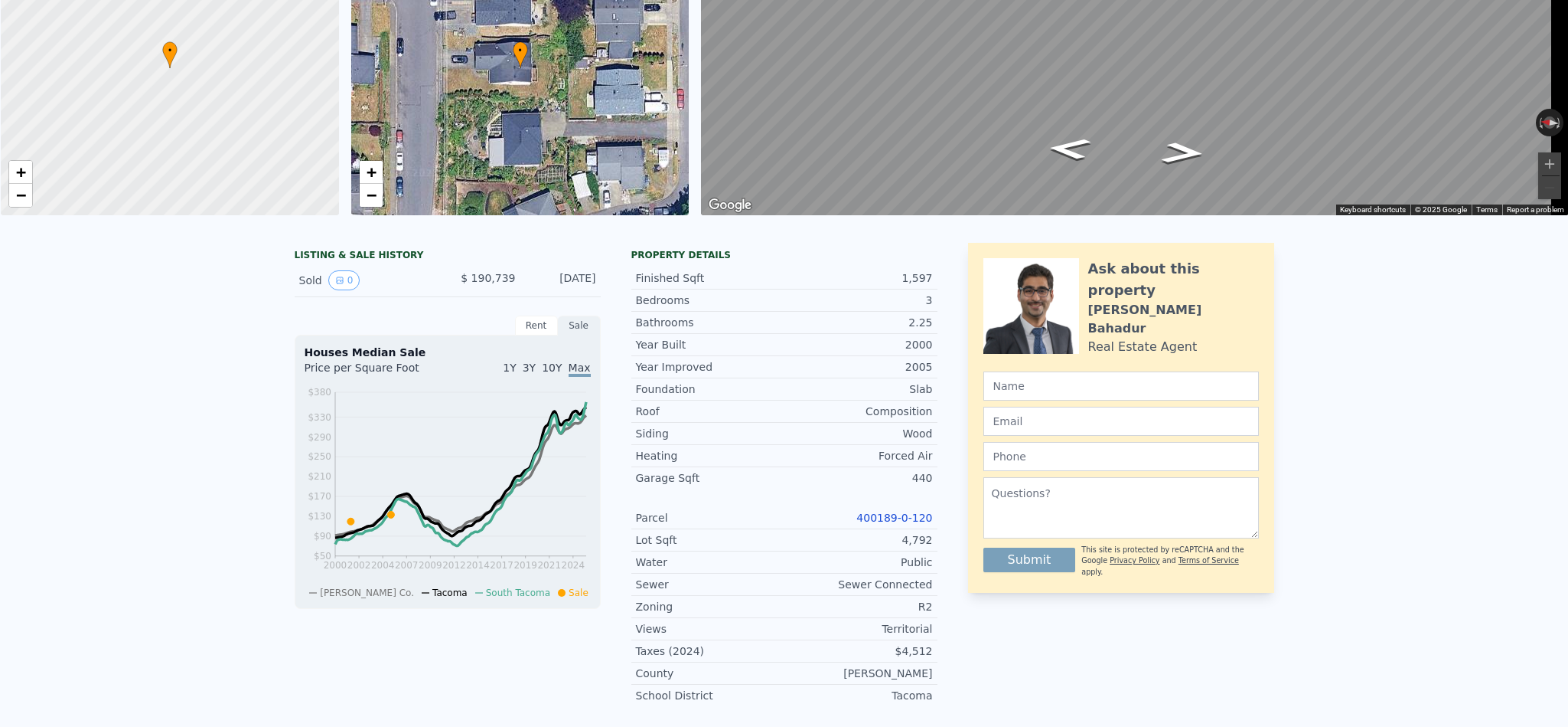
scroll to position [0, 0]
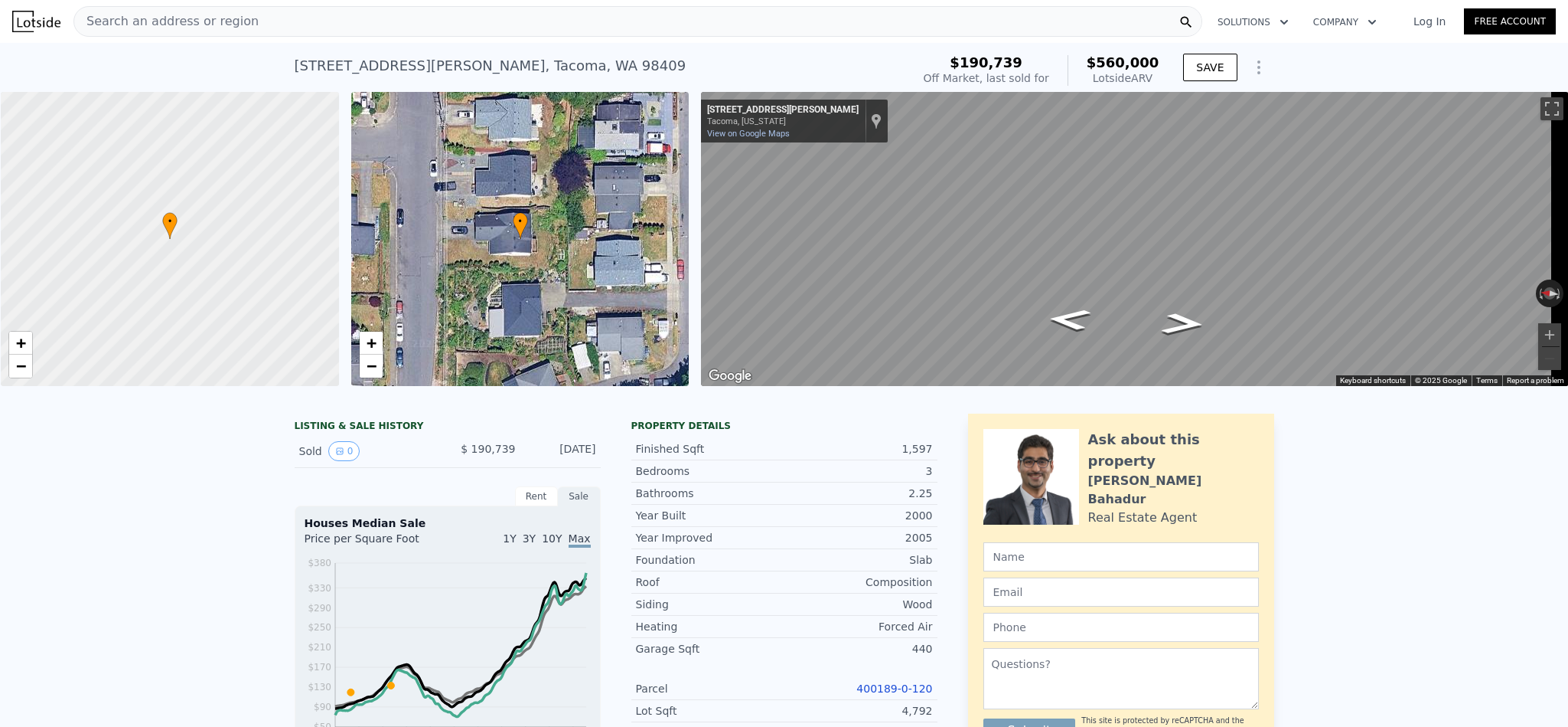
click at [238, 26] on div "Search an address or region" at bounding box center [638, 22] width 1129 height 31
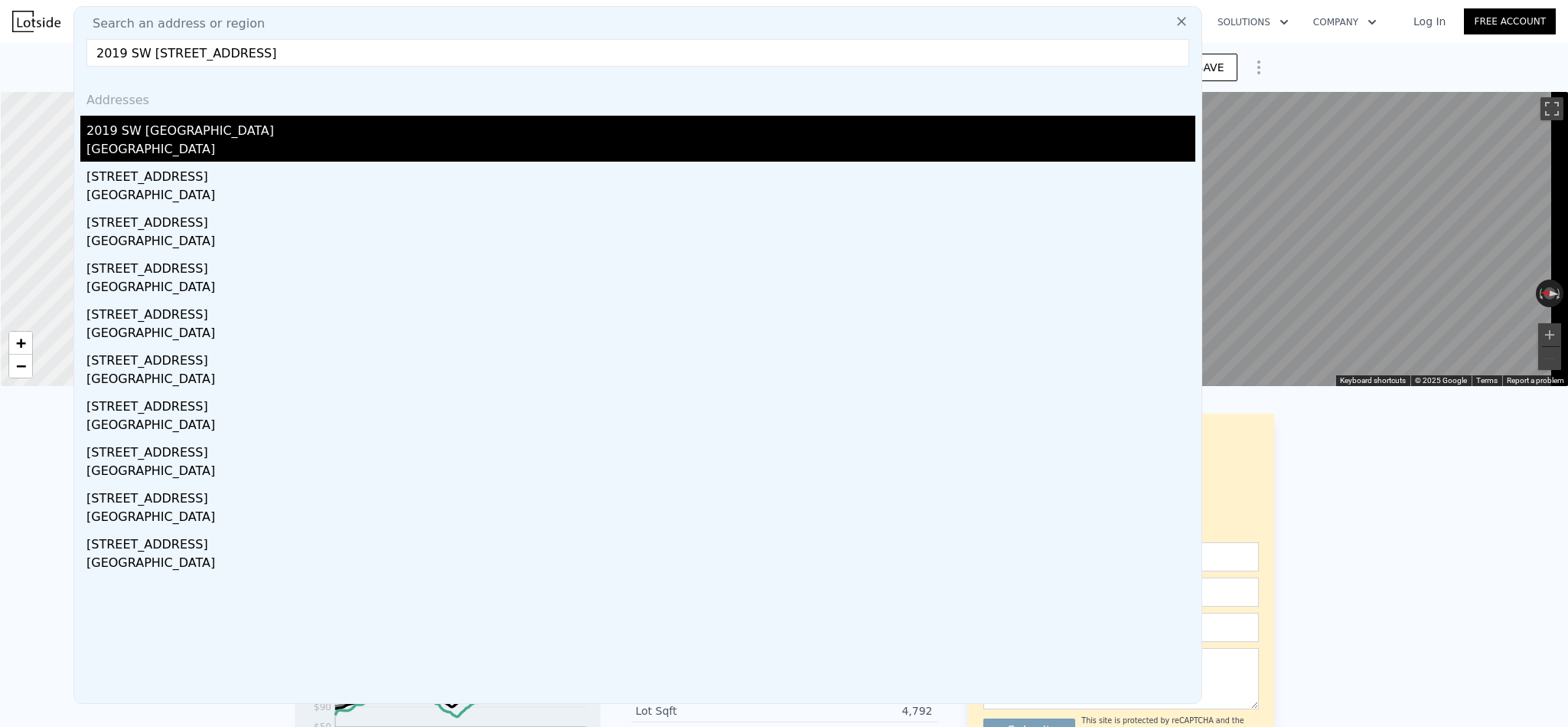
type input "2019 SW [STREET_ADDRESS]"
click at [208, 151] on div "[GEOGRAPHIC_DATA]" at bounding box center [640, 150] width 1109 height 22
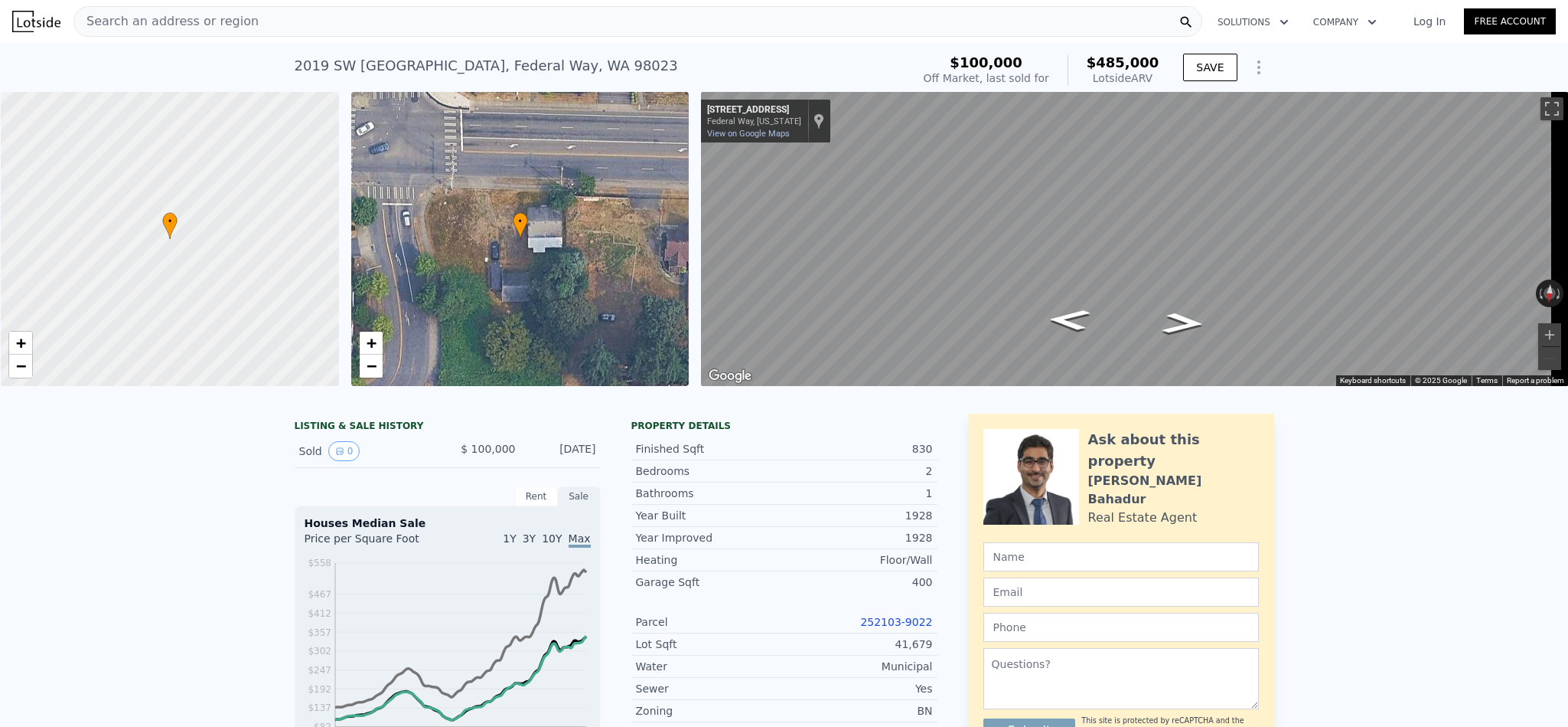
click at [311, 23] on div "Search an address or region" at bounding box center [638, 22] width 1129 height 31
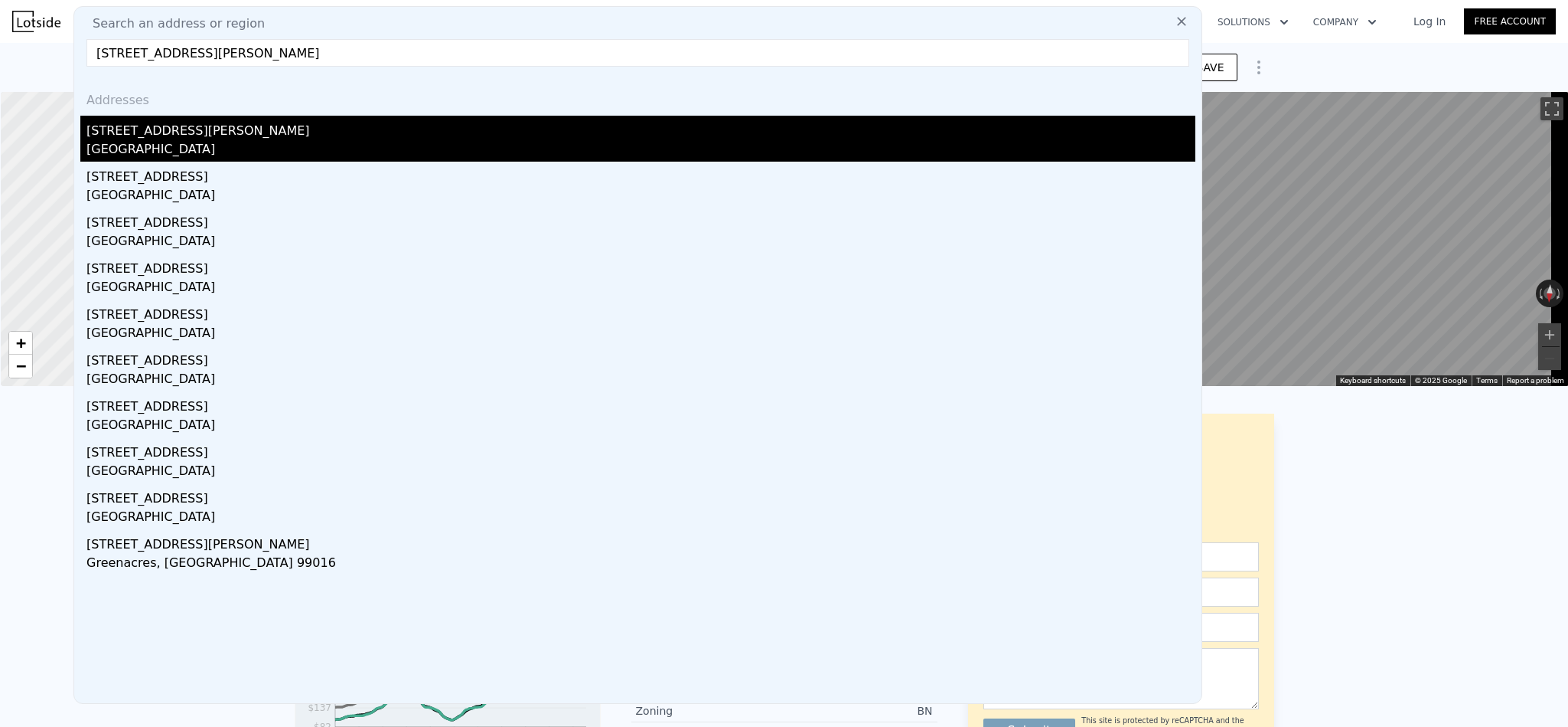
type input "[STREET_ADDRESS][PERSON_NAME]"
click at [259, 140] on div "[GEOGRAPHIC_DATA]" at bounding box center [640, 150] width 1109 height 22
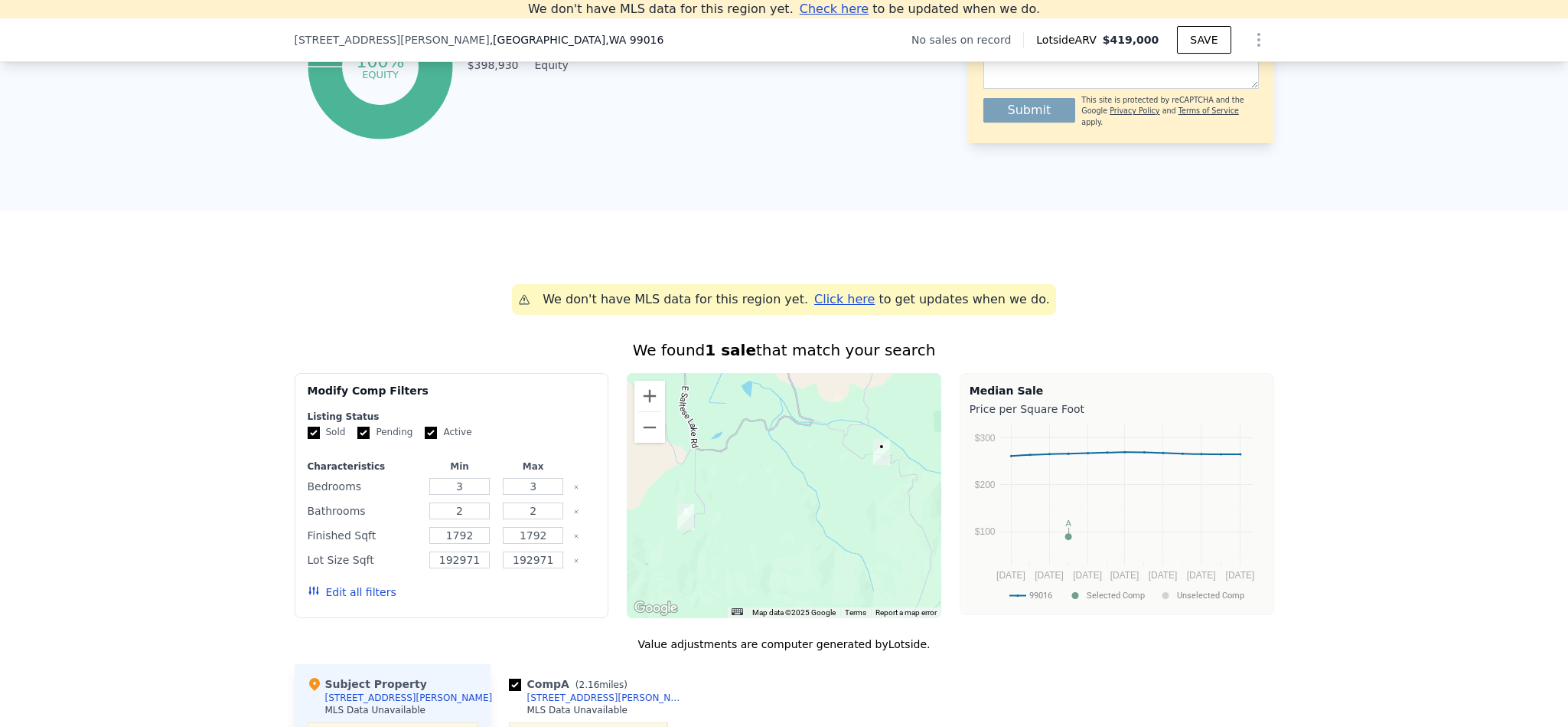
scroll to position [327, 0]
